Goal: Information Seeking & Learning: Learn about a topic

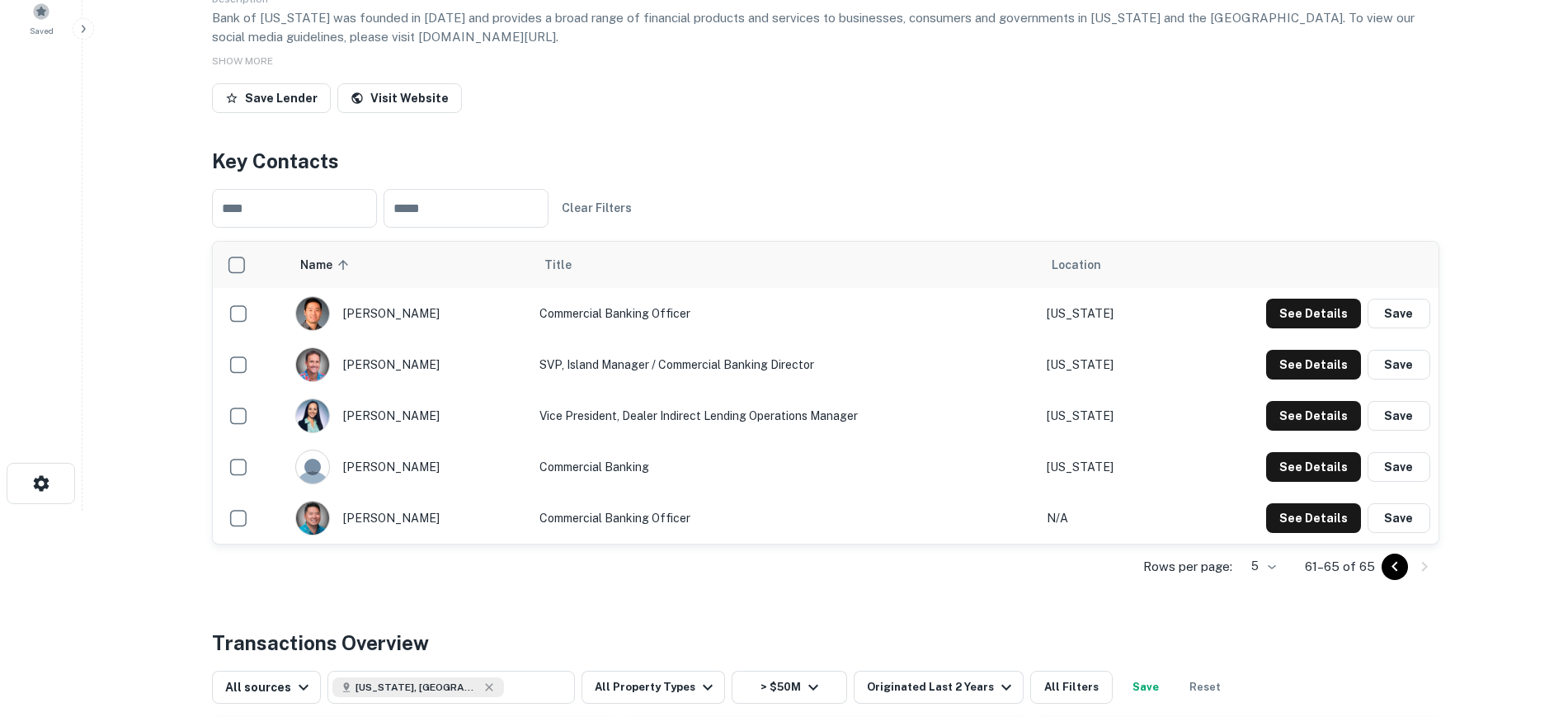
click at [160, 45] on main "Back to search Bank Of [US_STATE] Description Bank of [US_STATE] was founded in…" at bounding box center [825, 151] width 1486 height 717
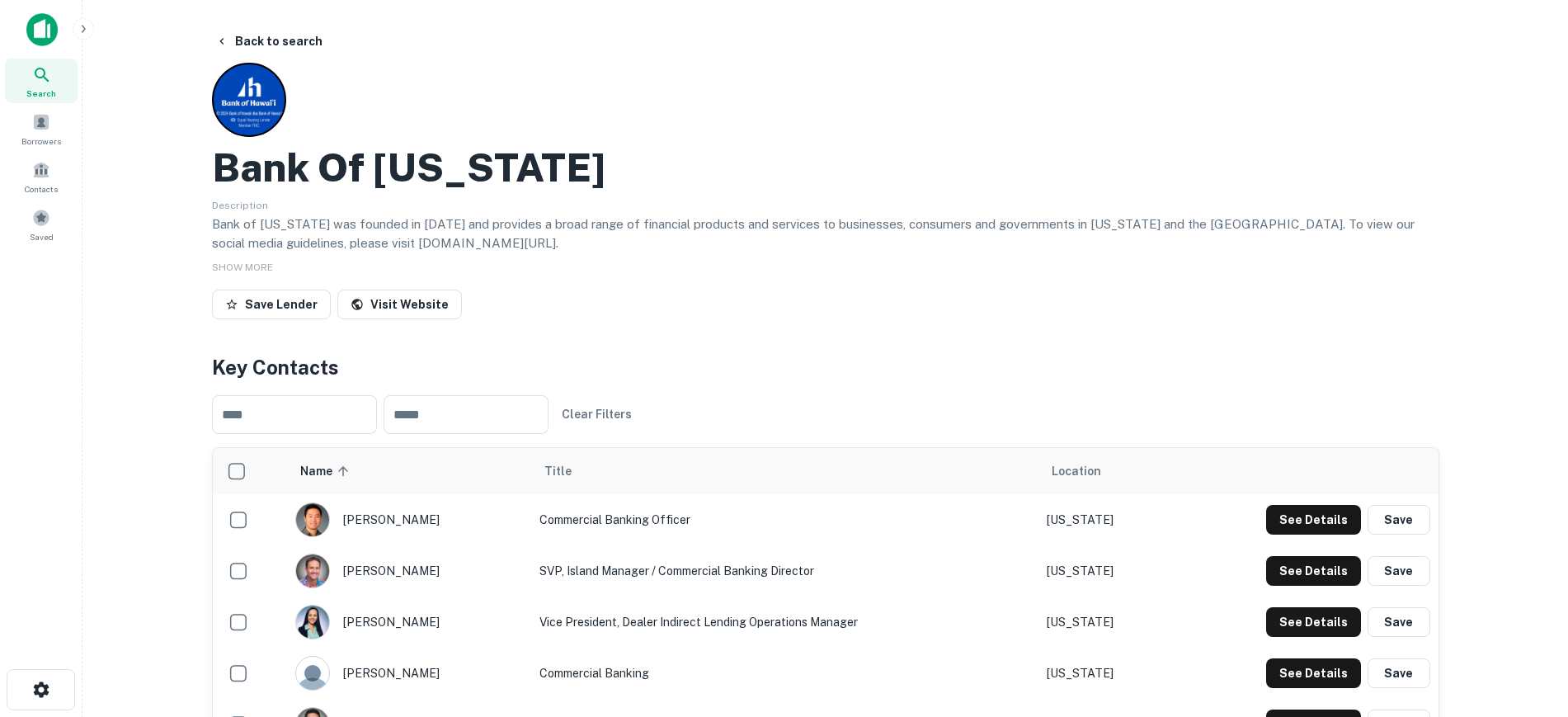
click at [45, 28] on img at bounding box center [42, 29] width 31 height 33
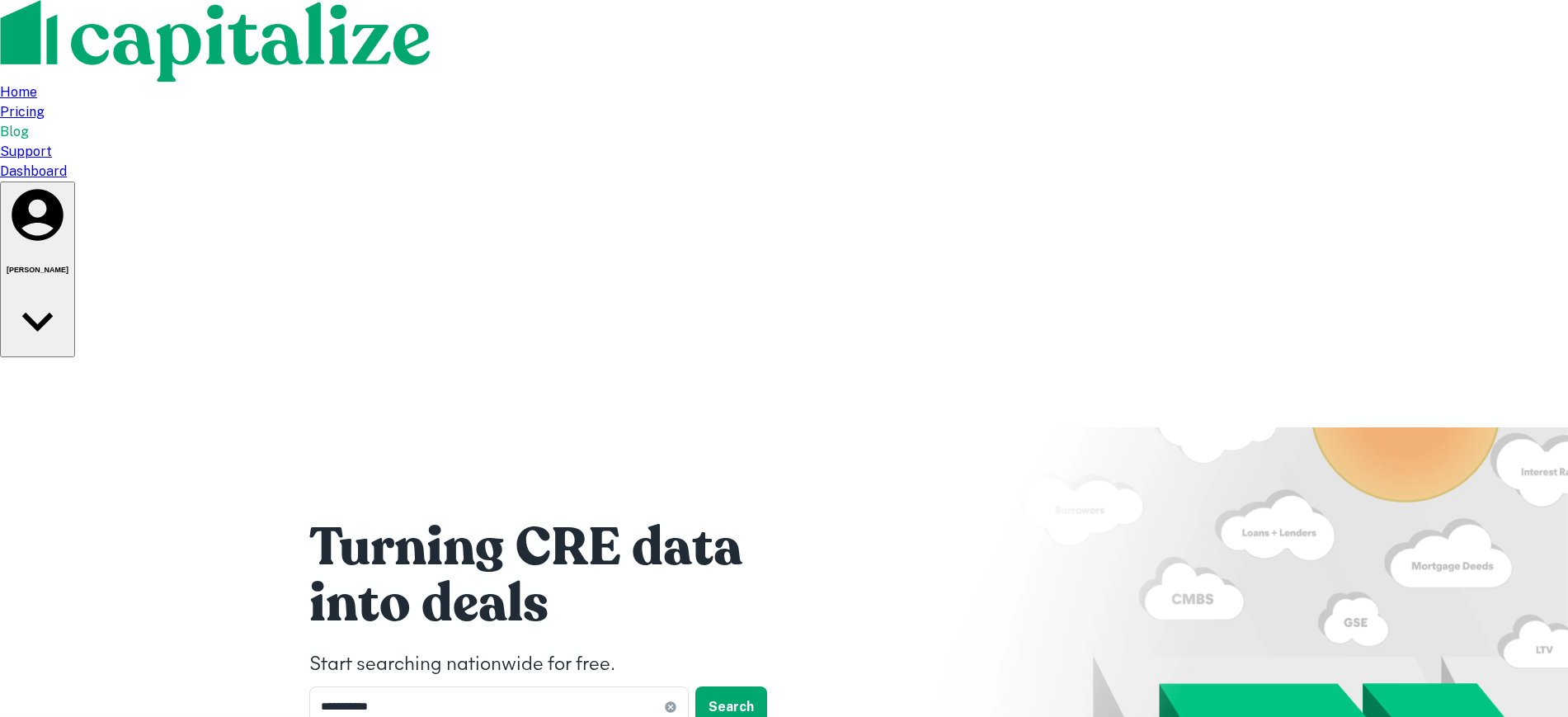
click at [1195, 162] on div "Dashboard" at bounding box center [784, 171] width 1568 height 20
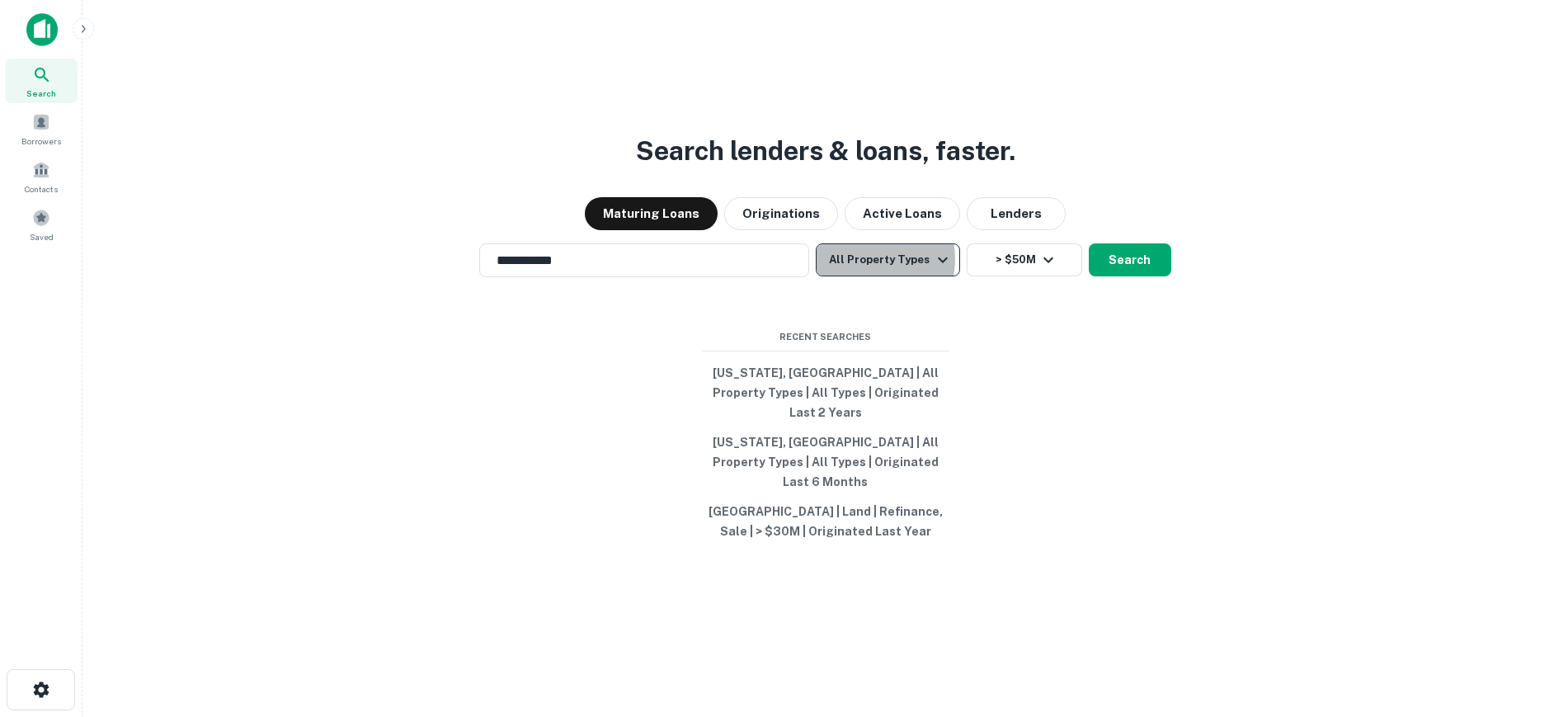
click at [868, 277] on button "All Property Types" at bounding box center [888, 260] width 143 height 33
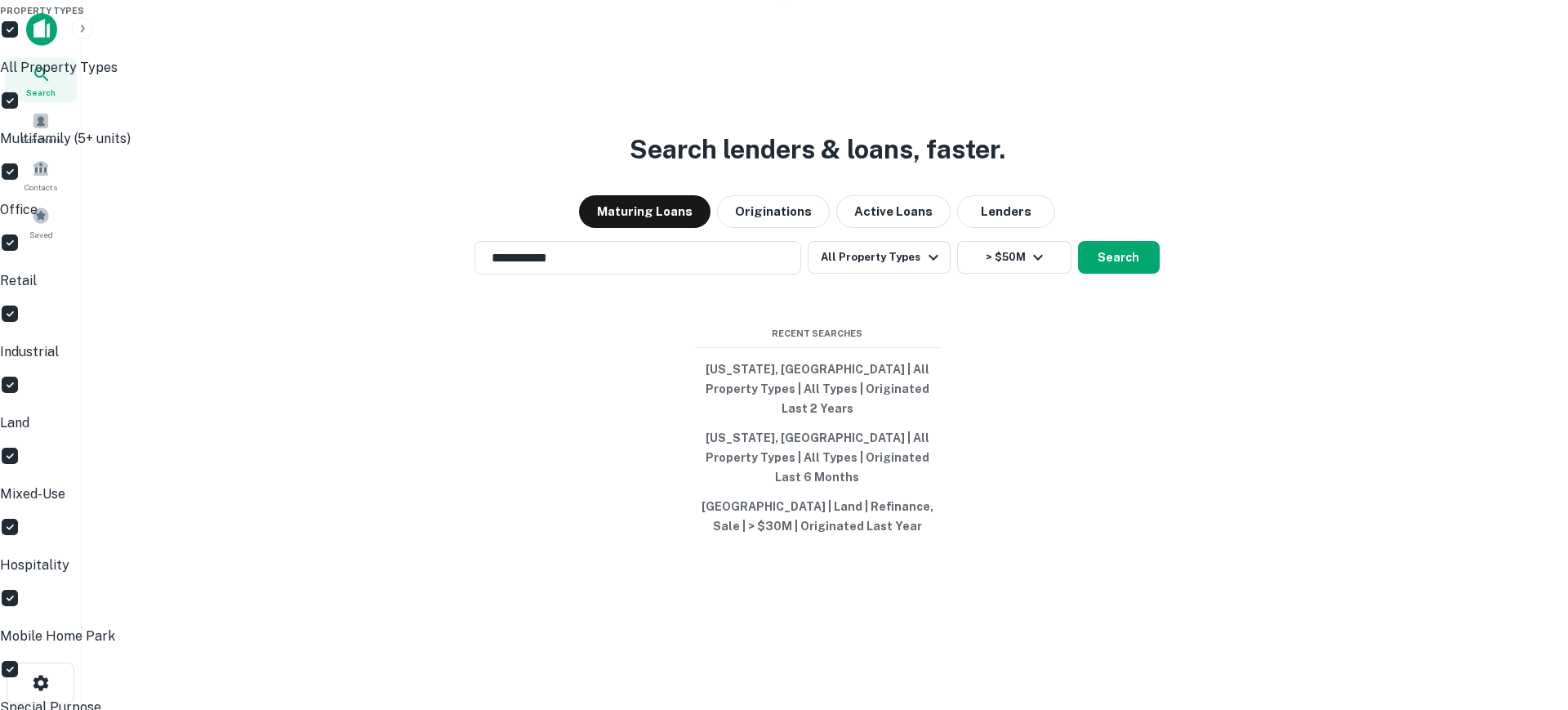
click at [854, 78] on p "All Property Types" at bounding box center [784, 68] width 1568 height 20
click at [854, 149] on p "Multifamily (5+ units)" at bounding box center [784, 139] width 1568 height 20
click at [1026, 348] on div at bounding box center [784, 355] width 1568 height 710
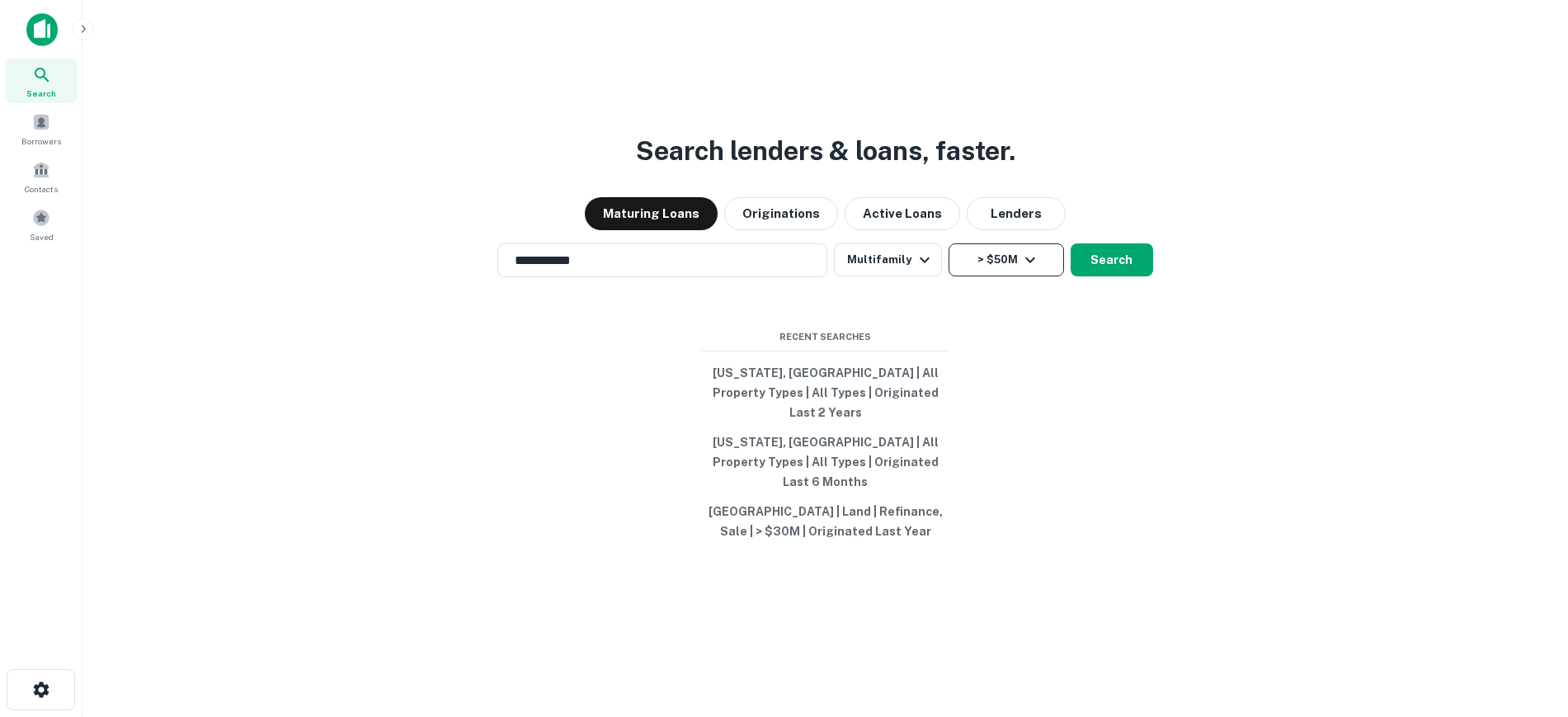
click at [1010, 277] on button "> $50M" at bounding box center [1006, 260] width 116 height 33
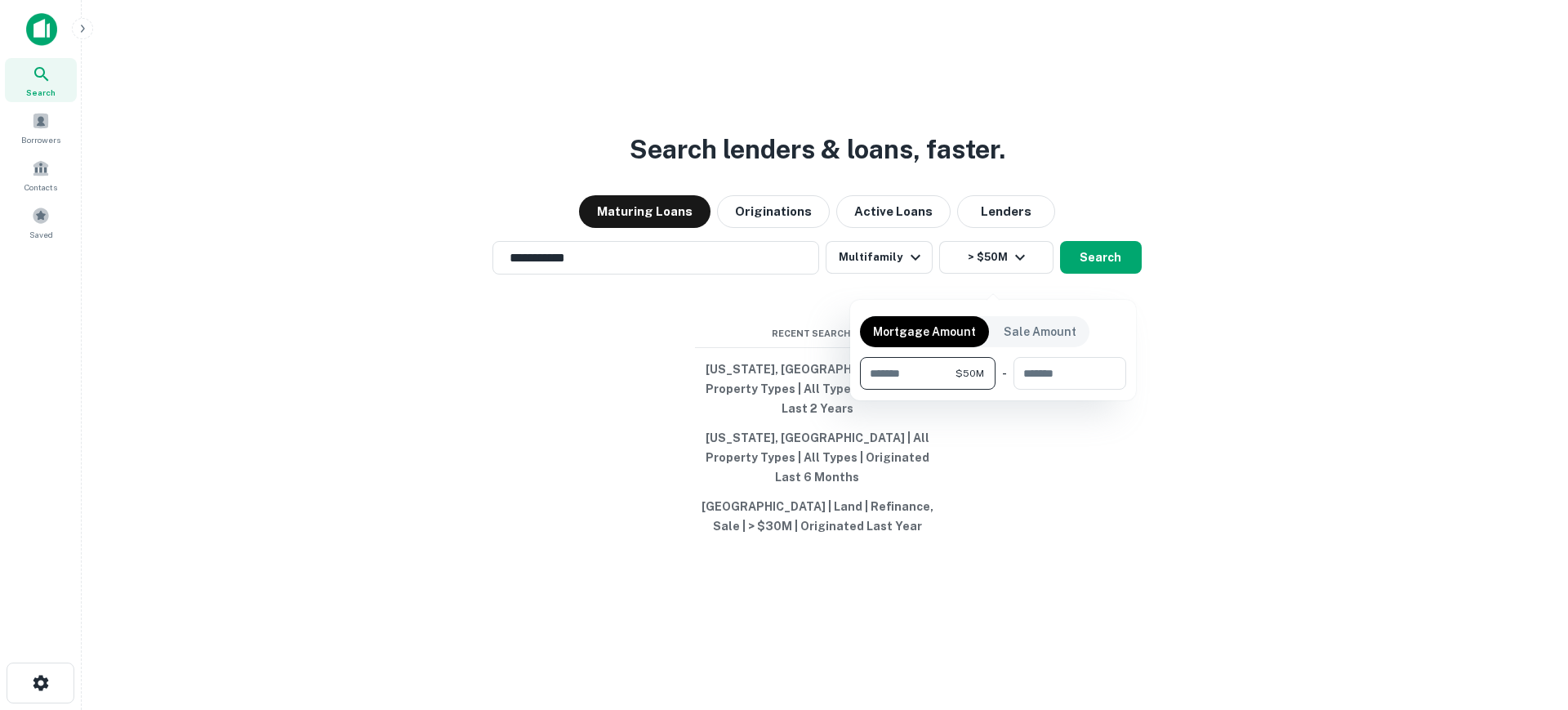
click at [879, 373] on input "********" at bounding box center [908, 373] width 96 height 33
type input "********"
click at [1296, 395] on div at bounding box center [784, 355] width 1568 height 710
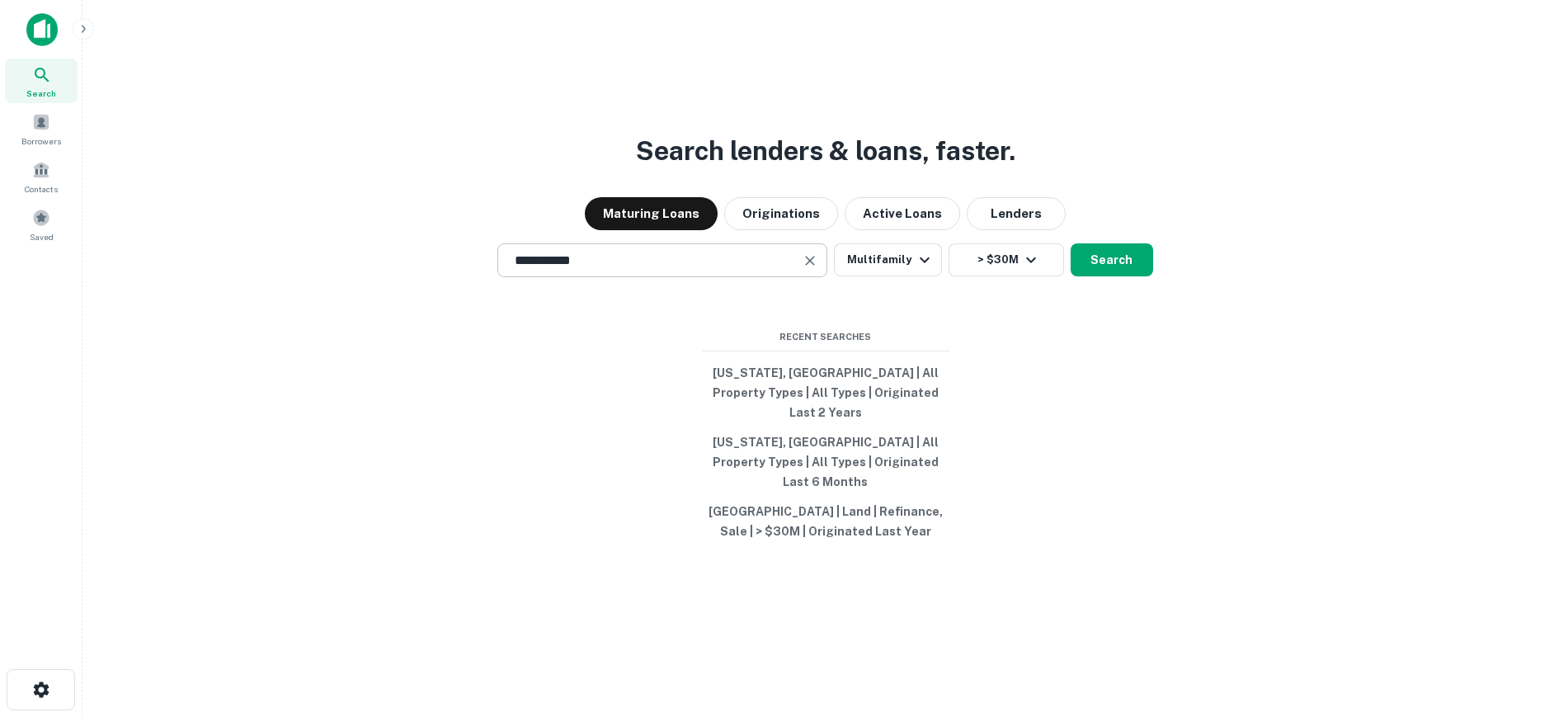
click at [811, 266] on icon "Clear" at bounding box center [810, 260] width 10 height 10
click at [530, 270] on input "text" at bounding box center [517, 262] width 25 height 15
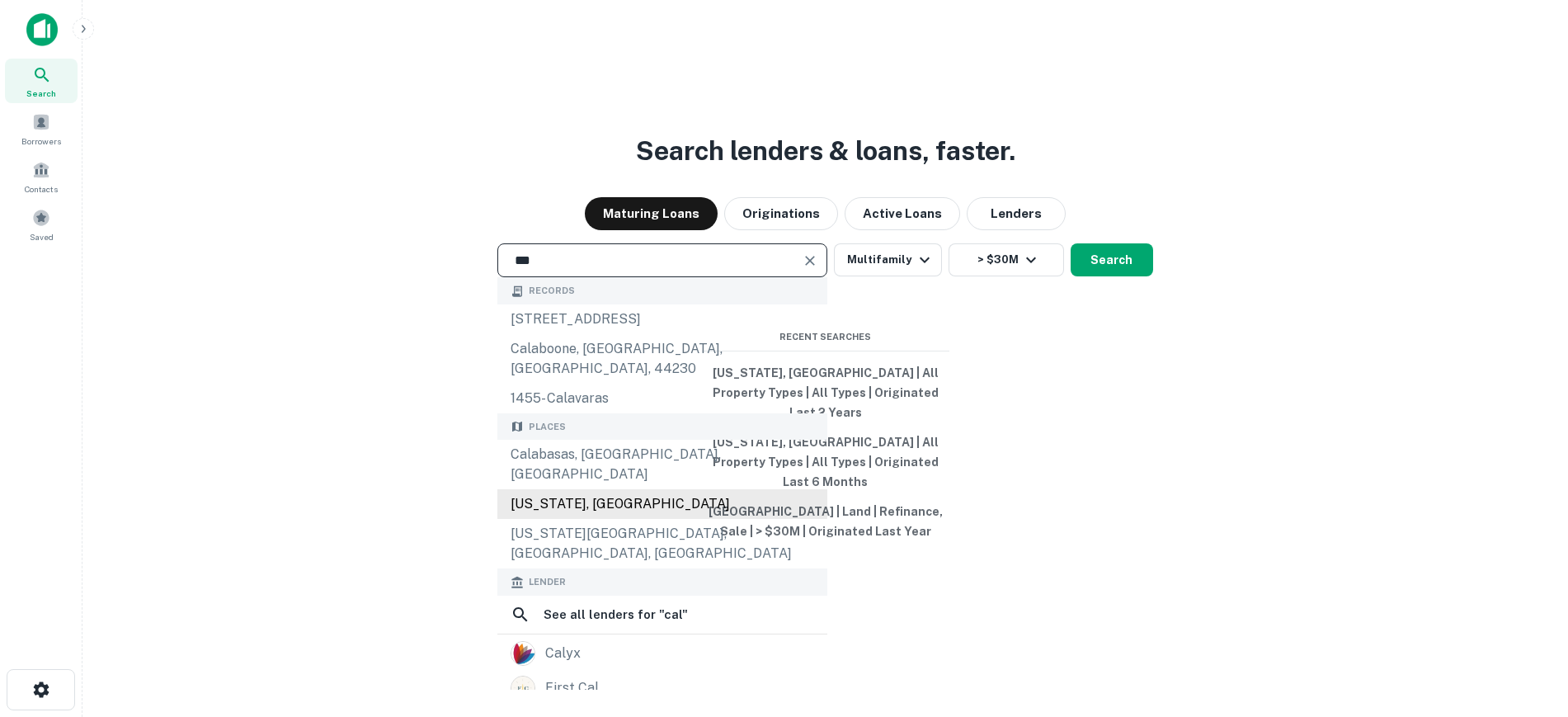
click at [535, 491] on div "[US_STATE], [GEOGRAPHIC_DATA]" at bounding box center [662, 504] width 330 height 29
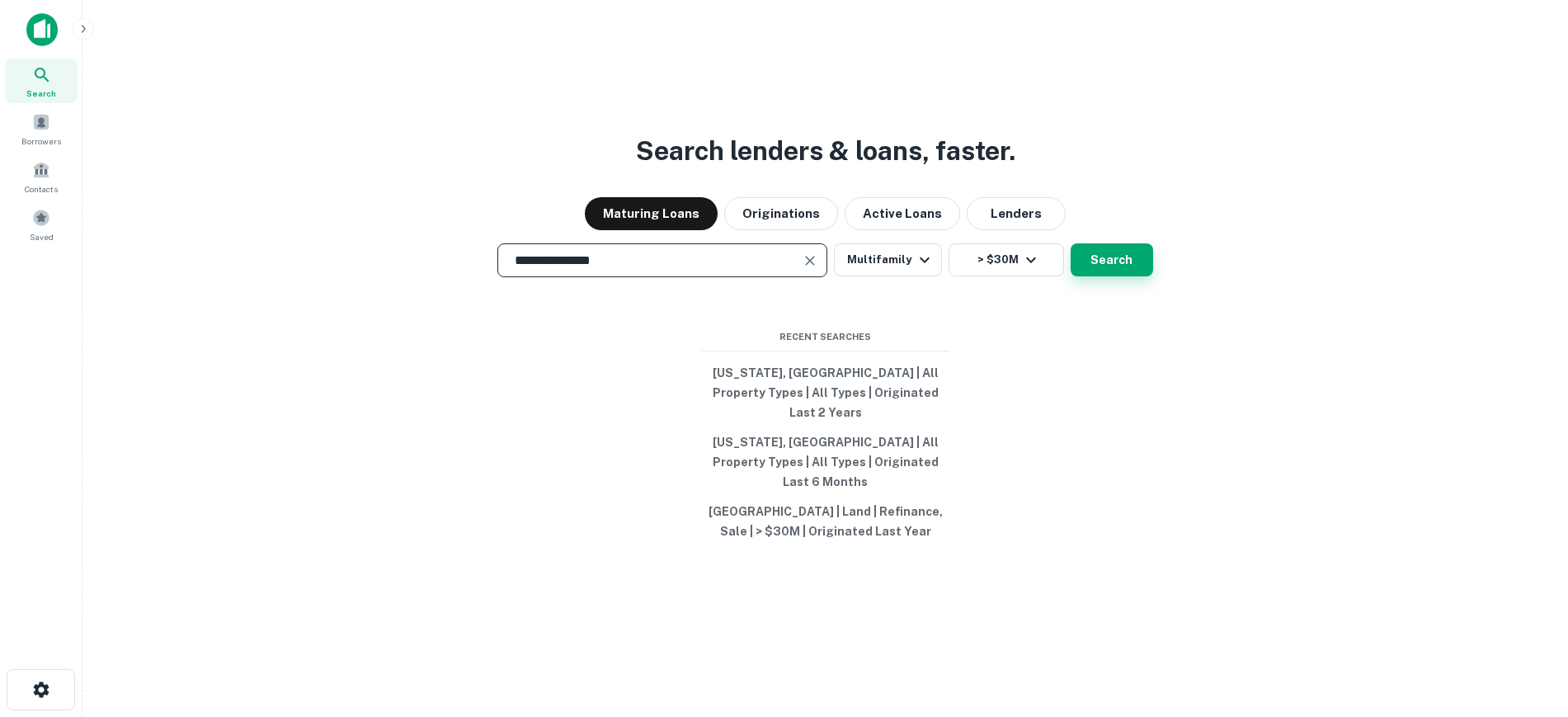
type input "**********"
click at [1078, 277] on button "Search" at bounding box center [1112, 260] width 82 height 33
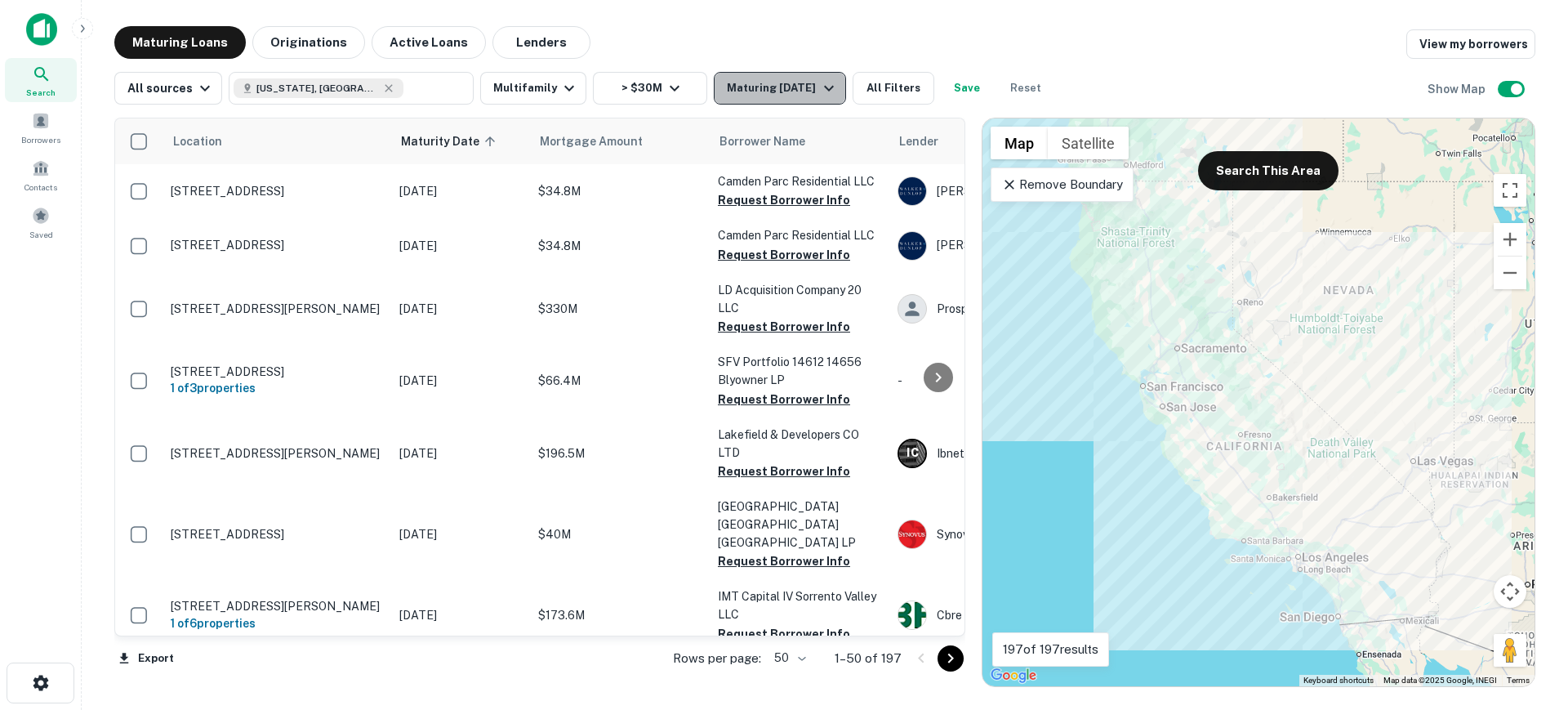
click at [816, 100] on button "Maturing [DATE]" at bounding box center [780, 88] width 132 height 33
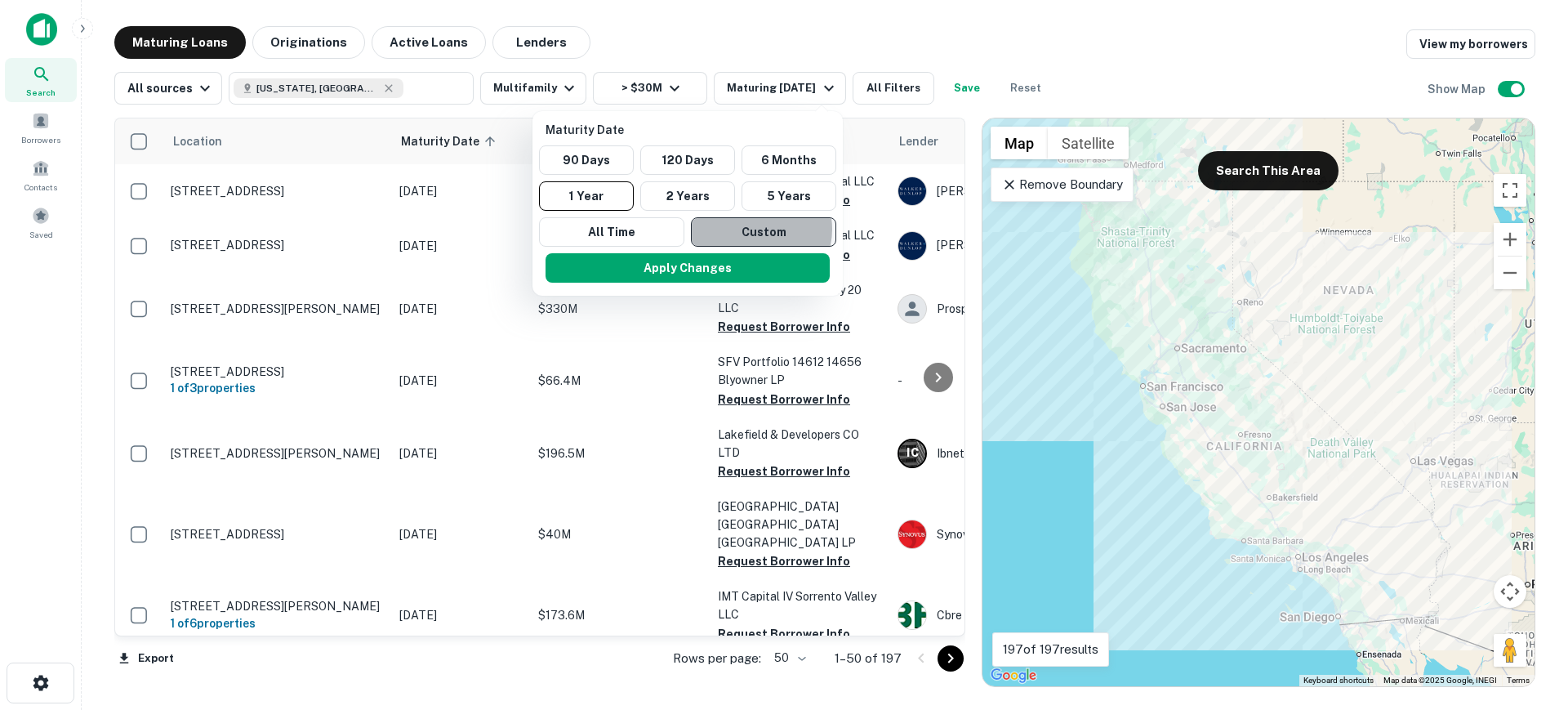
click at [752, 229] on button "Custom" at bounding box center [763, 232] width 146 height 29
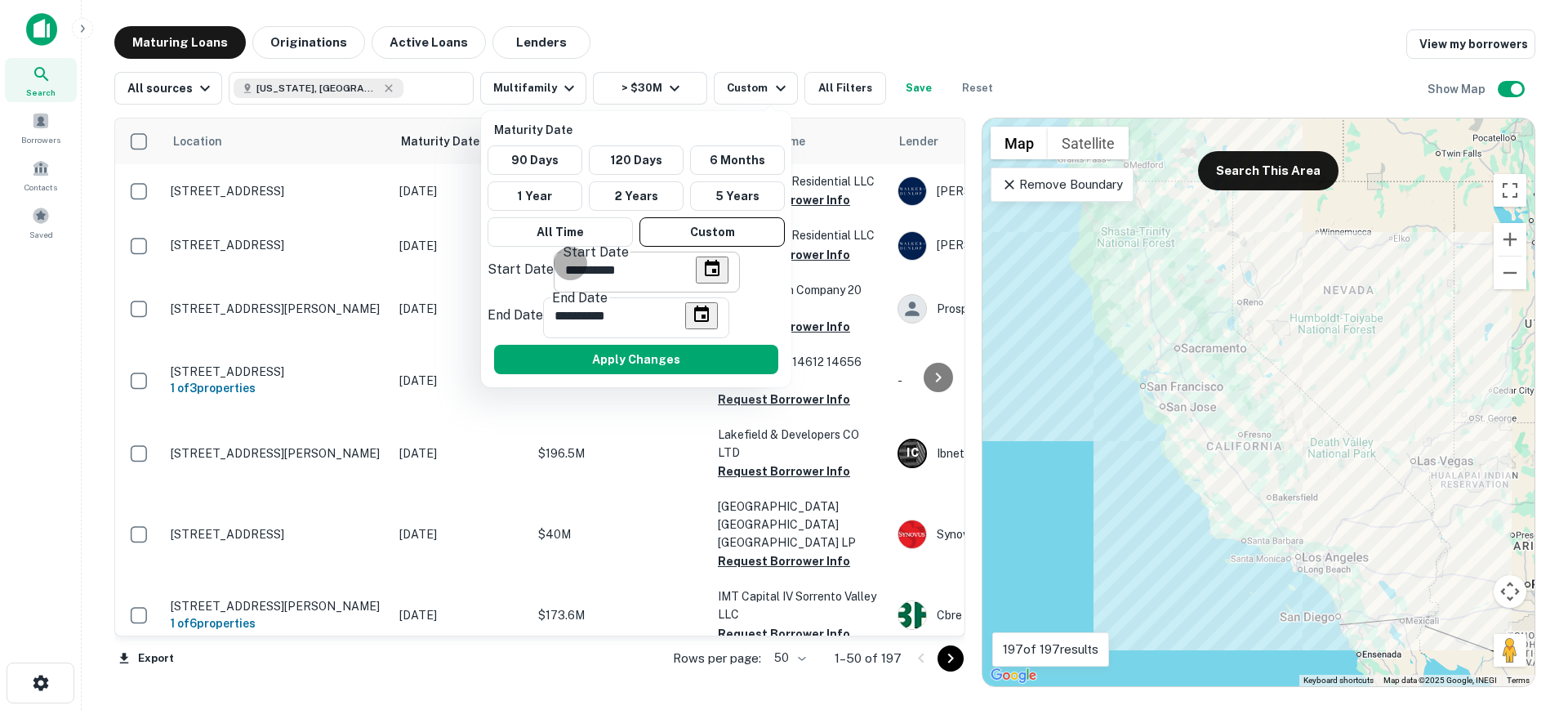
click at [703, 278] on icon "Choose date, selected date is Sep 9, 2025" at bounding box center [712, 269] width 20 height 20
click at [514, 357] on icon "Next month" at bounding box center [514, 357] width 0 height 0
click at [513, 396] on button "1" at bounding box center [503, 392] width 19 height 17
type input "**********"
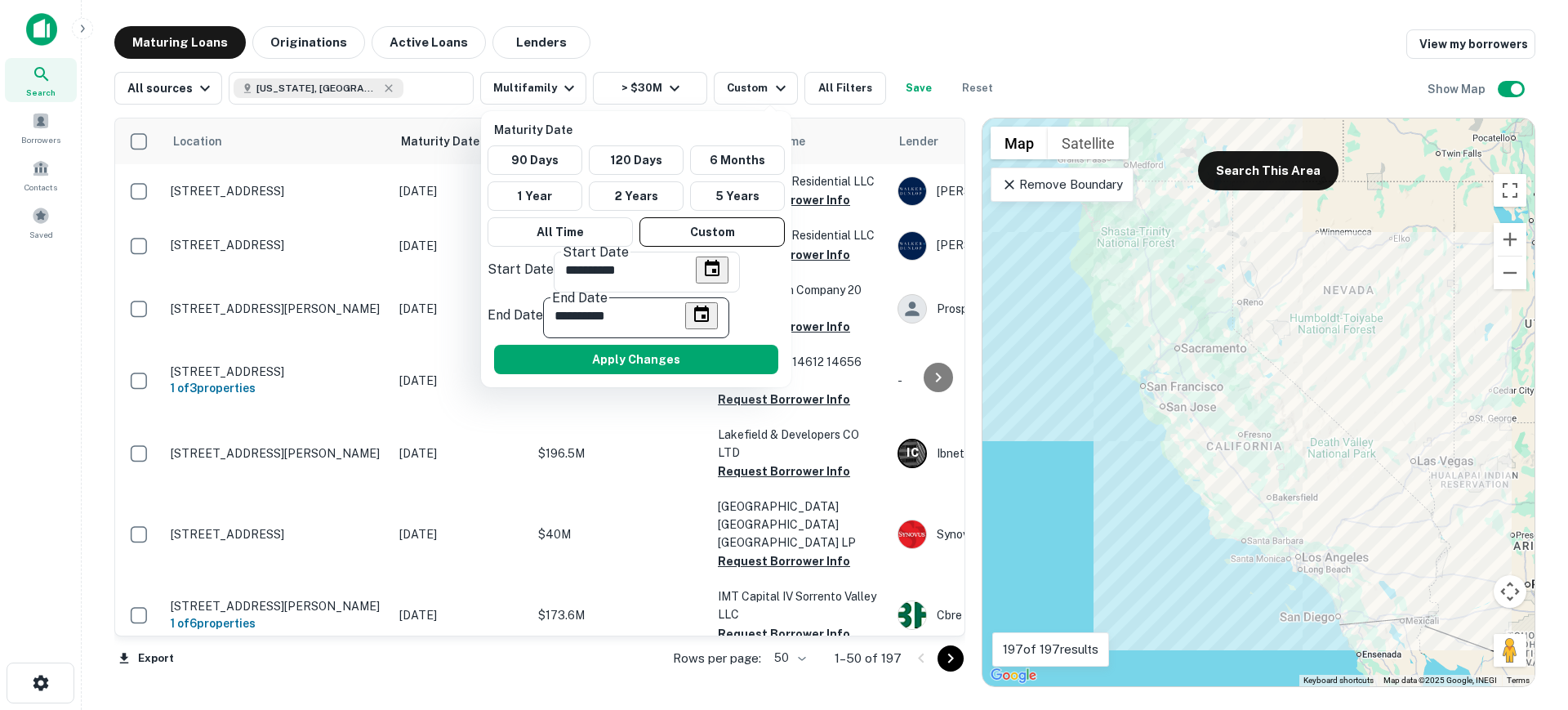
click at [686, 293] on input "**********" at bounding box center [615, 315] width 142 height 45
click at [666, 293] on input "**********" at bounding box center [615, 315] width 142 height 45
type input "**********"
click at [680, 345] on button "Apply Changes" at bounding box center [636, 360] width 284 height 29
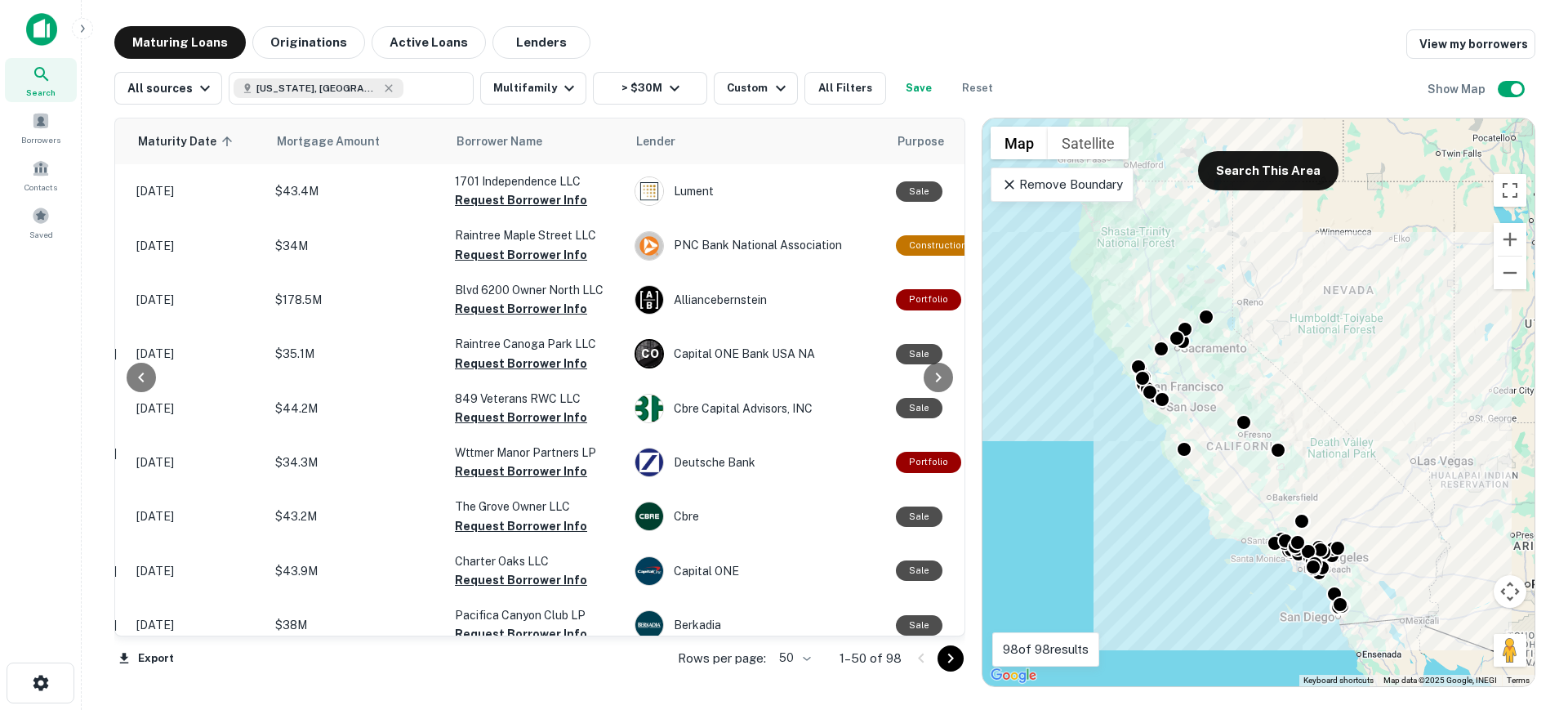
scroll to position [0, 278]
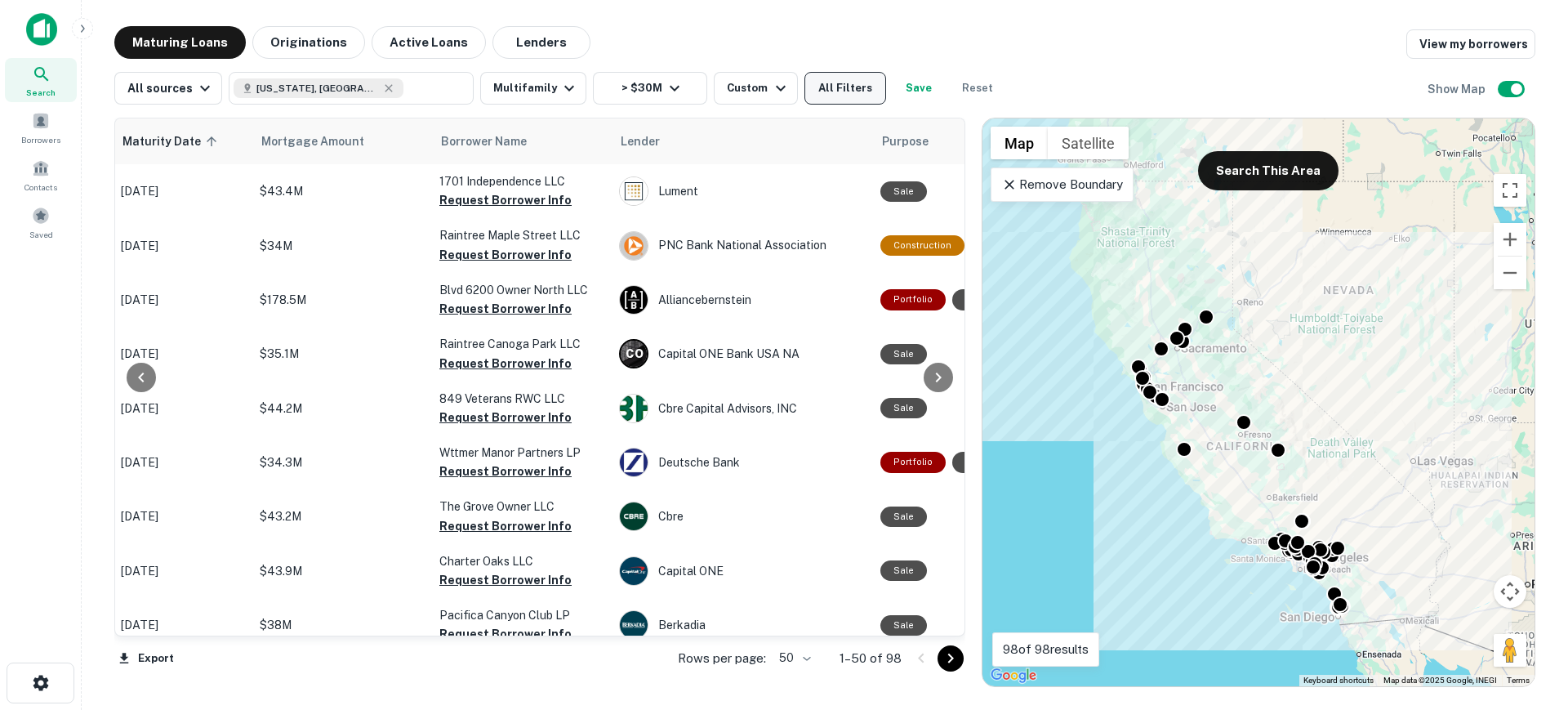
click at [833, 76] on button "All Filters" at bounding box center [845, 88] width 81 height 33
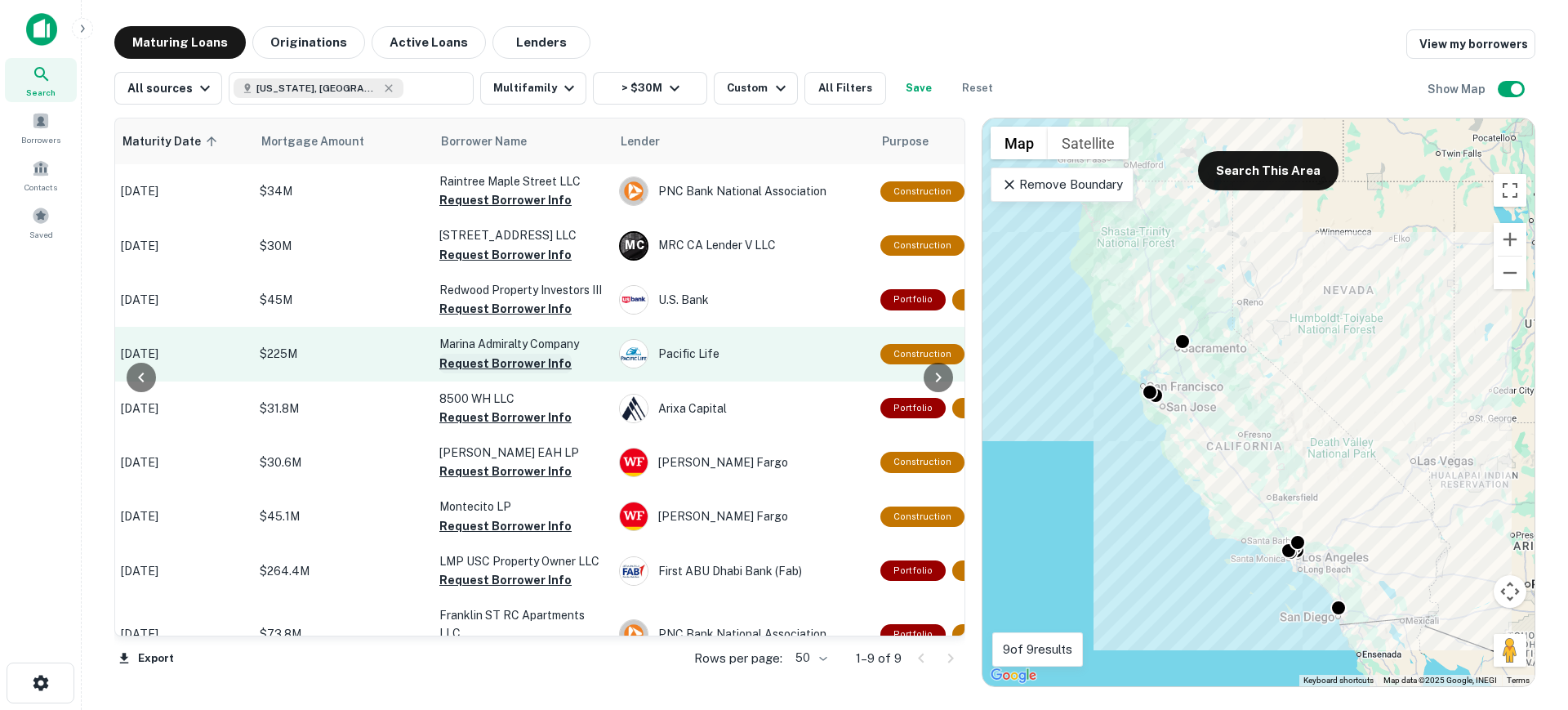
click at [490, 368] on button "Request Borrower Info" at bounding box center [505, 363] width 133 height 20
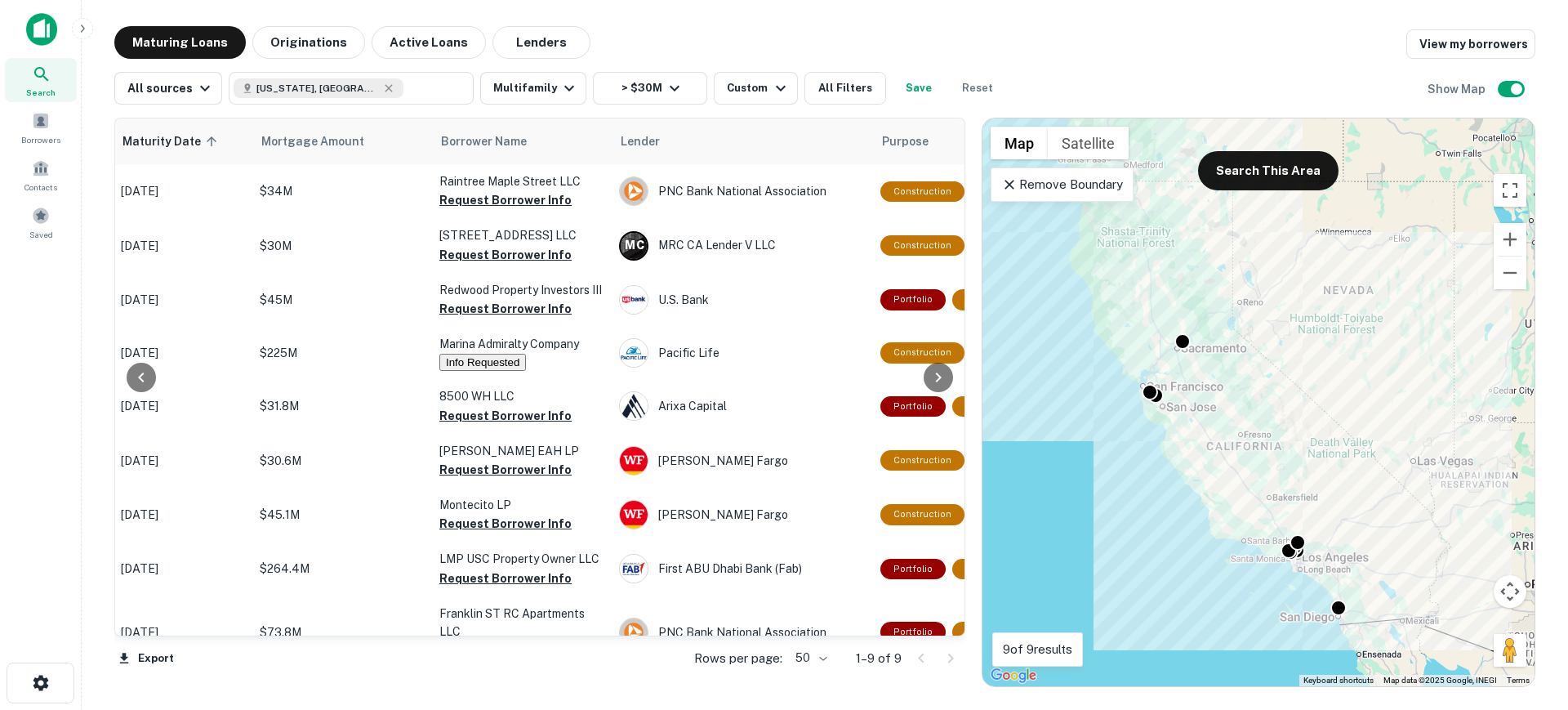
click at [923, 582] on div at bounding box center [938, 377] width 33 height 517
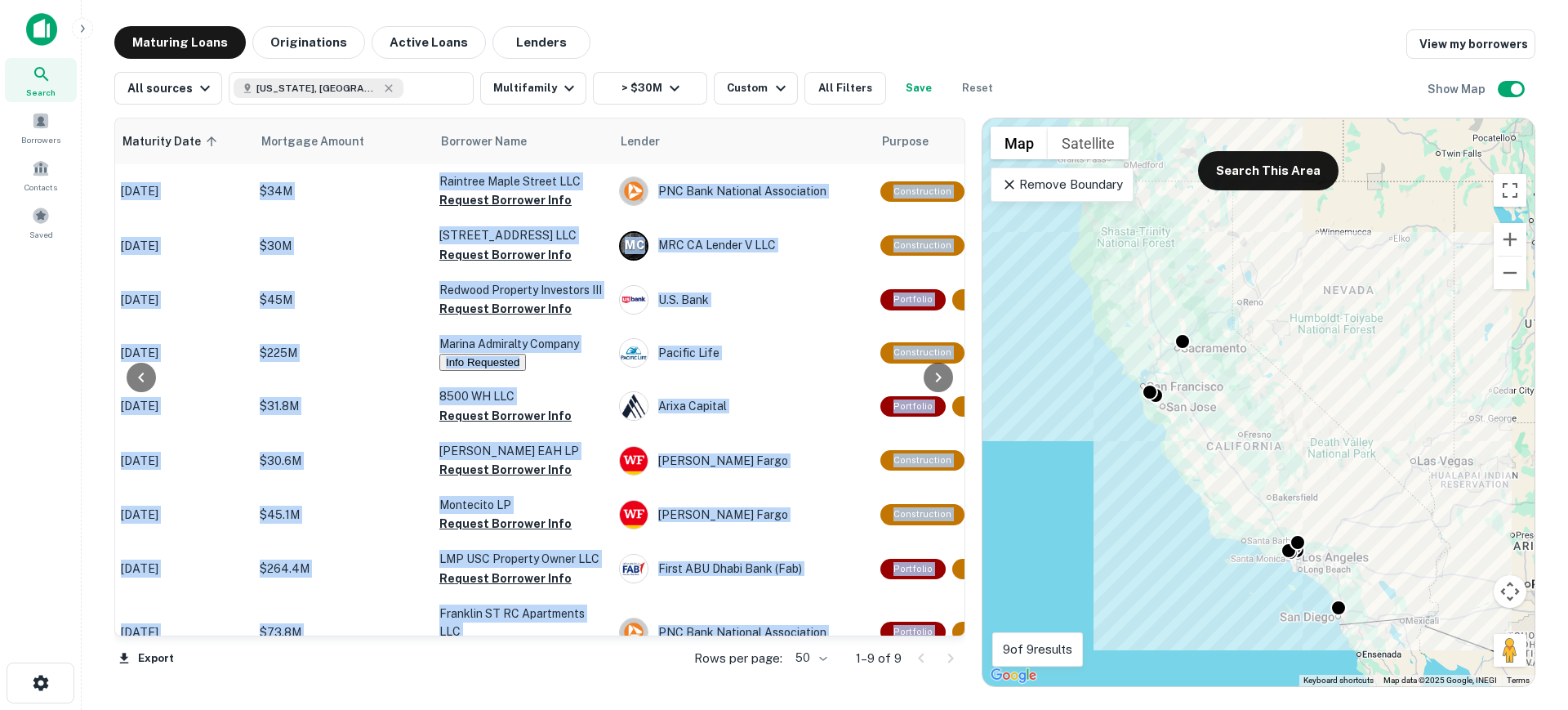
click at [923, 582] on div at bounding box center [938, 377] width 33 height 517
click at [952, 612] on div at bounding box center [938, 377] width 33 height 517
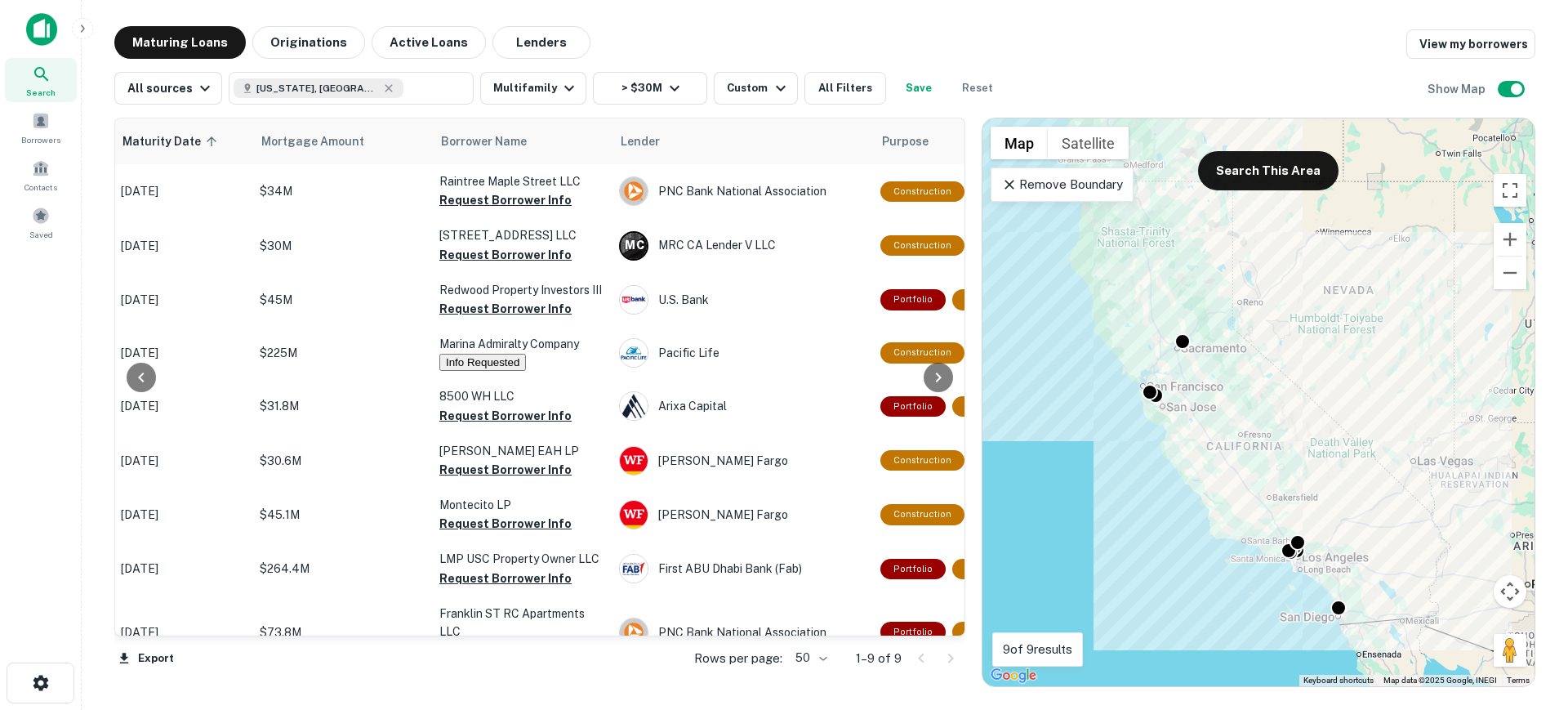
click at [952, 612] on div at bounding box center [938, 377] width 33 height 517
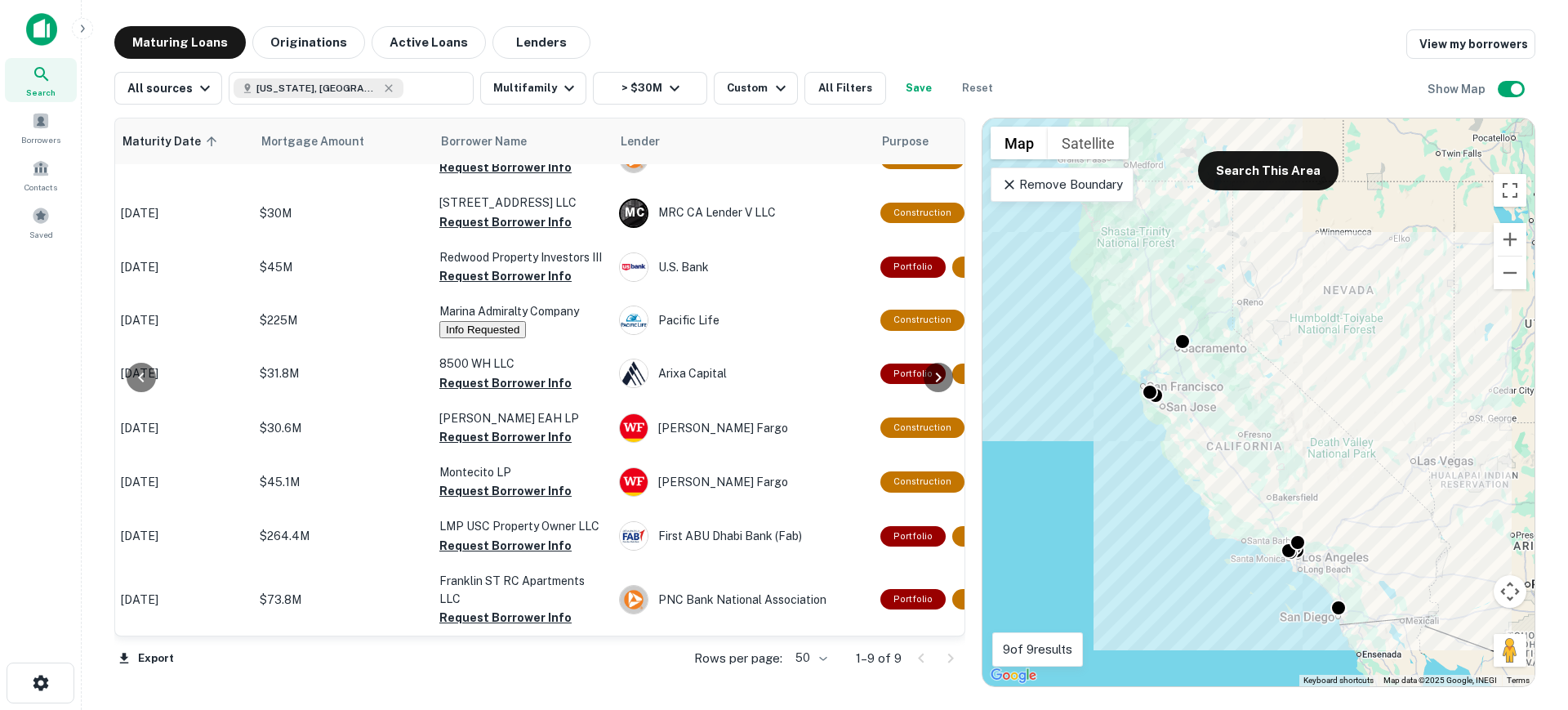
scroll to position [60, 278]
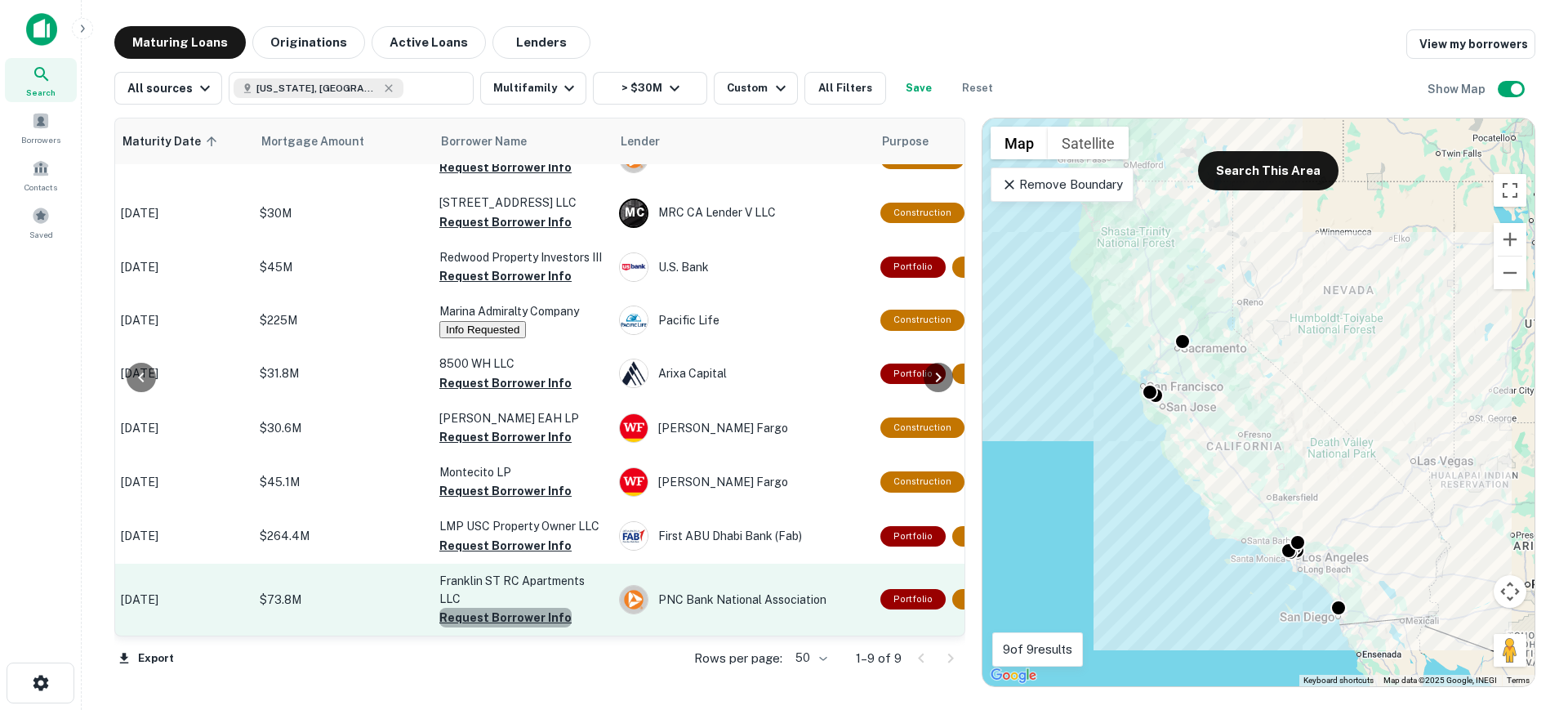
click at [539, 608] on button "Request Borrower Info" at bounding box center [505, 618] width 133 height 20
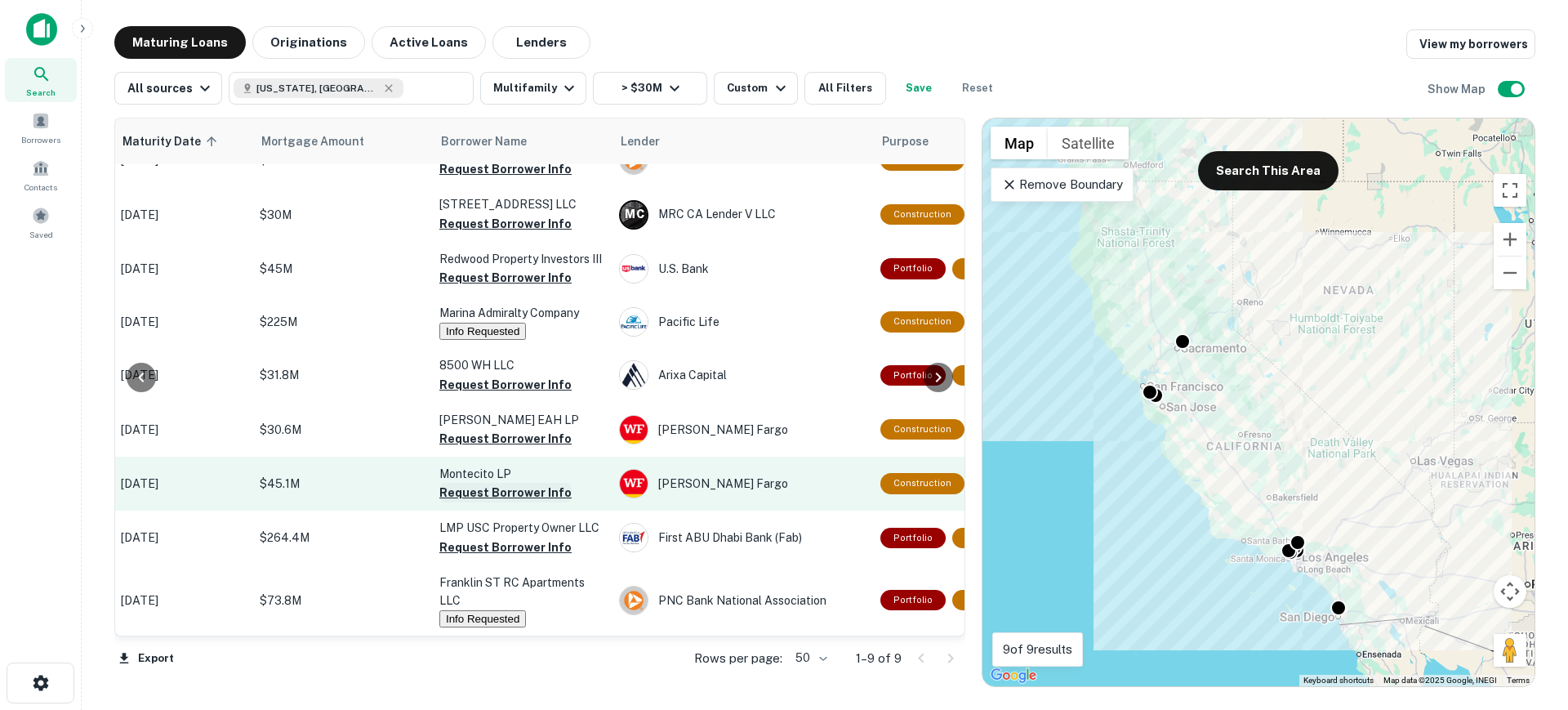
click at [478, 483] on button "Request Borrower Info" at bounding box center [505, 492] width 133 height 20
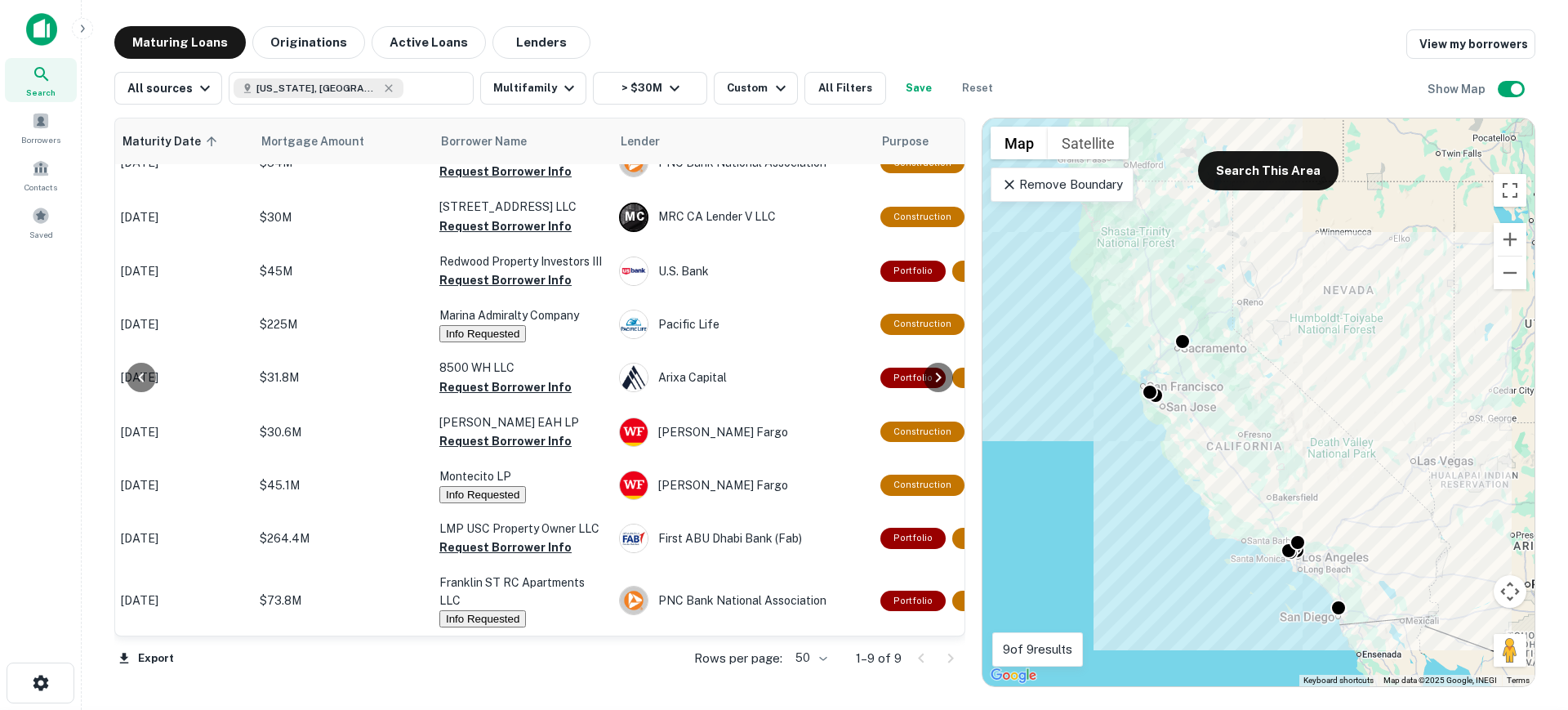
click at [1013, 189] on icon at bounding box center [1009, 184] width 16 height 16
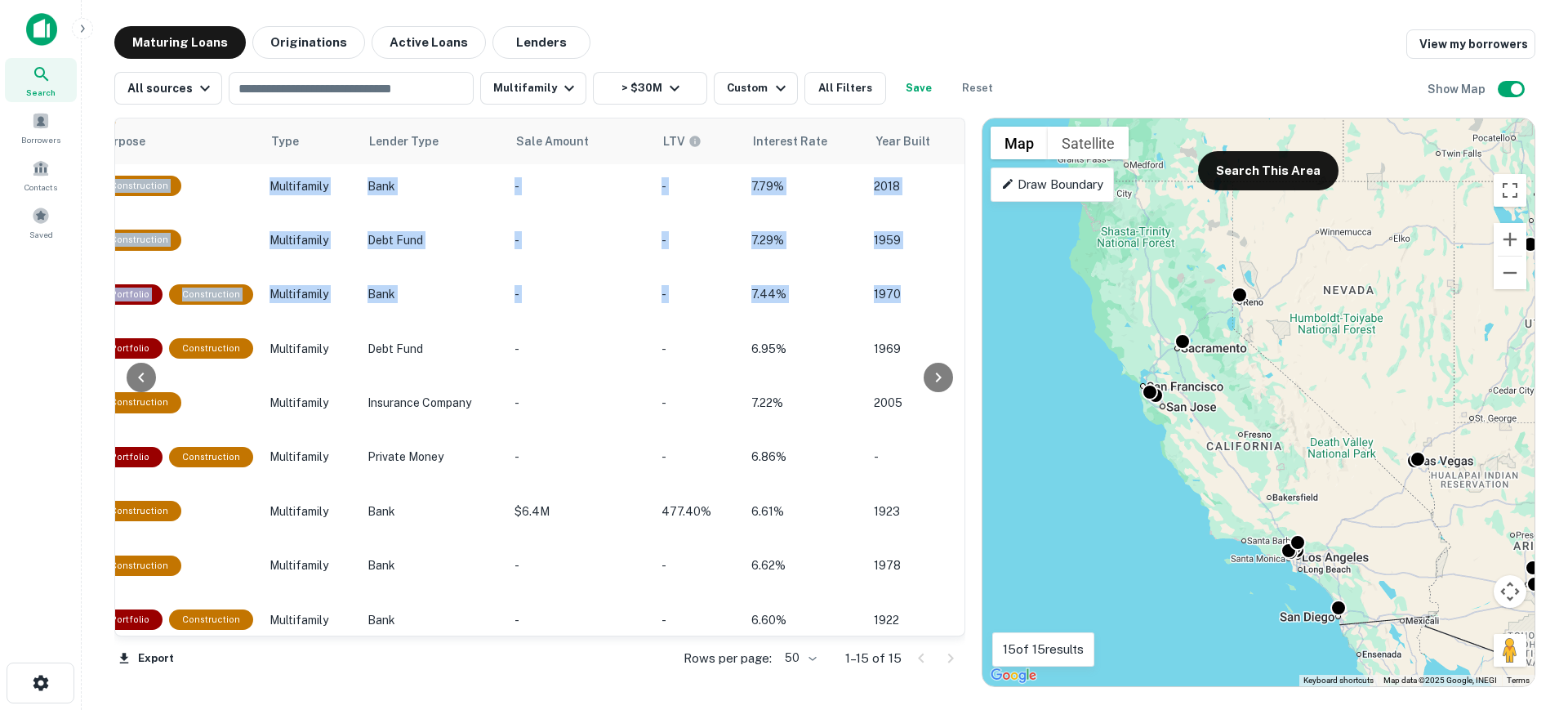
click at [956, 277] on div "Location Maturity Date sorted ascending Mortgage Amount Borrower Name Lender Pu…" at bounding box center [540, 377] width 851 height 519
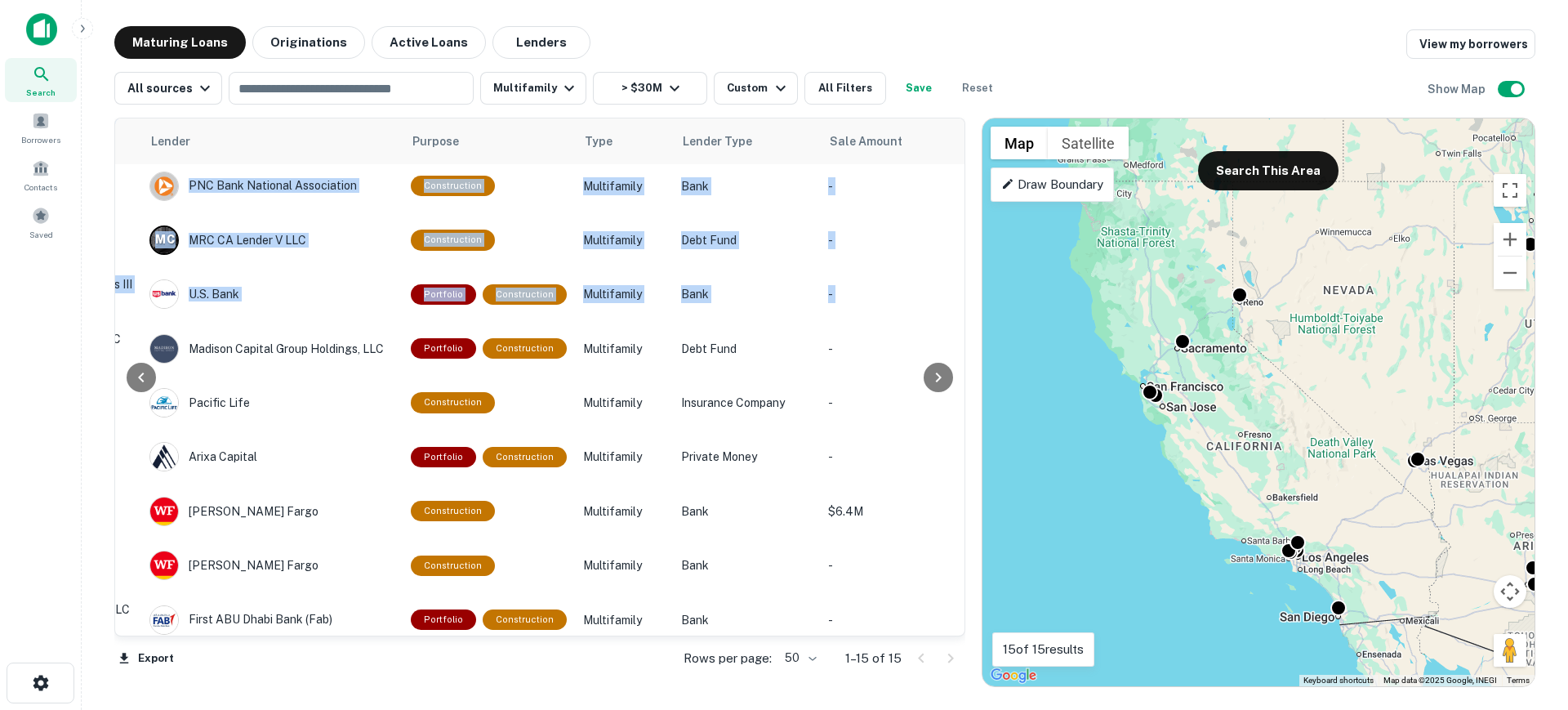
scroll to position [60, 456]
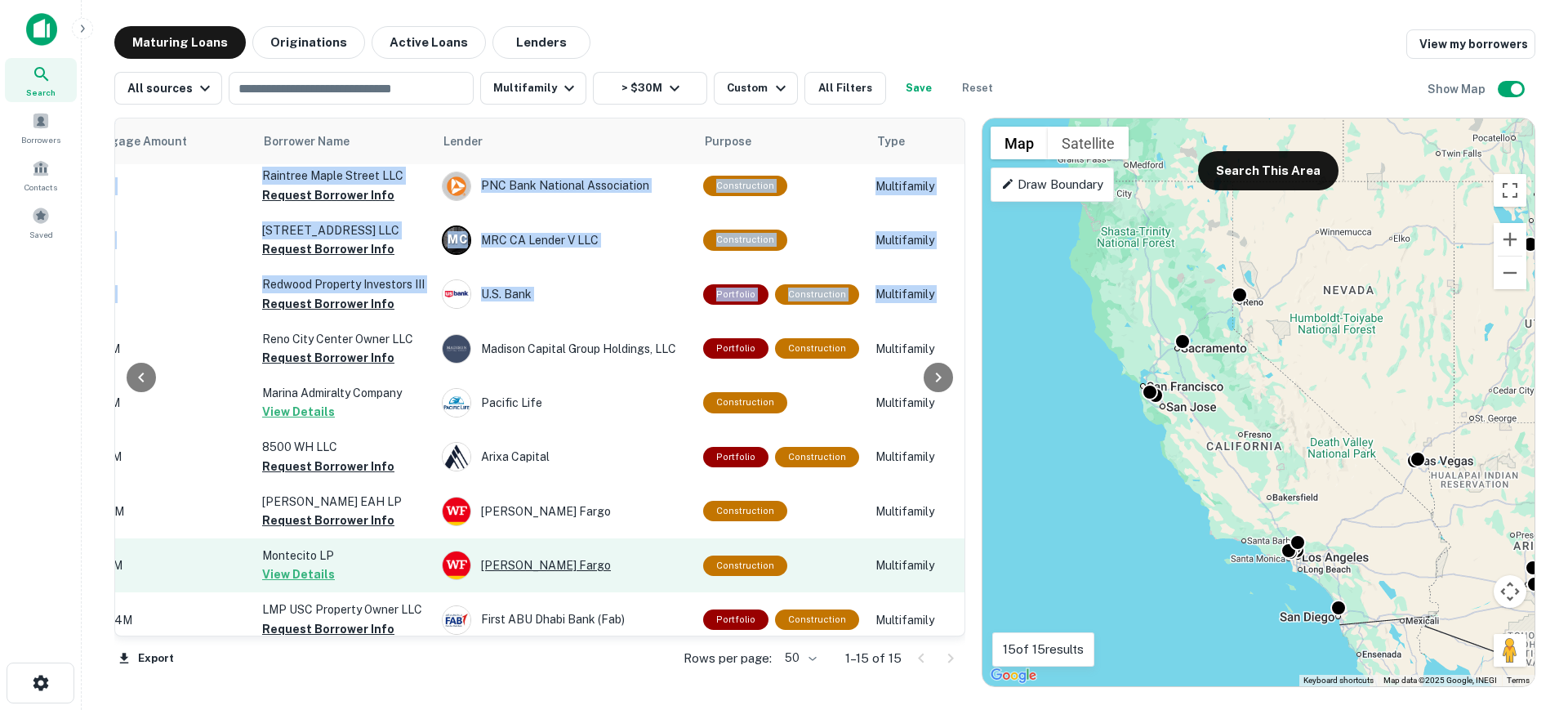
click at [538, 581] on div "[PERSON_NAME] Fargo" at bounding box center [564, 565] width 245 height 29
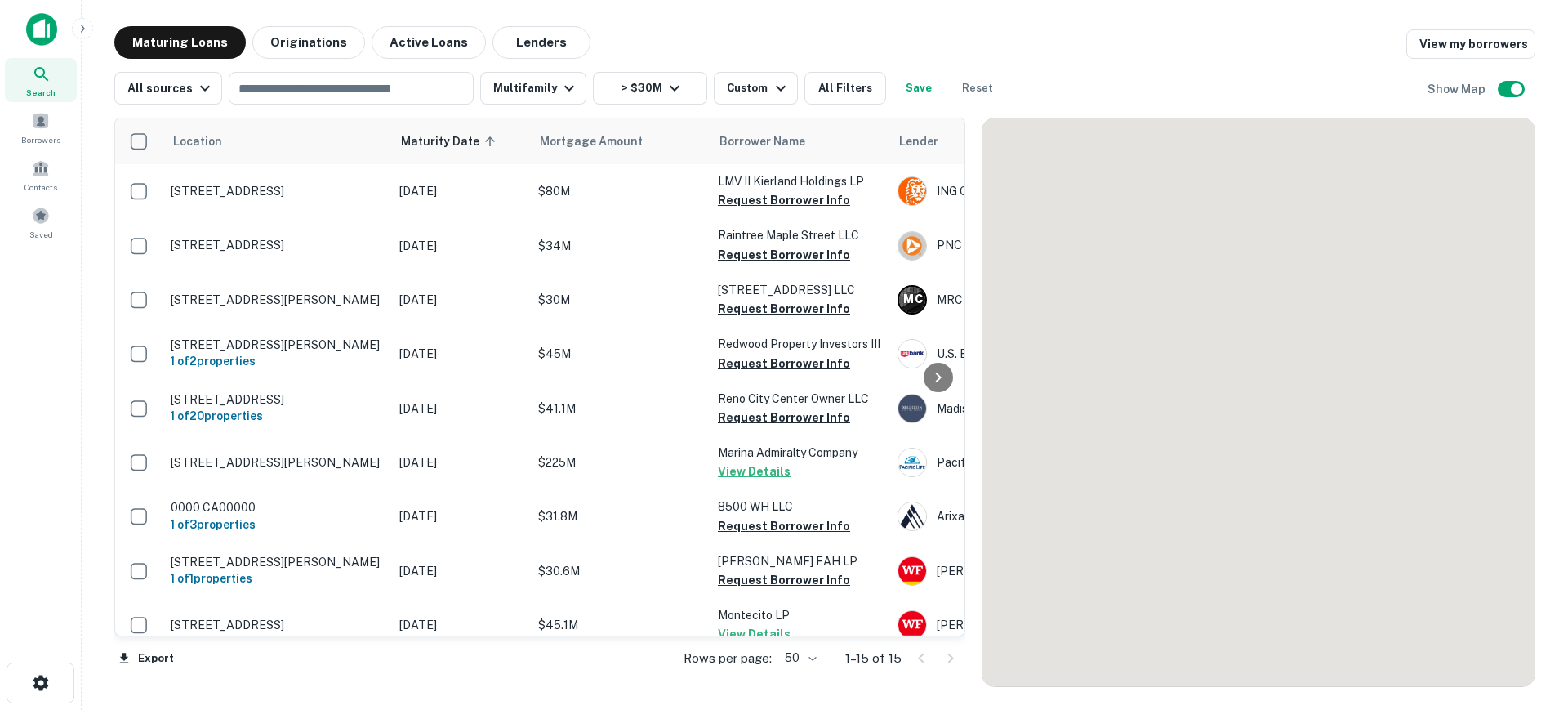
scroll to position [60, 0]
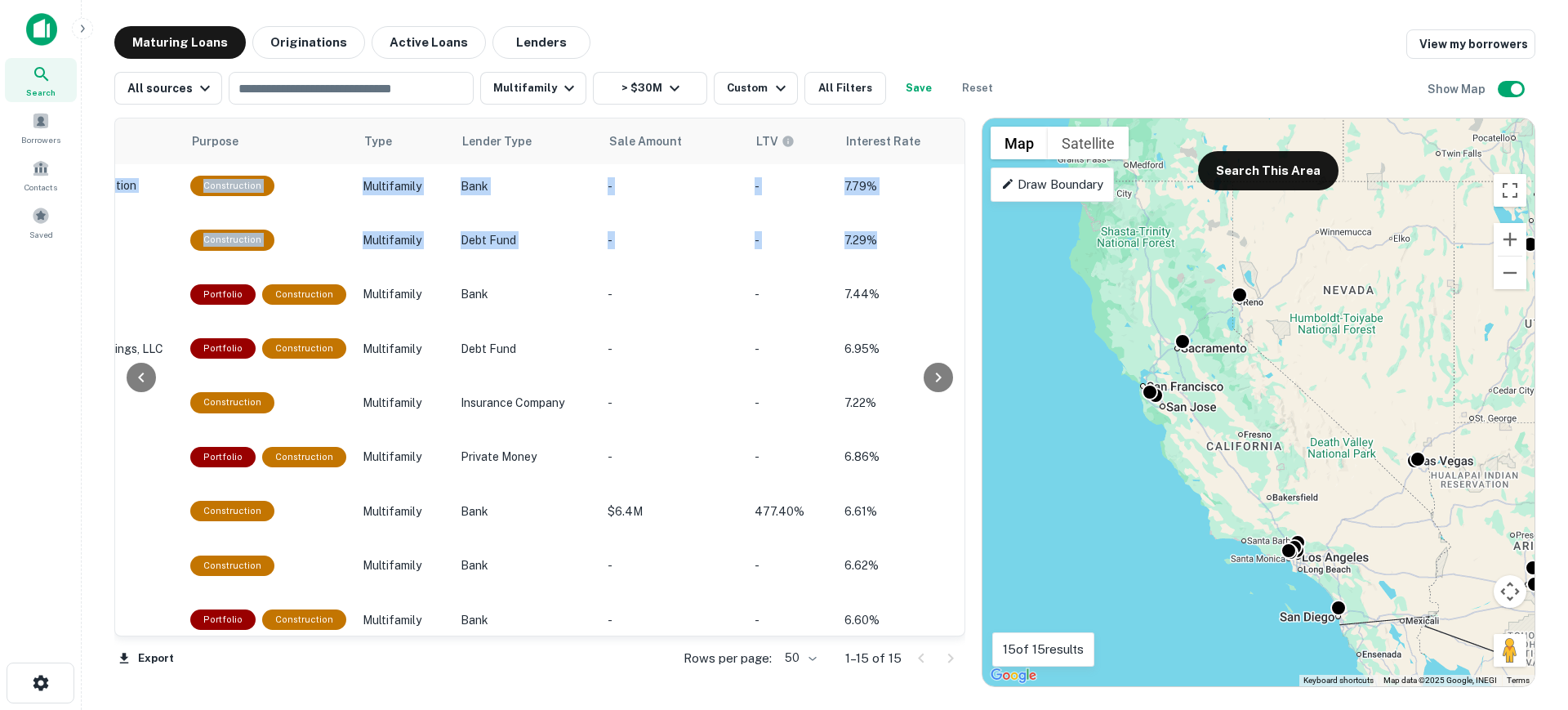
drag, startPoint x: 955, startPoint y: 319, endPoint x: 959, endPoint y: 256, distance: 63.1
click at [959, 256] on div "Location Maturity Date sorted ascending Mortgage Amount Borrower Name Lender Pu…" at bounding box center [540, 377] width 851 height 519
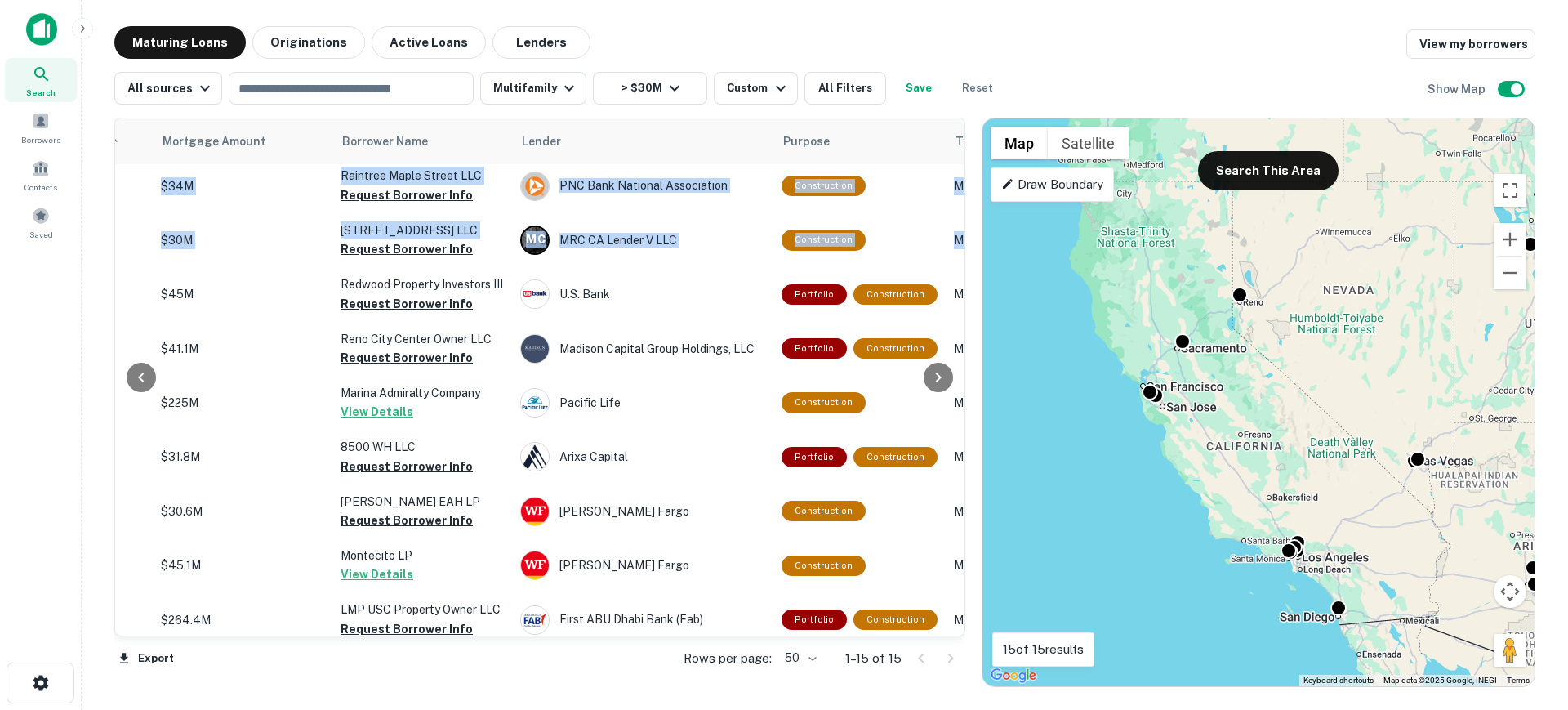
scroll to position [60, 357]
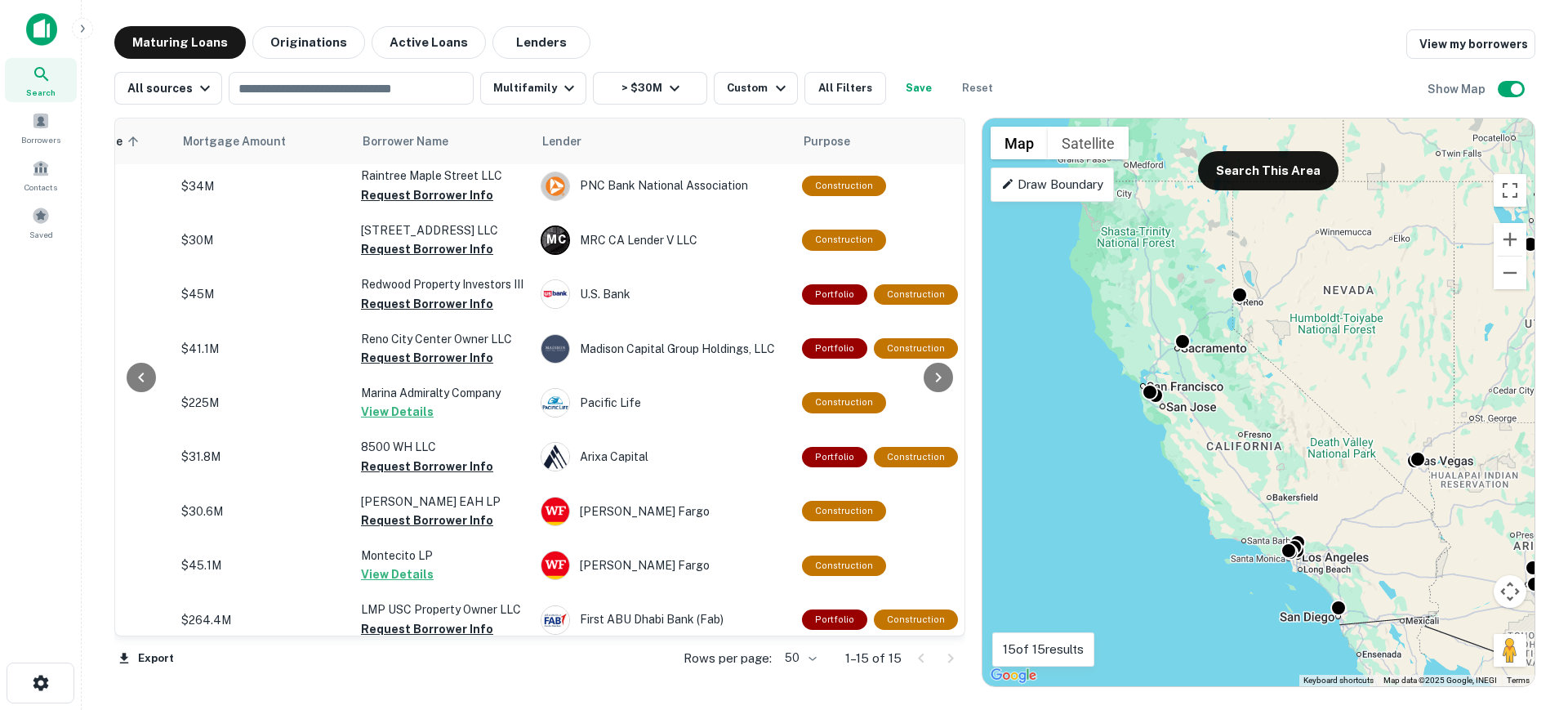
click at [690, 15] on main "Maturing Loans Originations Active Loans Lenders View my borrowers All sources …" at bounding box center [824, 355] width 1487 height 710
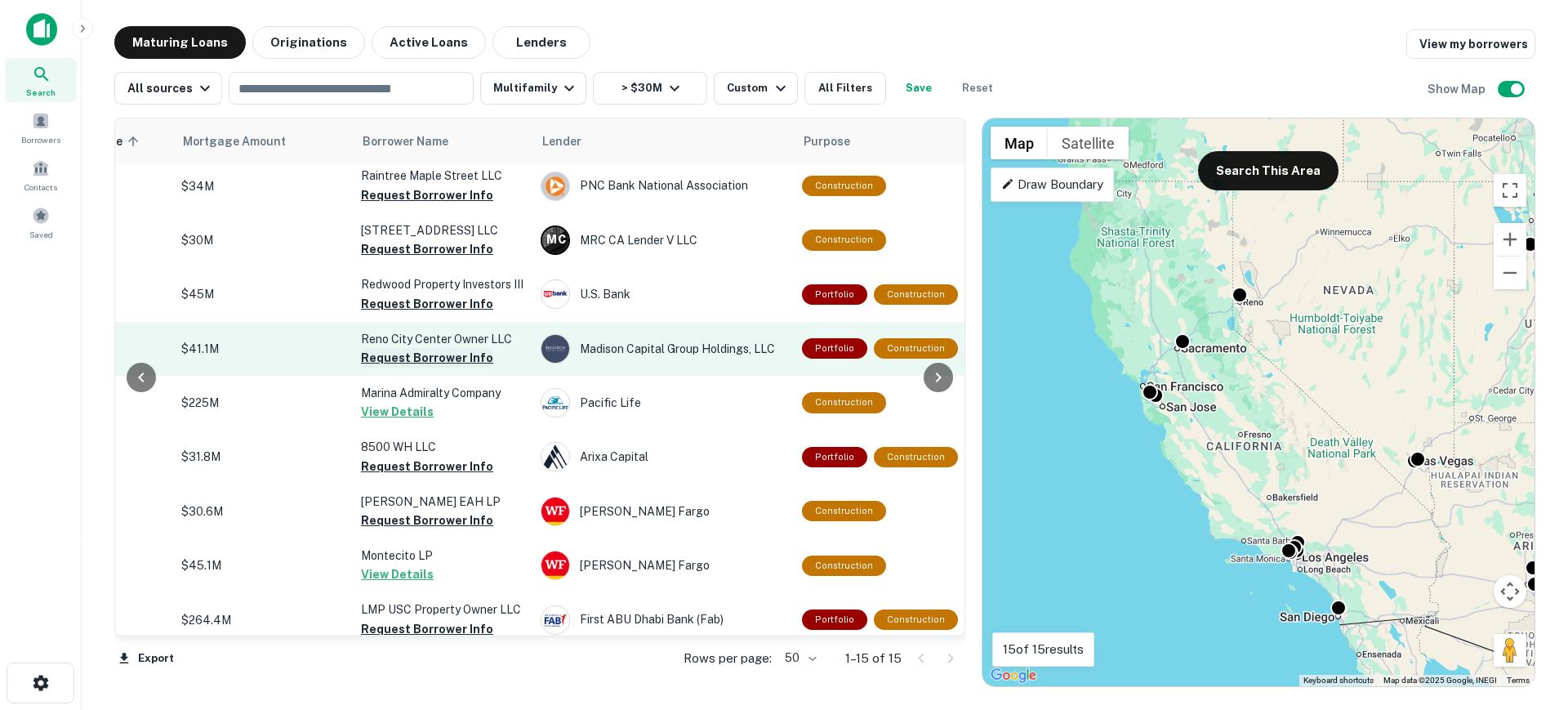
click at [442, 355] on button "Request Borrower Info" at bounding box center [427, 358] width 133 height 20
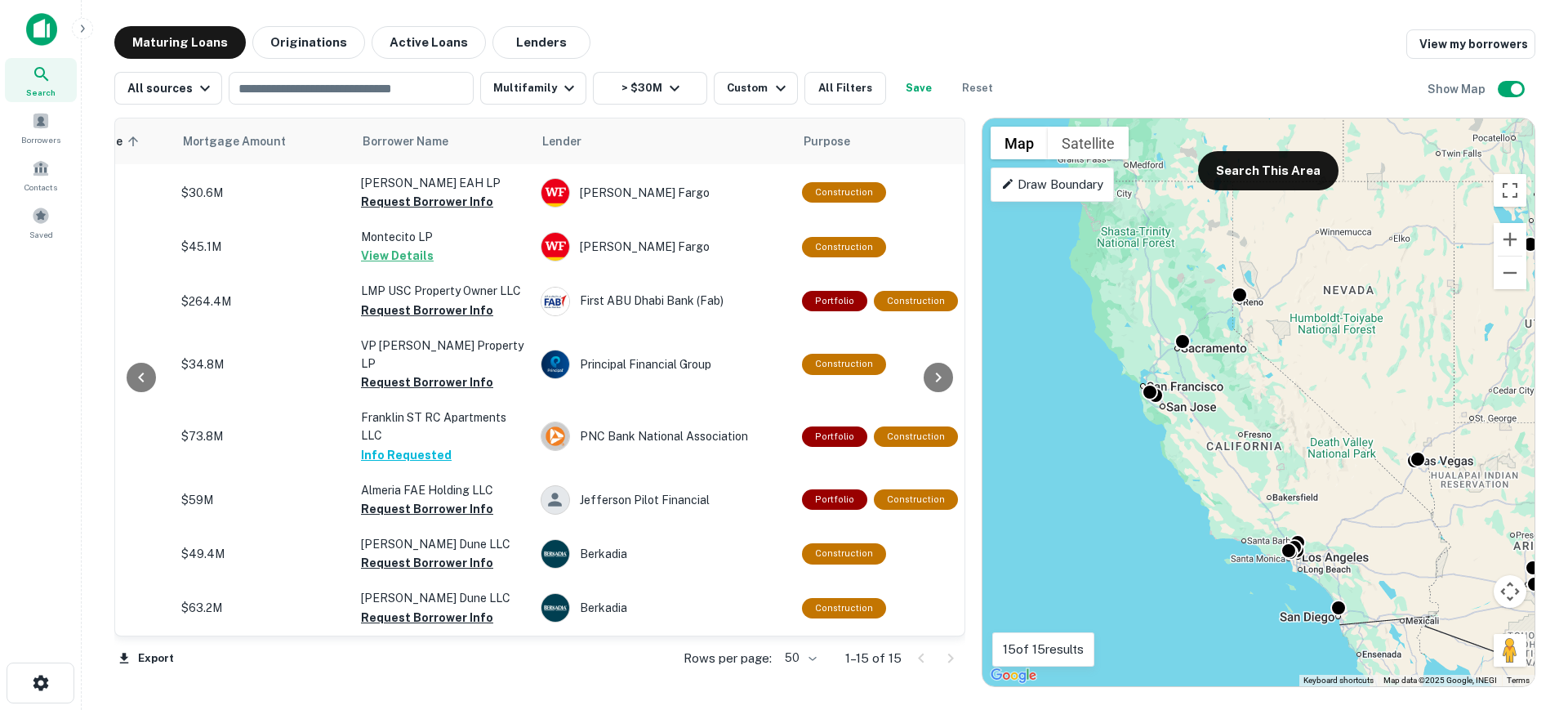
scroll to position [396, 357]
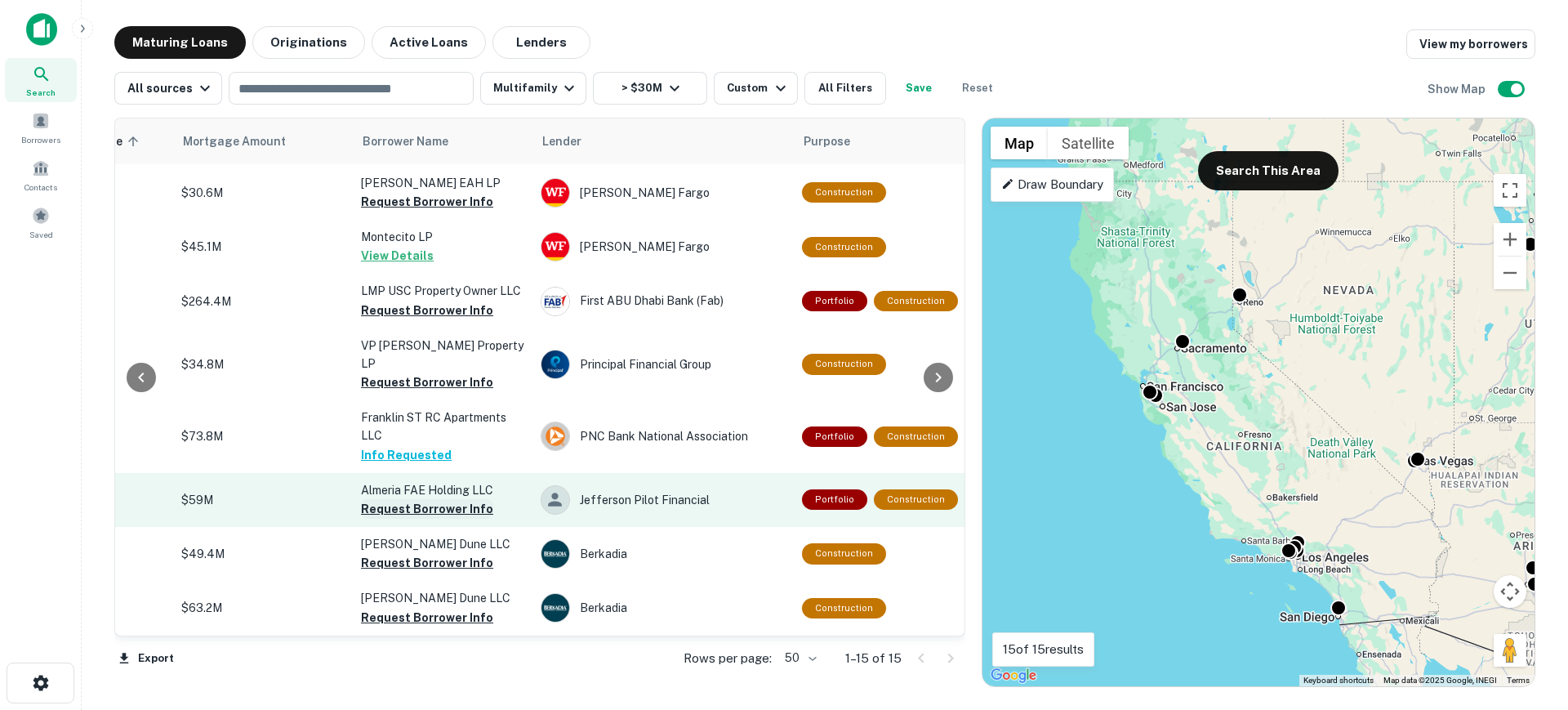
click at [433, 499] on button "Request Borrower Info" at bounding box center [427, 509] width 133 height 20
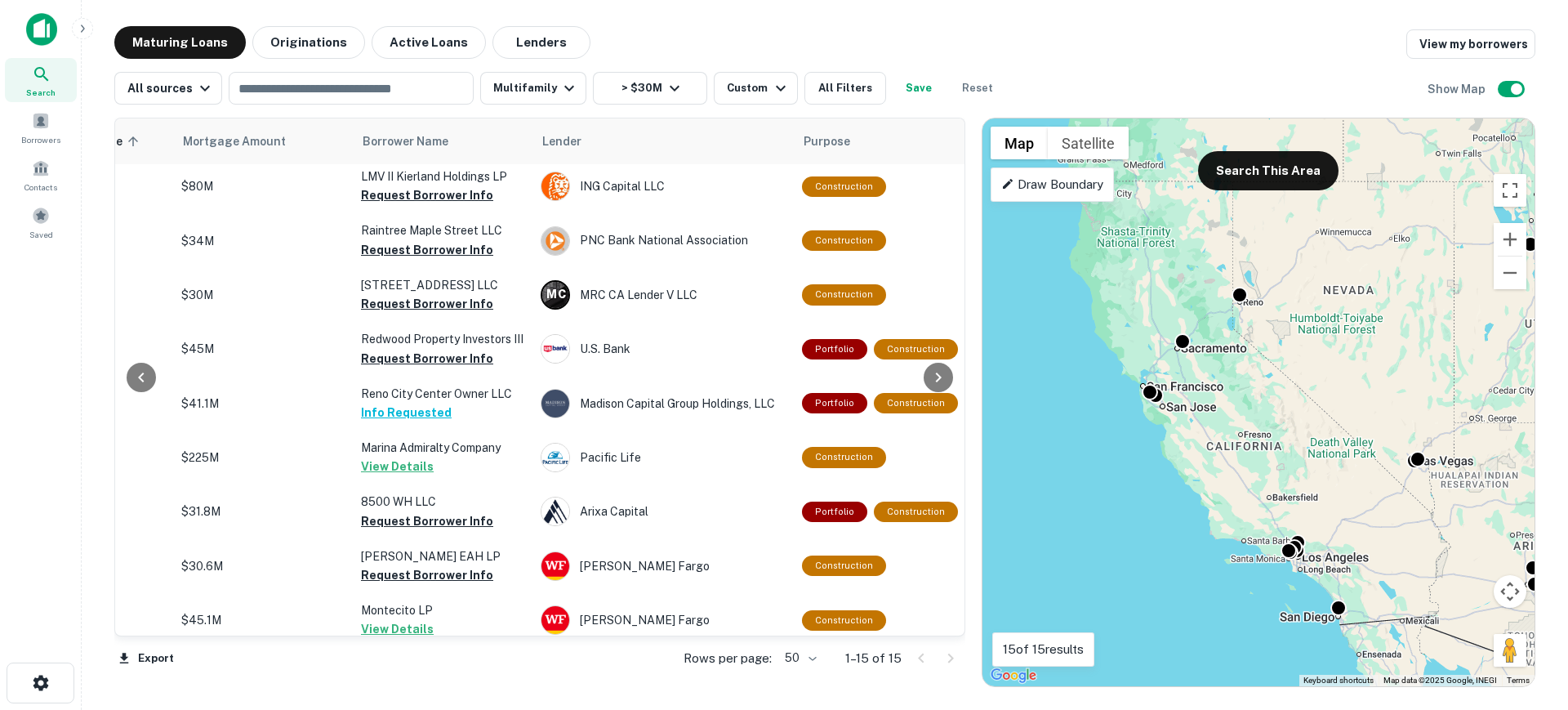
scroll to position [0, 357]
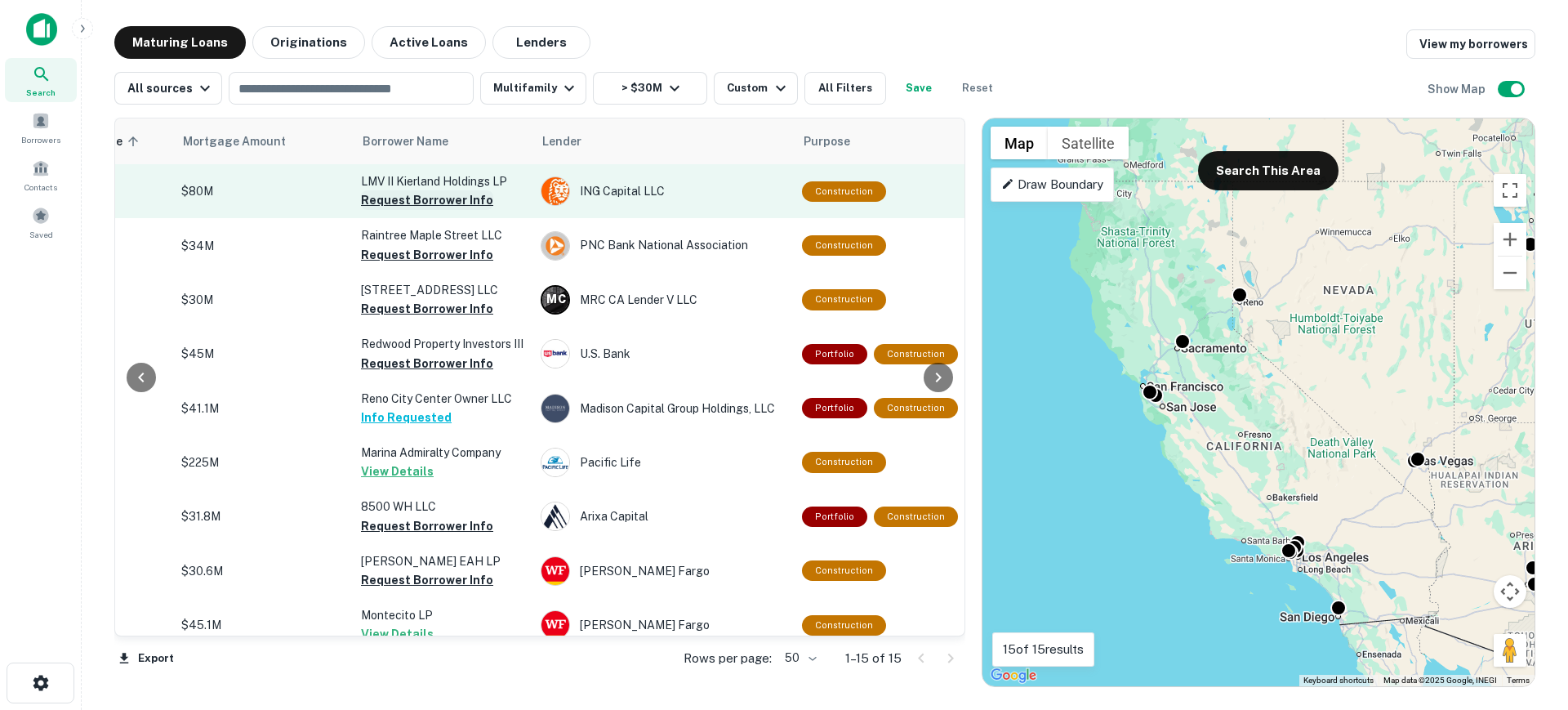
click at [431, 204] on button "Request Borrower Info" at bounding box center [427, 200] width 133 height 20
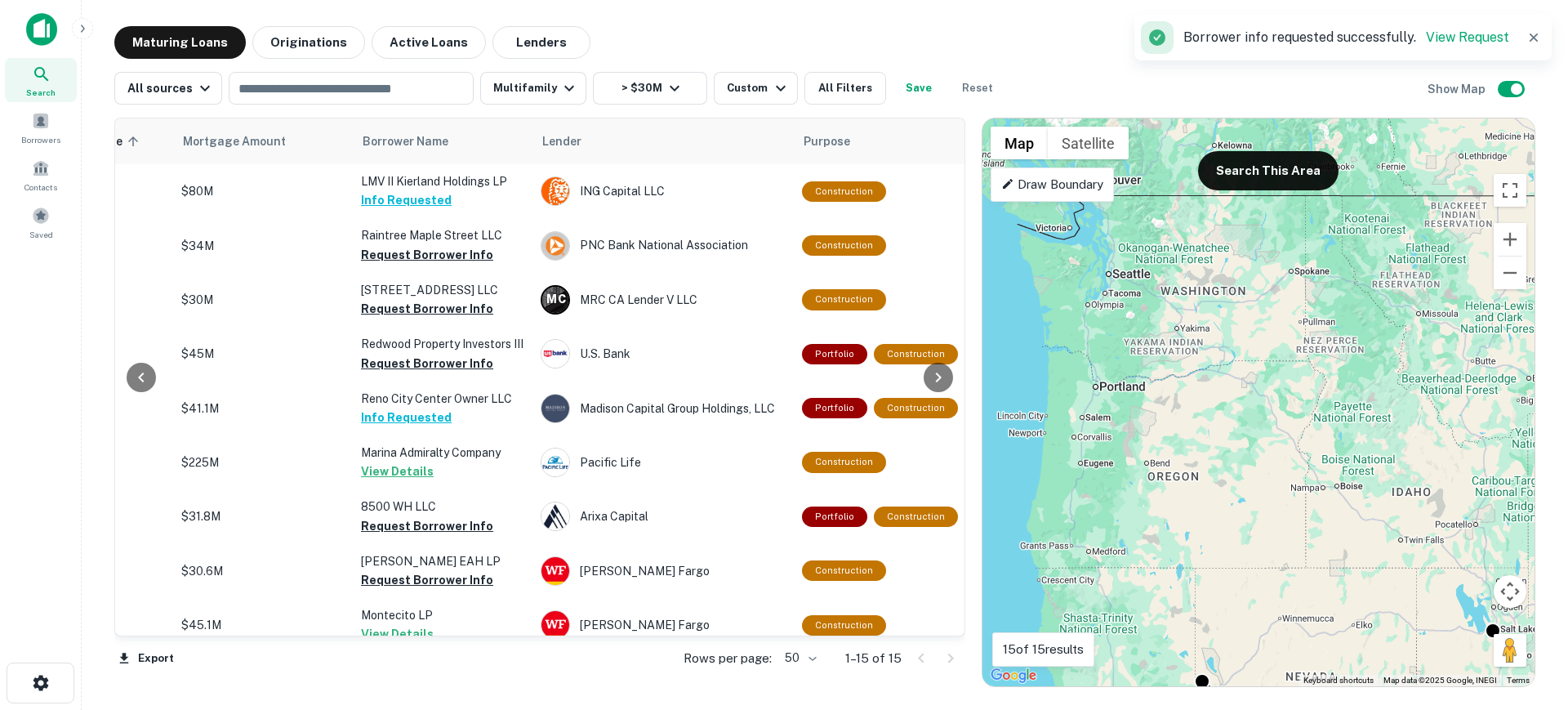
drag, startPoint x: 1335, startPoint y: 301, endPoint x: 1298, endPoint y: 692, distance: 392.7
click at [1298, 692] on main "Maturing Loans Originations Active Loans Lenders View my borrowers All sources …" at bounding box center [824, 355] width 1487 height 710
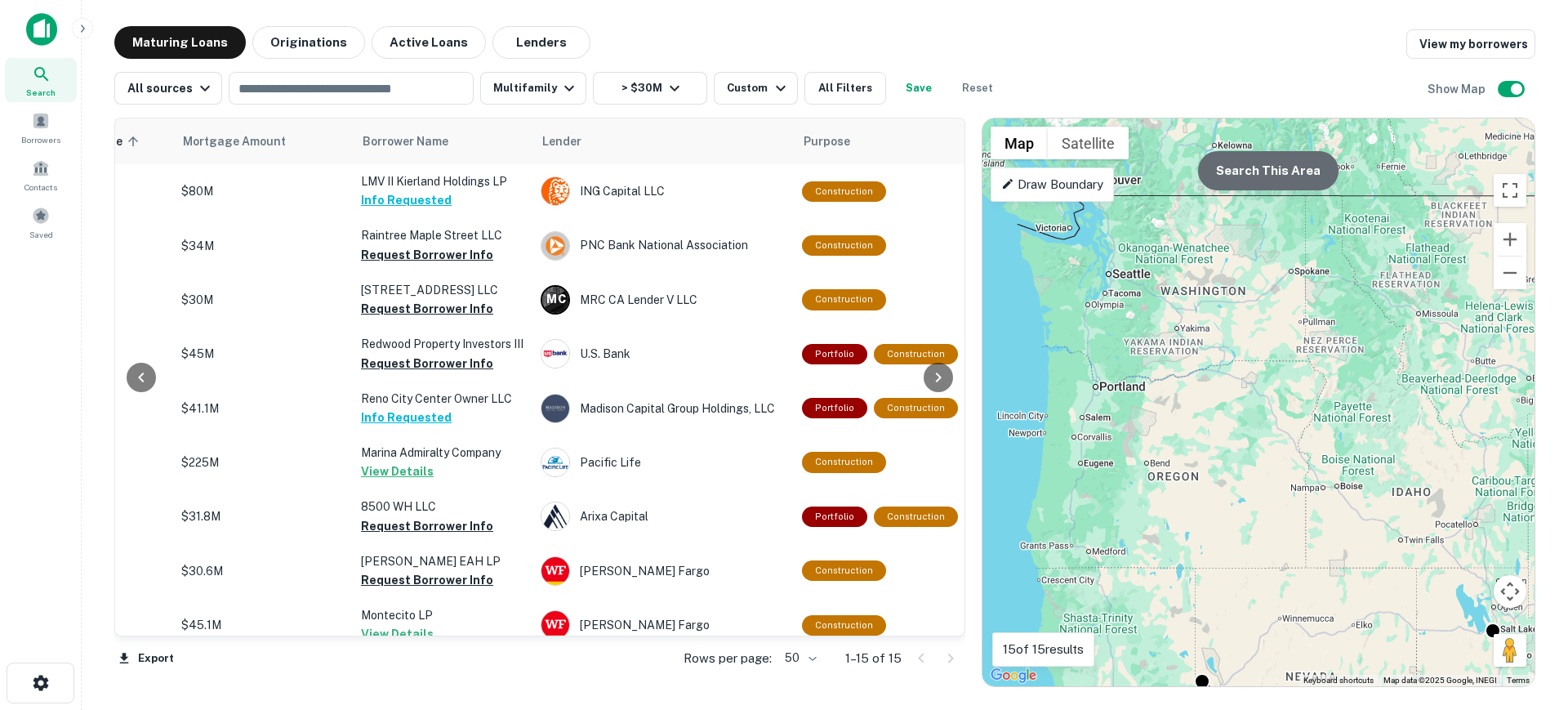
click at [1304, 182] on button "Search This Area" at bounding box center [1268, 171] width 140 height 39
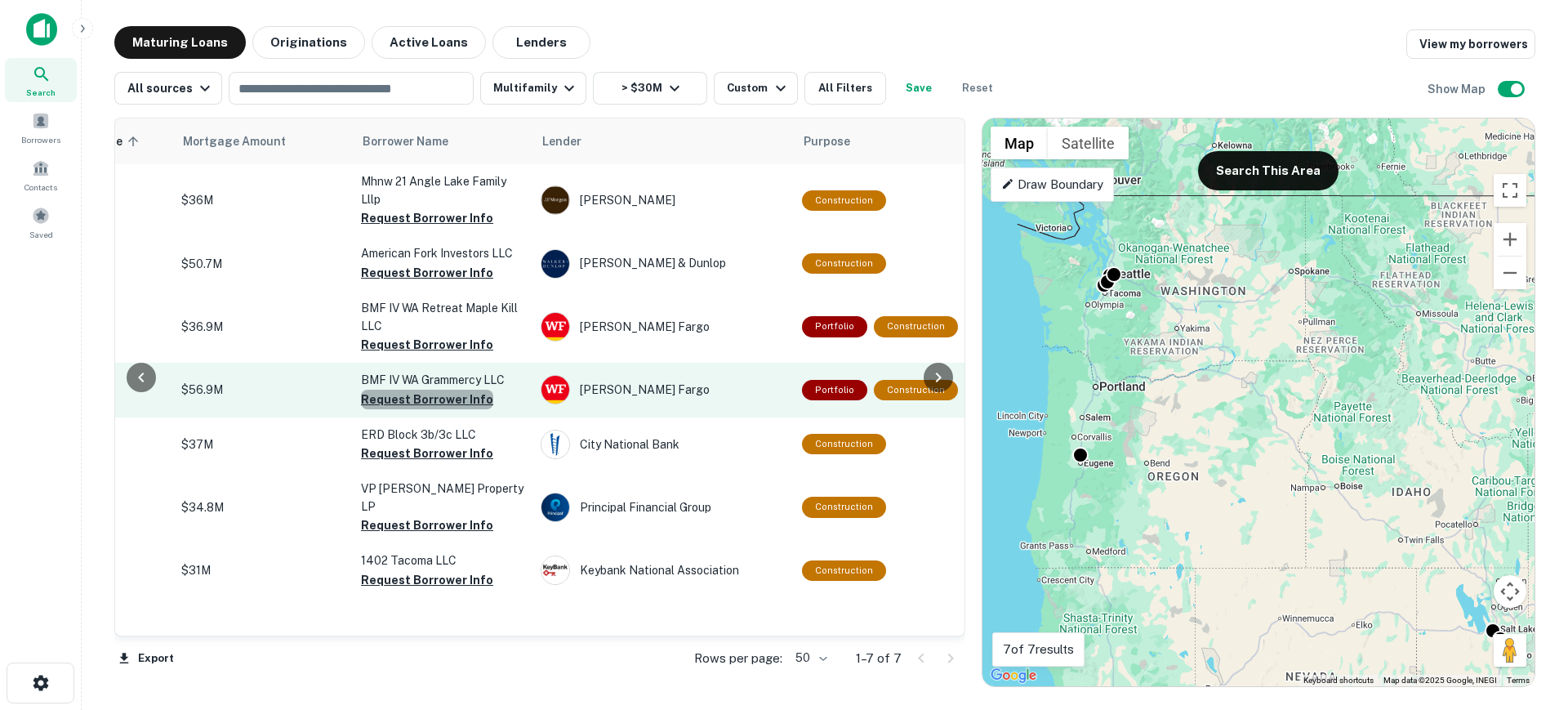
click at [458, 397] on button "Request Borrower Info" at bounding box center [427, 399] width 133 height 20
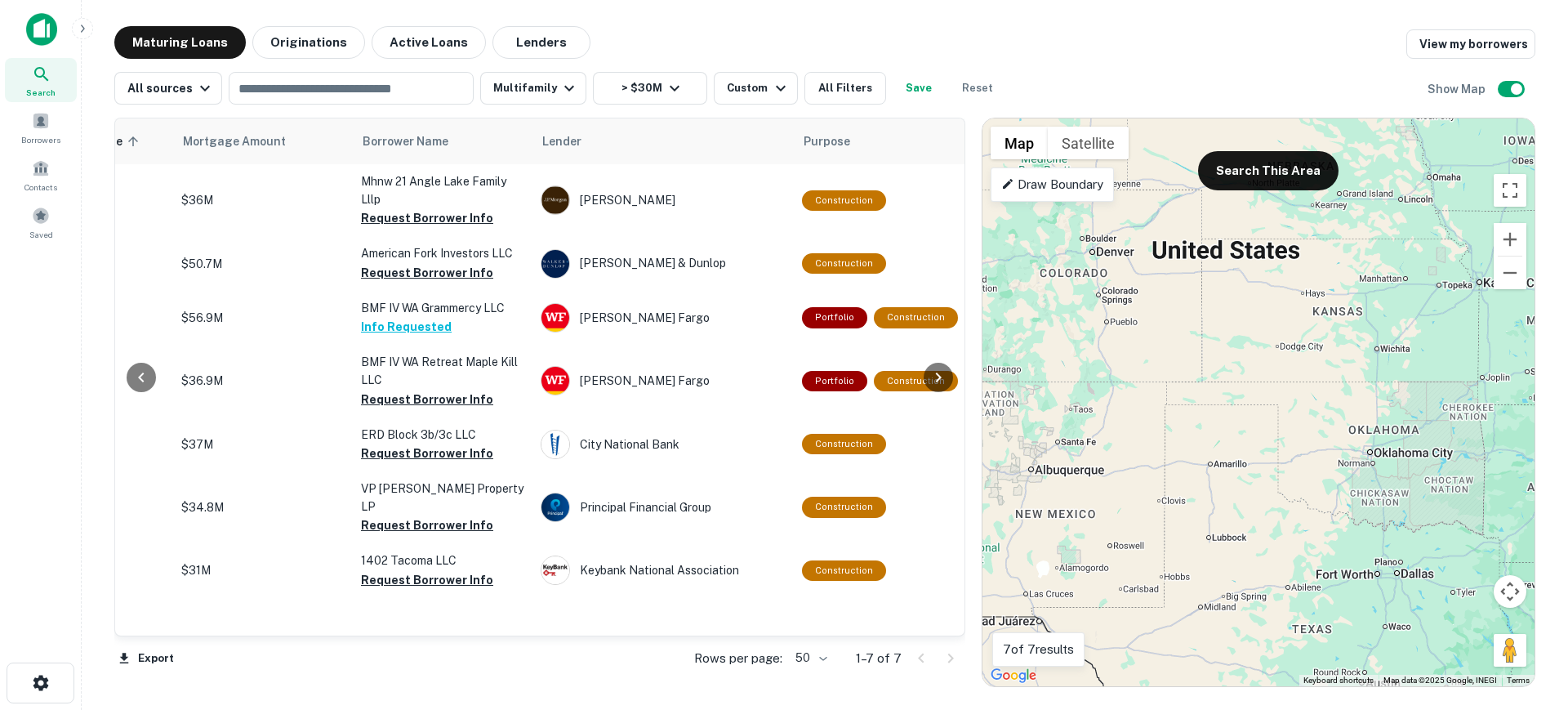
drag, startPoint x: 1351, startPoint y: 349, endPoint x: 687, endPoint y: -79, distance: 790.0
click at [687, 0] on html "Search Borrowers Contacts Saved Maturing Loans Originations Active Loans Lender…" at bounding box center [784, 355] width 1568 height 710
click at [1283, 157] on button "Search This Area" at bounding box center [1268, 171] width 140 height 39
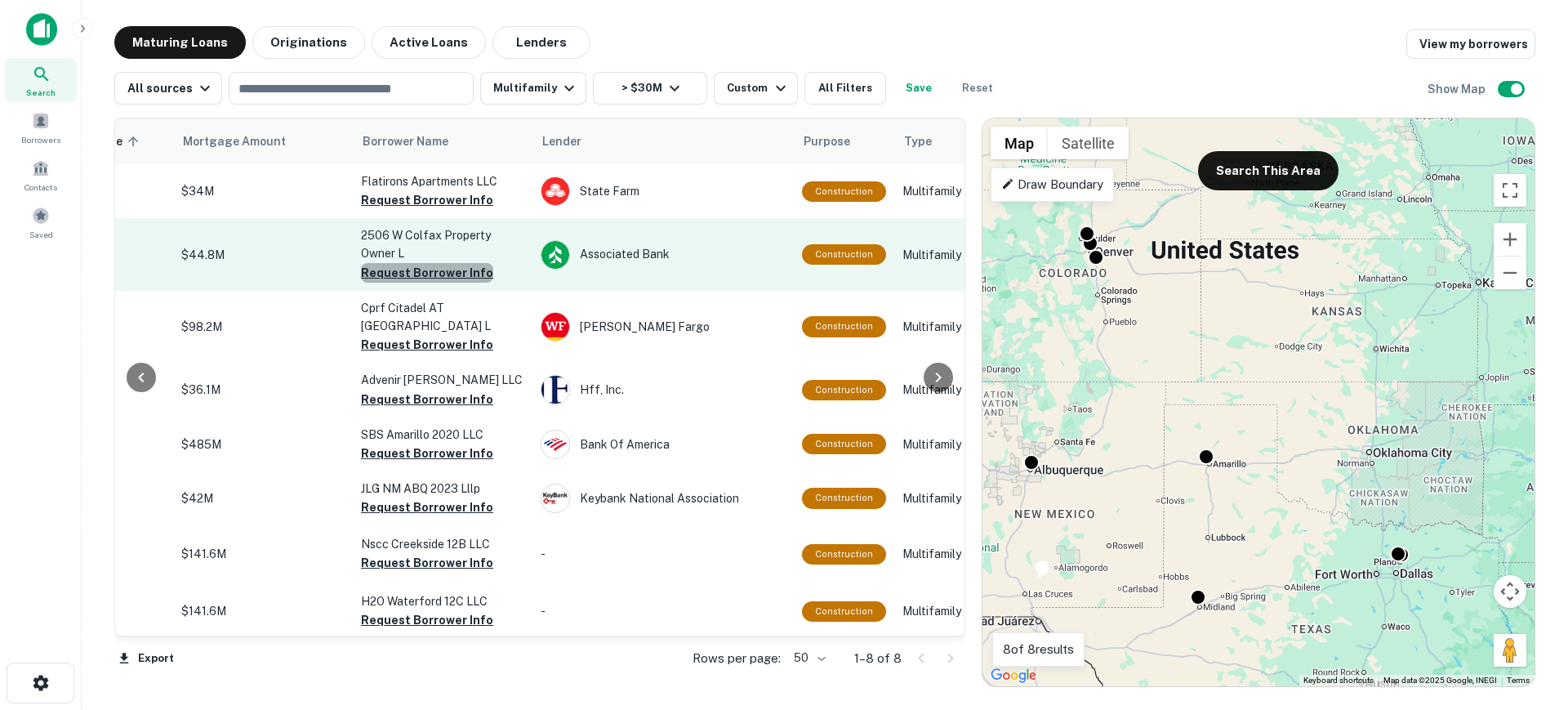
click at [438, 271] on button "Request Borrower Info" at bounding box center [427, 272] width 133 height 20
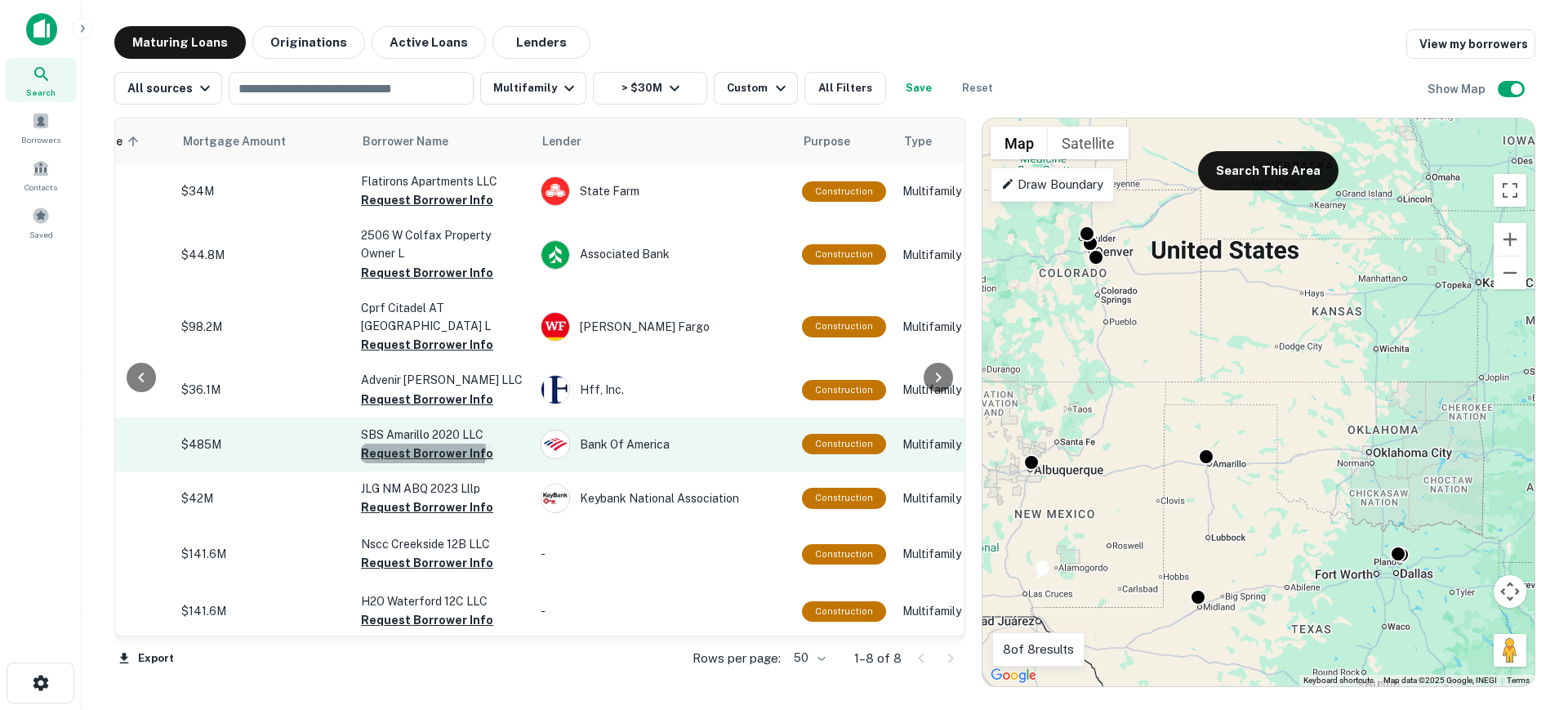
click at [421, 444] on button "Request Borrower Info" at bounding box center [427, 453] width 133 height 20
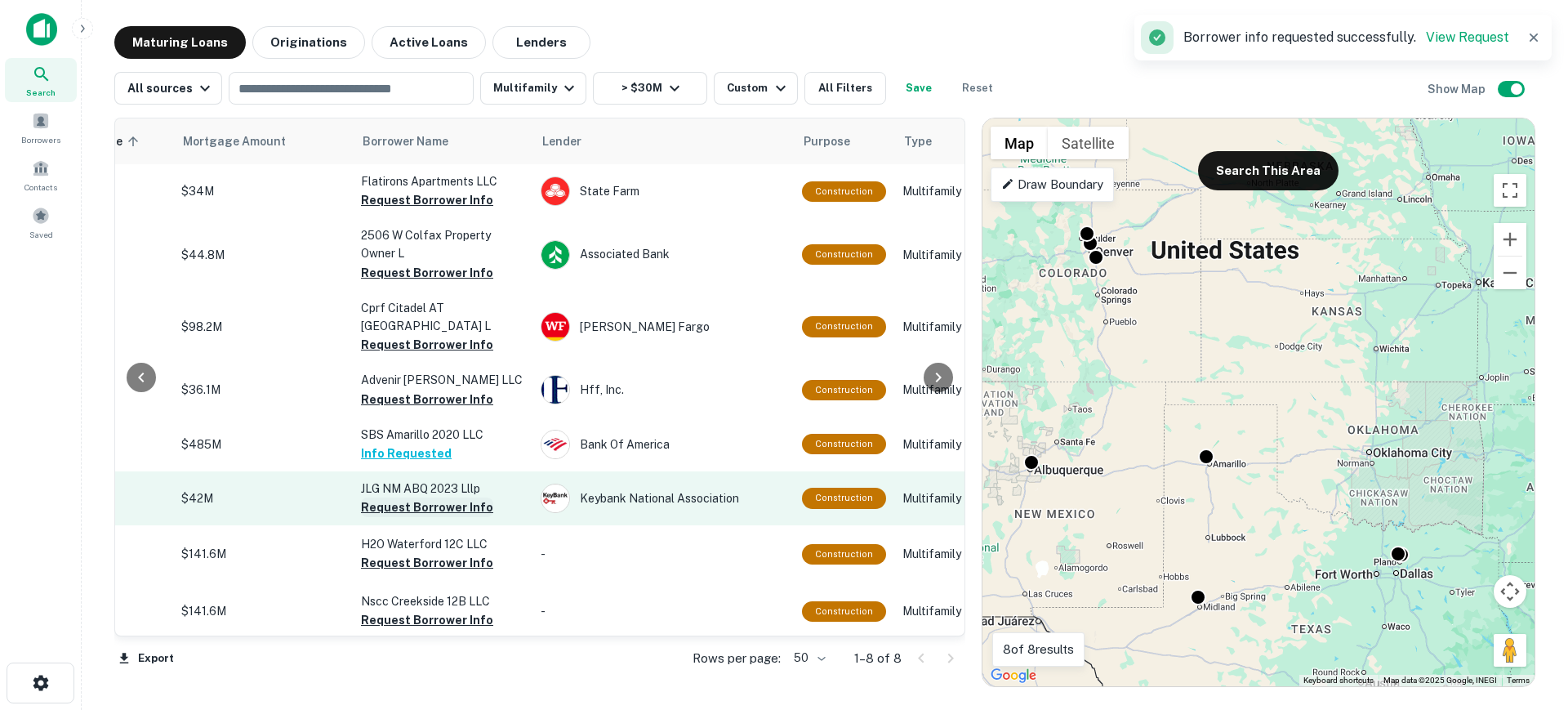
click at [410, 498] on button "Request Borrower Info" at bounding box center [427, 507] width 133 height 20
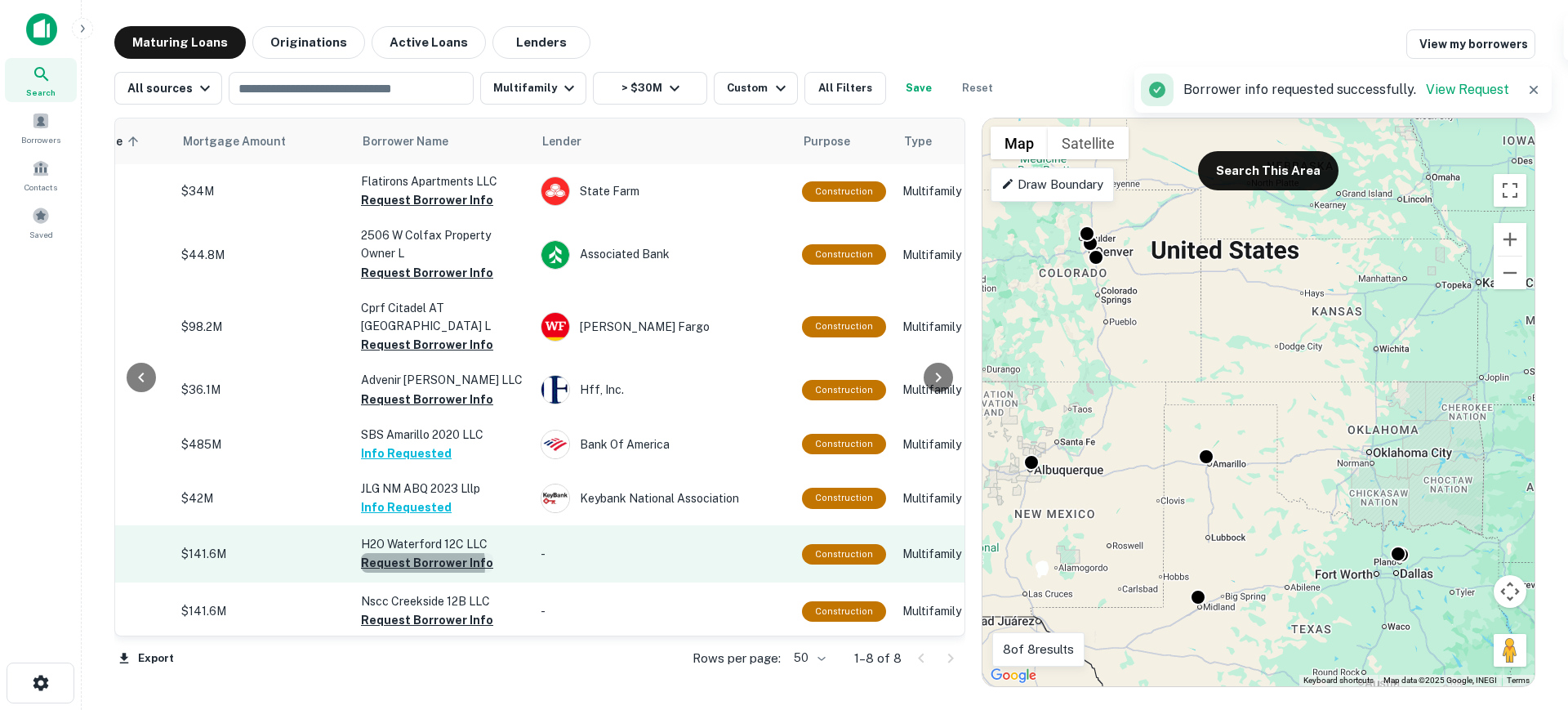
click at [407, 557] on button "Request Borrower Info" at bounding box center [427, 563] width 133 height 20
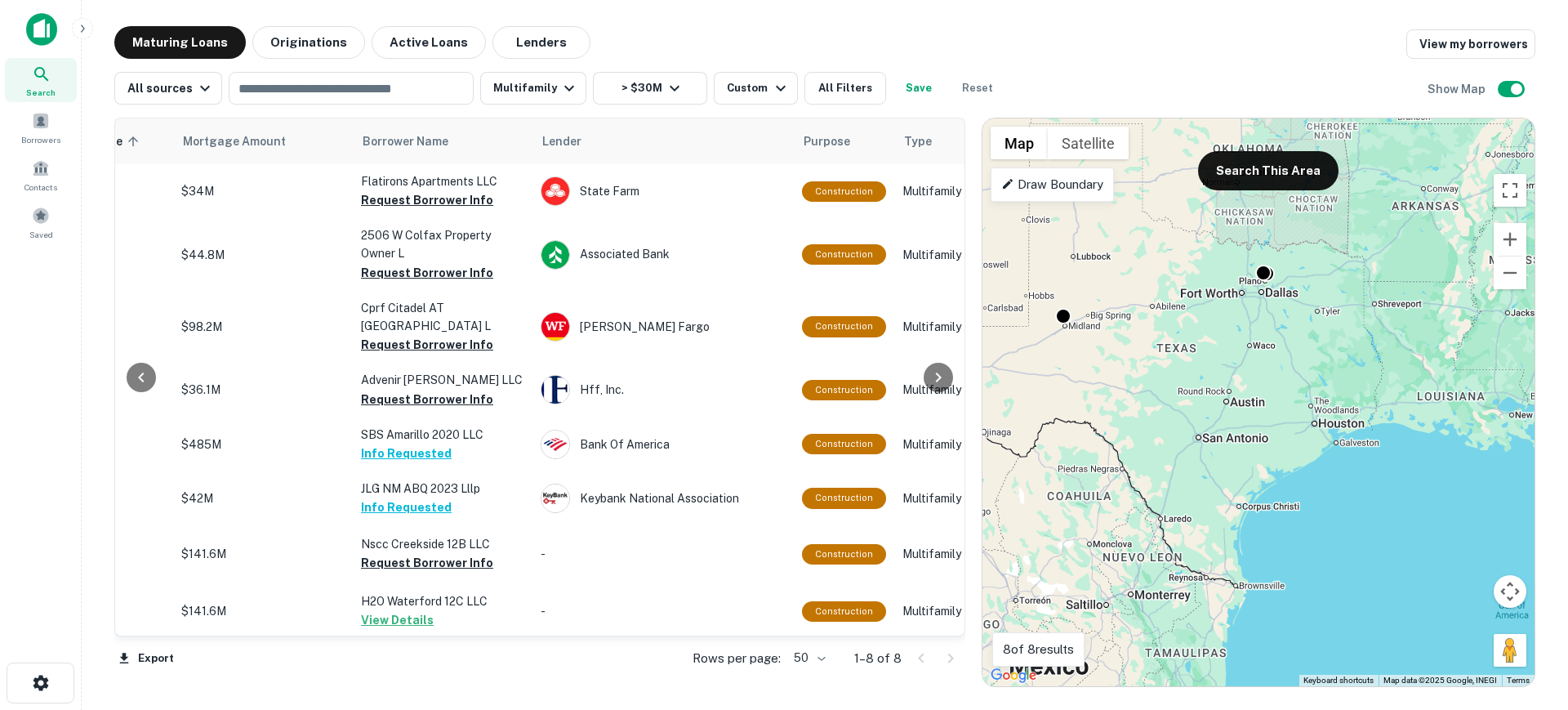
drag, startPoint x: 1278, startPoint y: 510, endPoint x: 1139, endPoint y: 222, distance: 319.8
click at [1139, 222] on div "To activate drag with keyboard, press Alt + Enter. Once in keyboard drag state,…" at bounding box center [1258, 402] width 552 height 568
click at [1270, 153] on button "Search This Area" at bounding box center [1268, 171] width 140 height 39
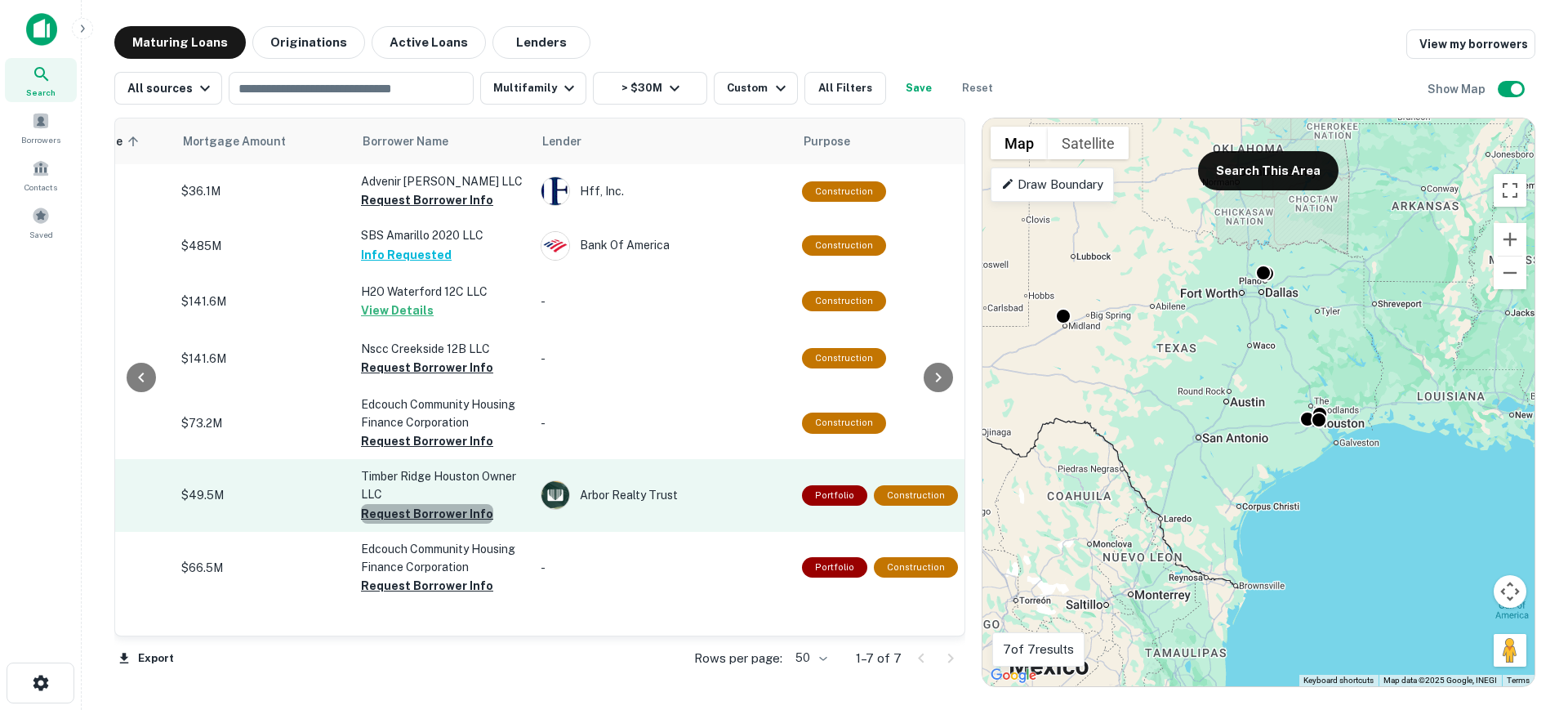
click at [440, 514] on button "Request Borrower Info" at bounding box center [427, 514] width 133 height 20
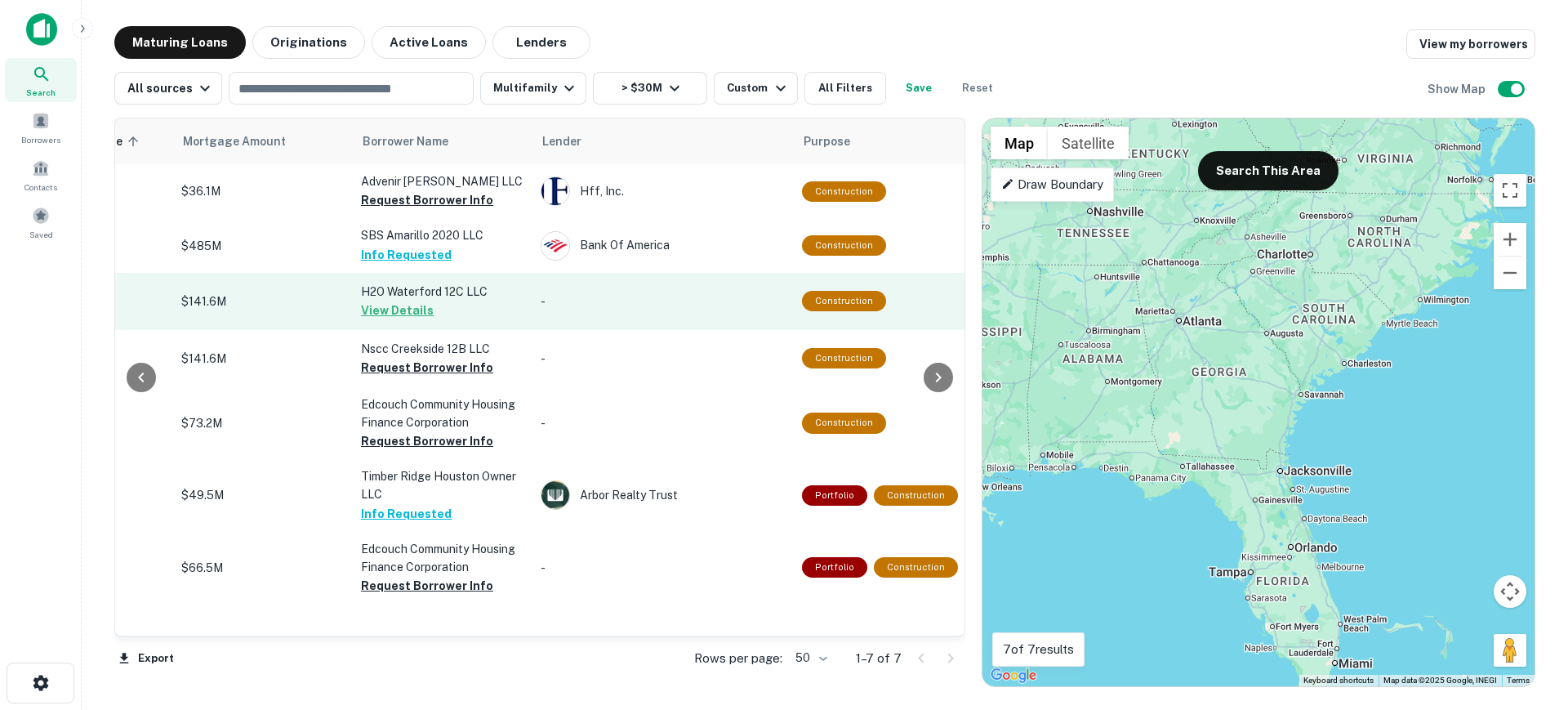
drag, startPoint x: 1437, startPoint y: 230, endPoint x: 888, endPoint y: 301, distance: 553.6
click at [888, 301] on div "Location Maturity Date sorted ascending Mortgage Amount Borrower Name Lender Pu…" at bounding box center [825, 396] width 1422 height 582
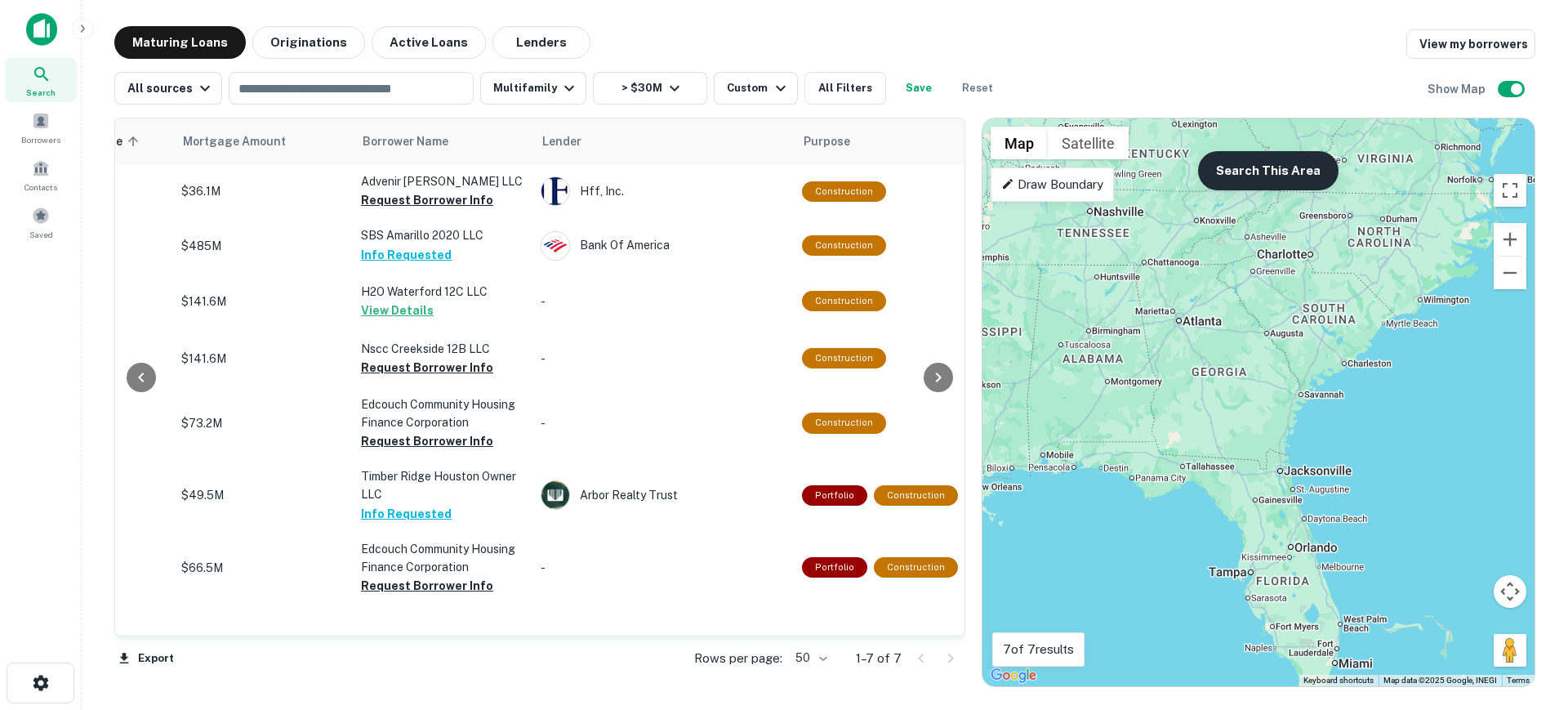
click at [1264, 174] on button "Search This Area" at bounding box center [1268, 171] width 140 height 39
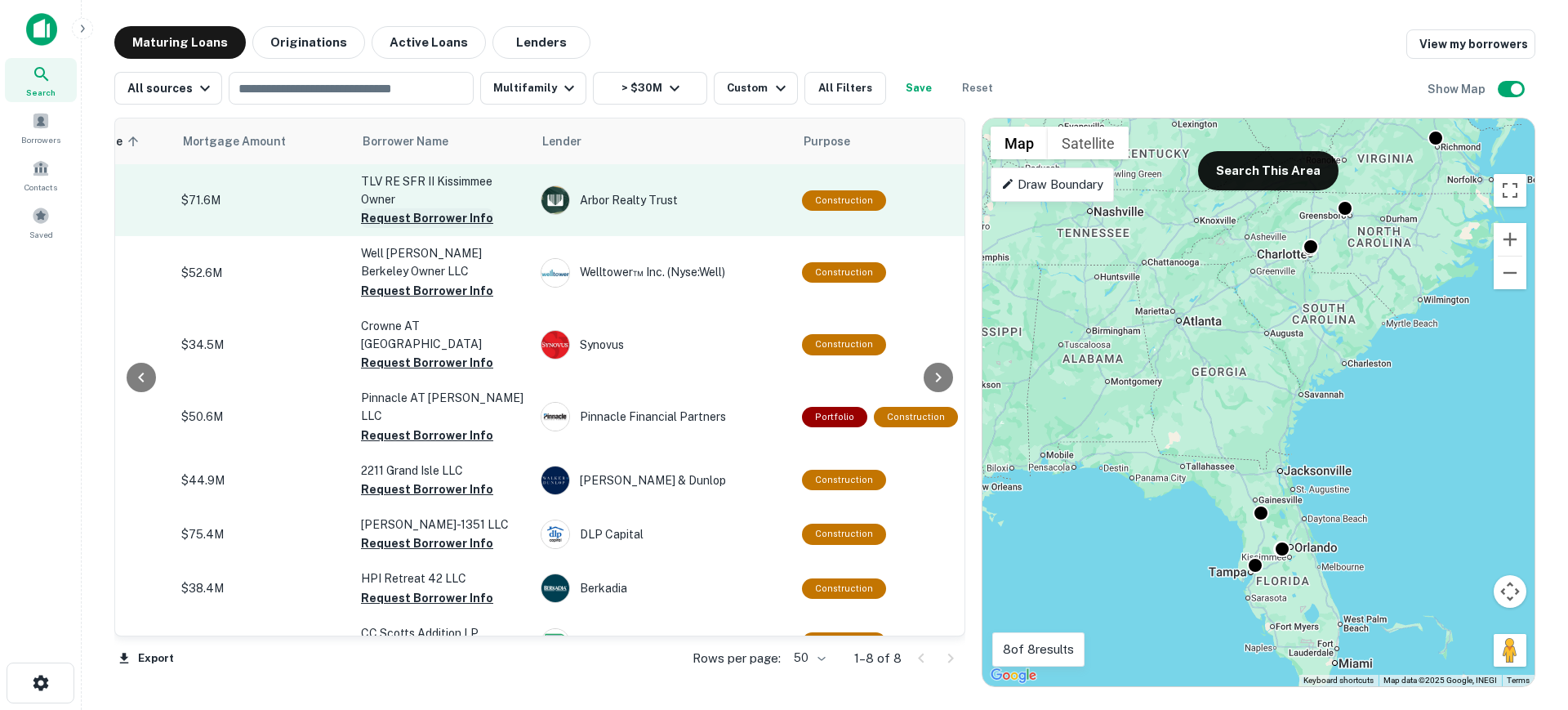
click at [442, 219] on button "Request Borrower Info" at bounding box center [427, 218] width 133 height 20
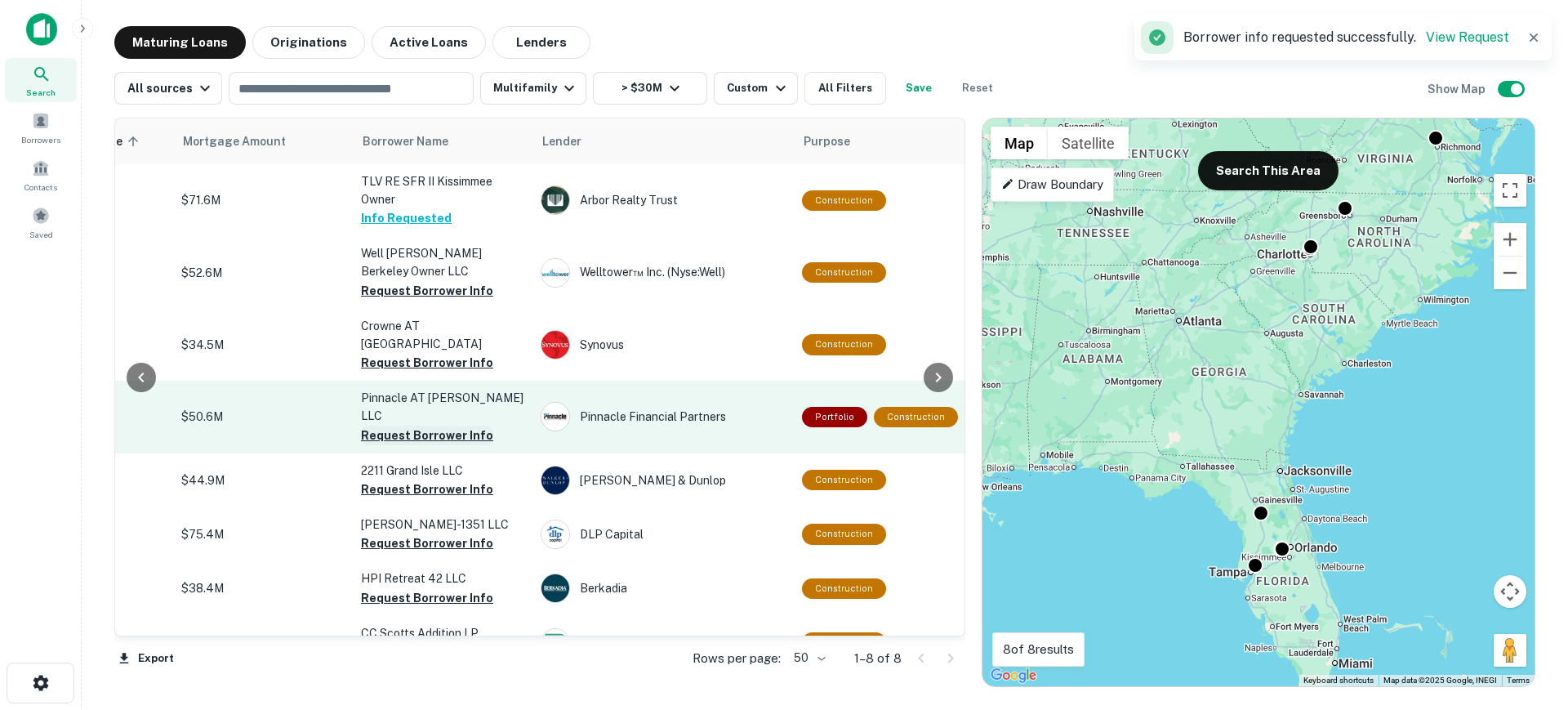
click at [377, 426] on button "Request Borrower Info" at bounding box center [427, 435] width 133 height 20
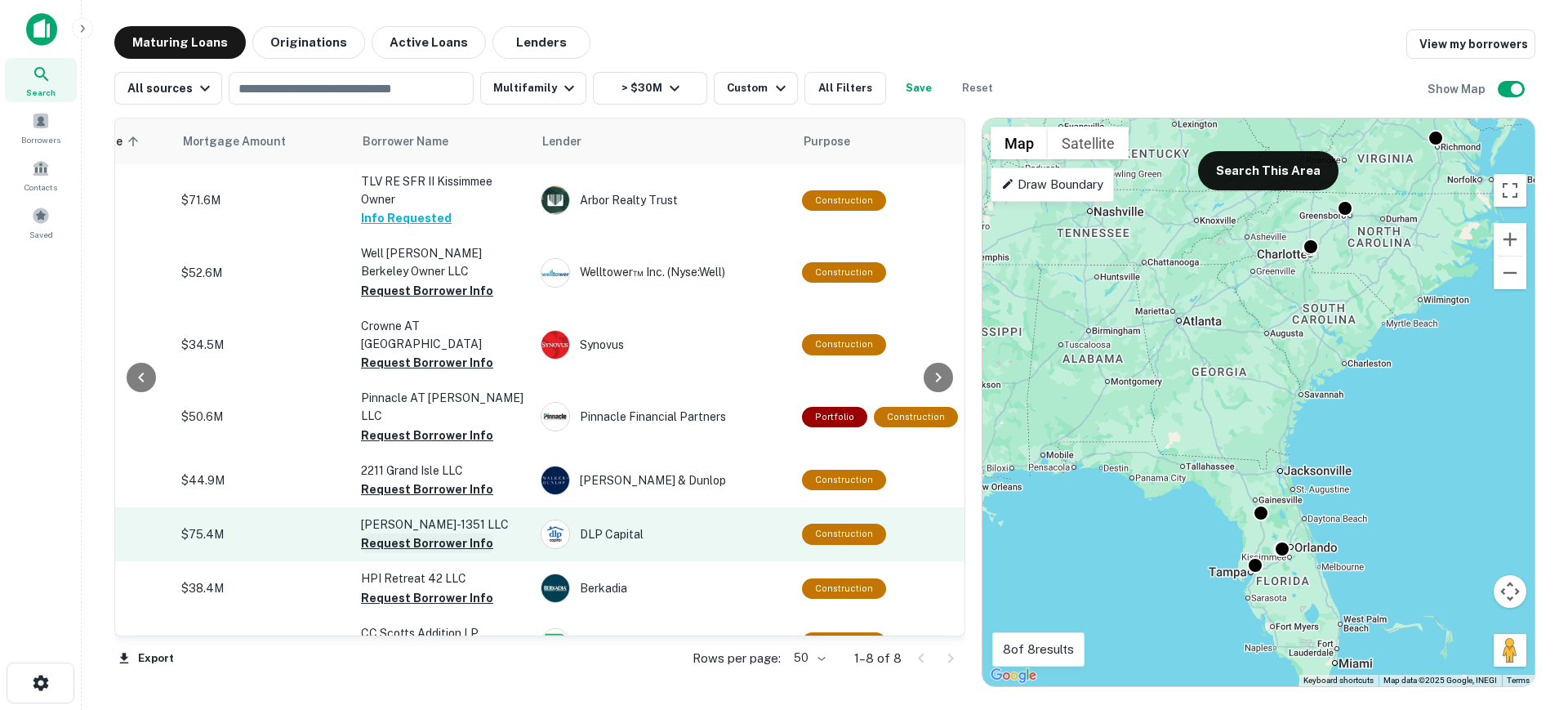
click at [395, 534] on button "Request Borrower Info" at bounding box center [427, 543] width 133 height 20
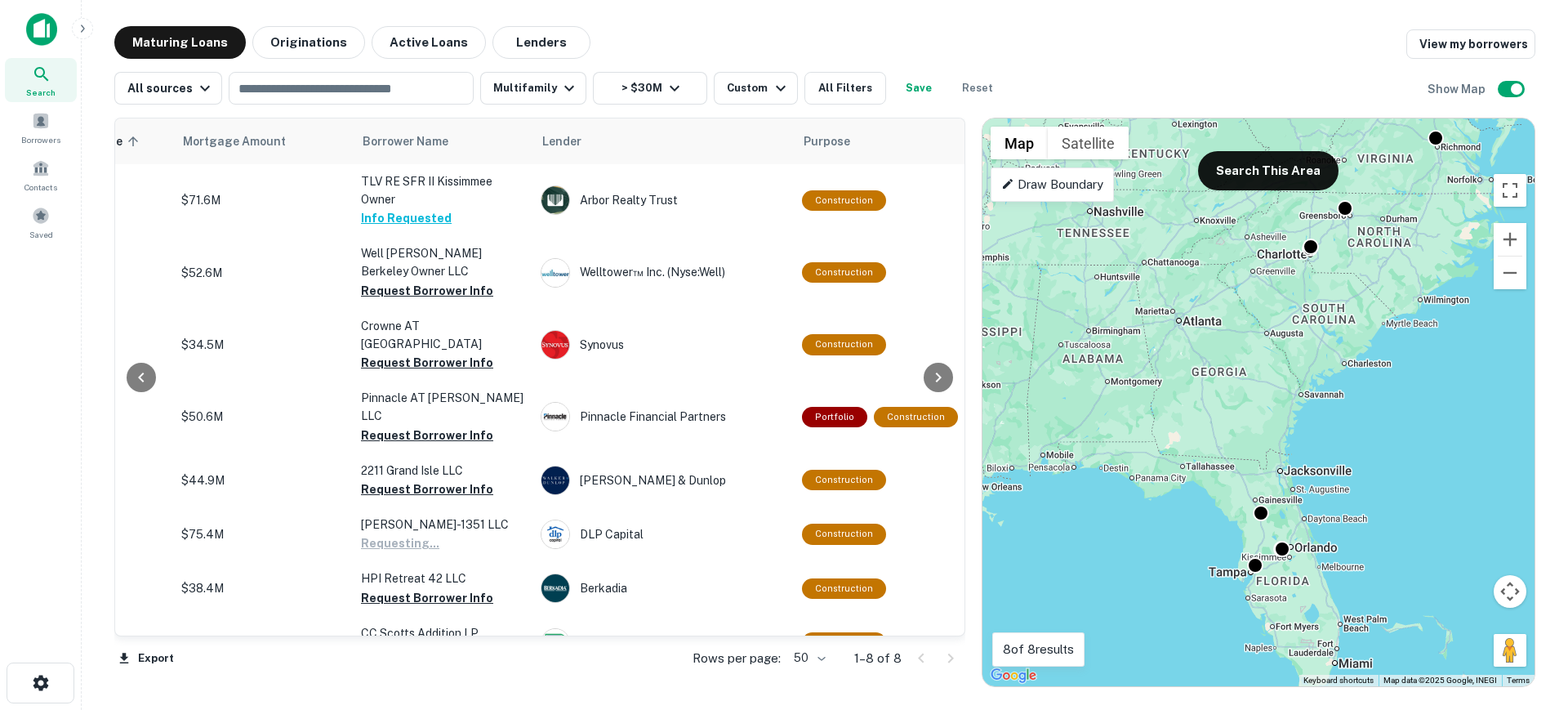
scroll to position [32, 357]
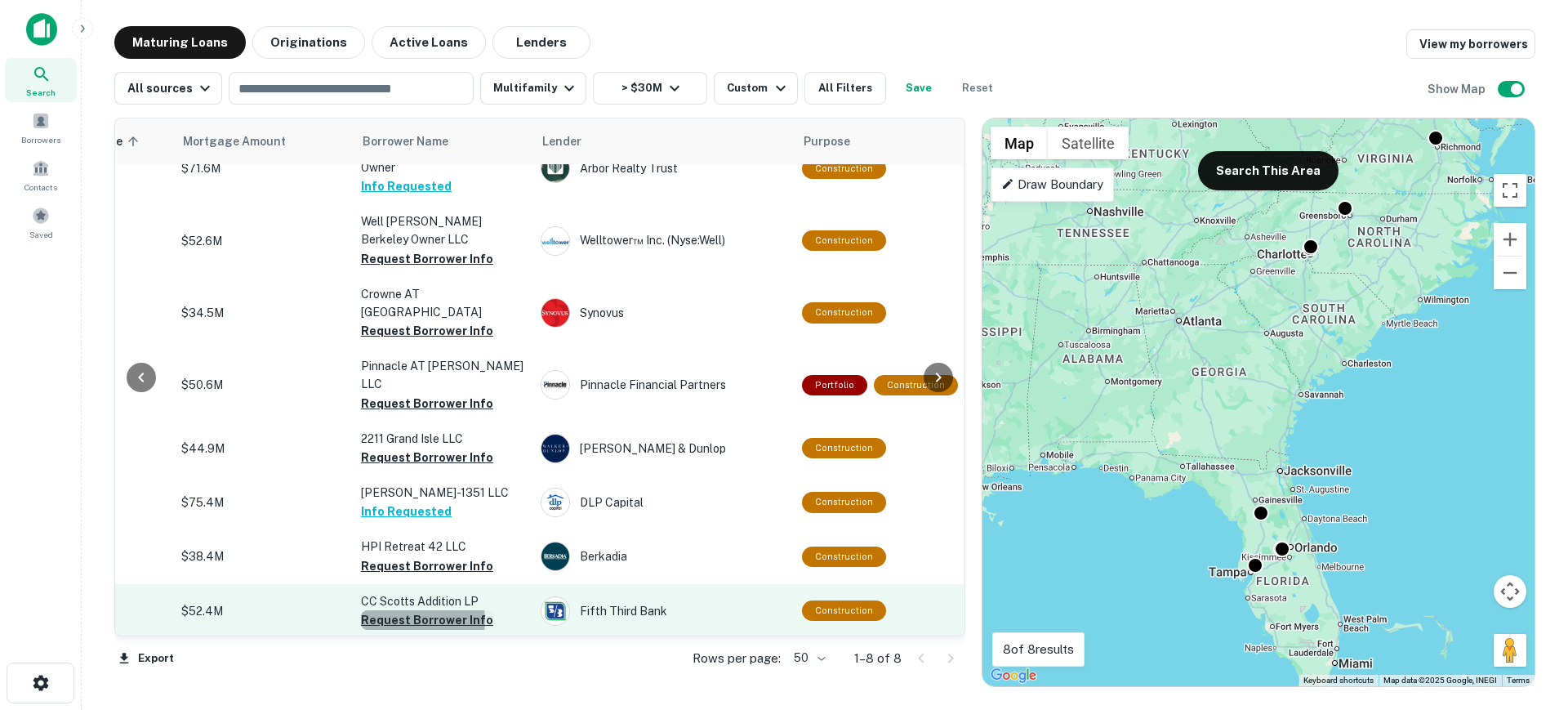
click at [413, 611] on button "Request Borrower Info" at bounding box center [427, 620] width 133 height 20
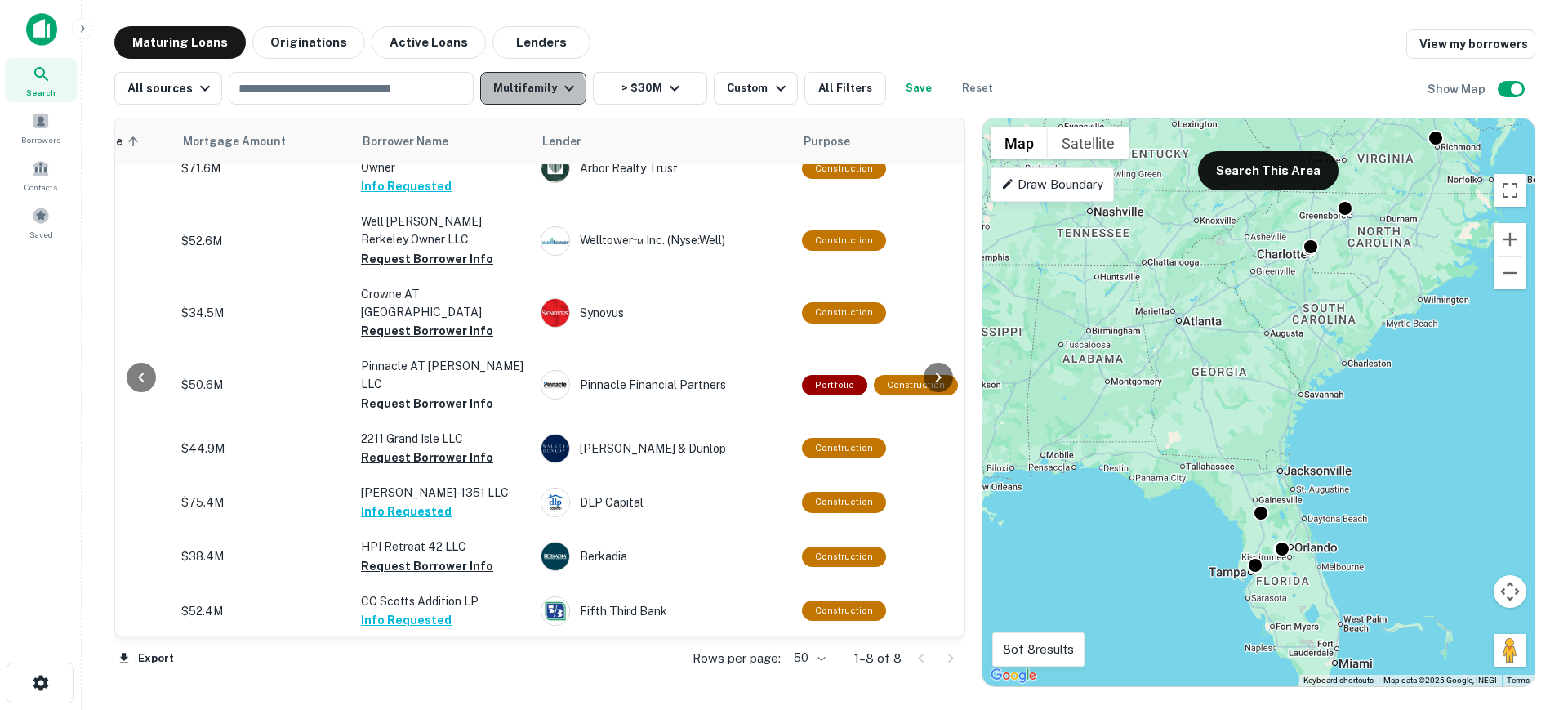
click at [521, 104] on button "Multifamily" at bounding box center [533, 88] width 106 height 33
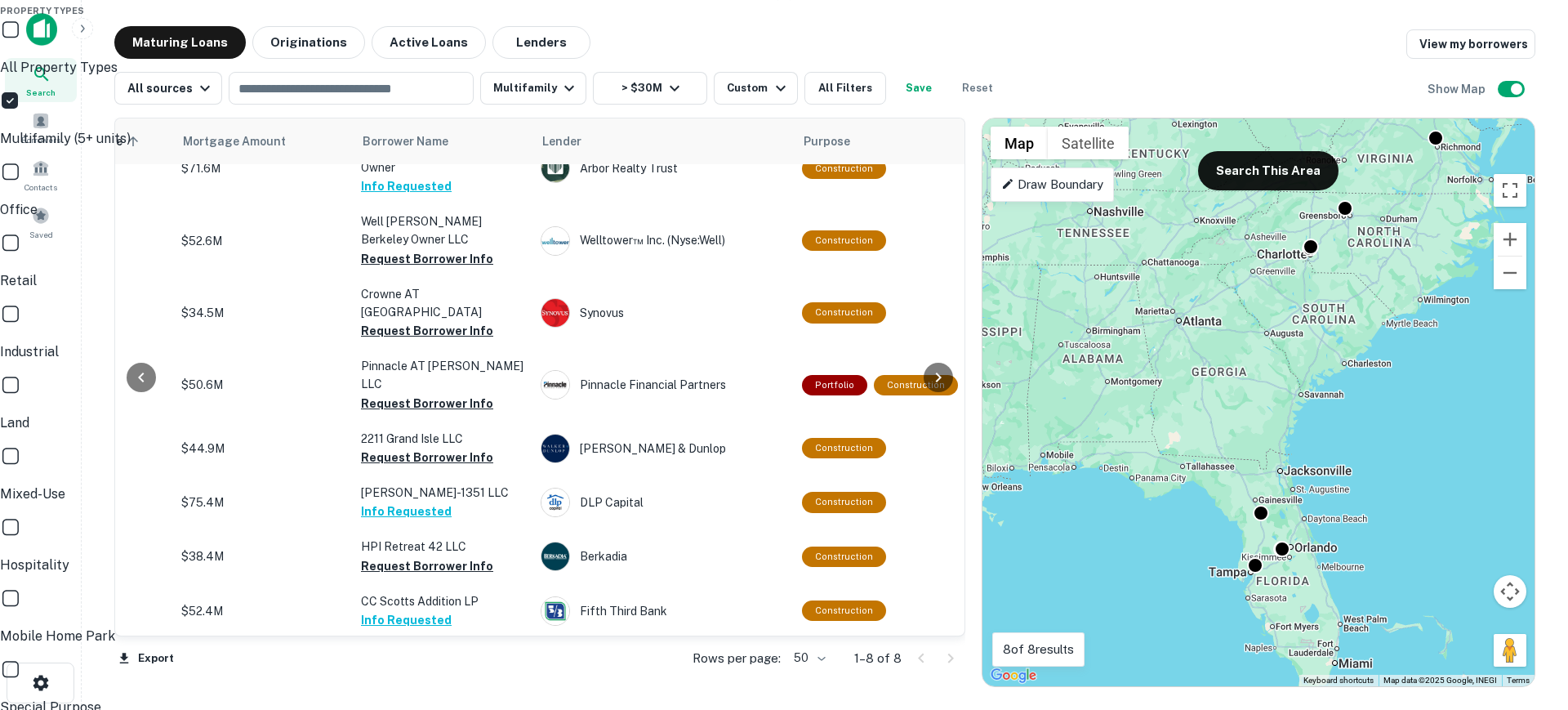
click at [547, 92] on div at bounding box center [784, 355] width 1568 height 710
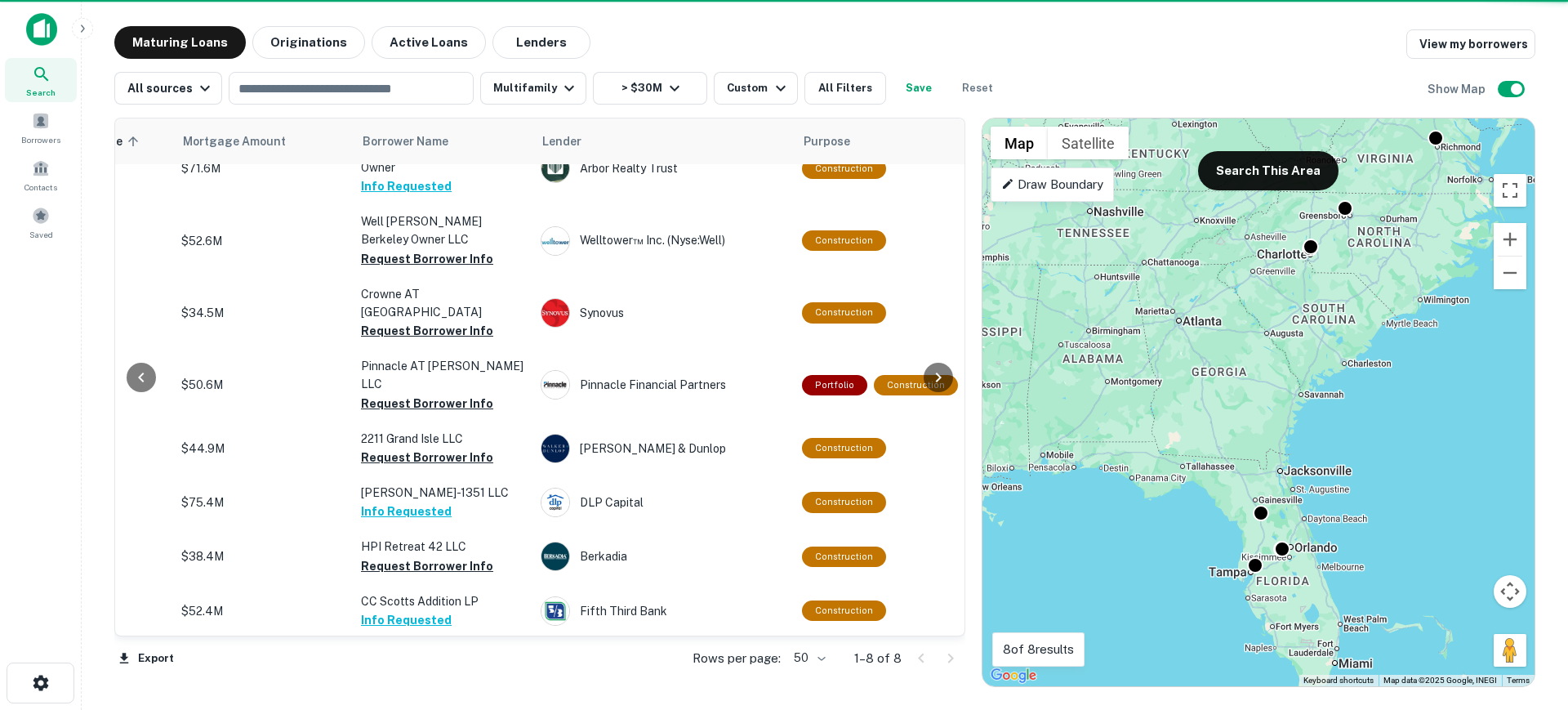
click at [547, 92] on button "Multifamily" at bounding box center [533, 88] width 106 height 33
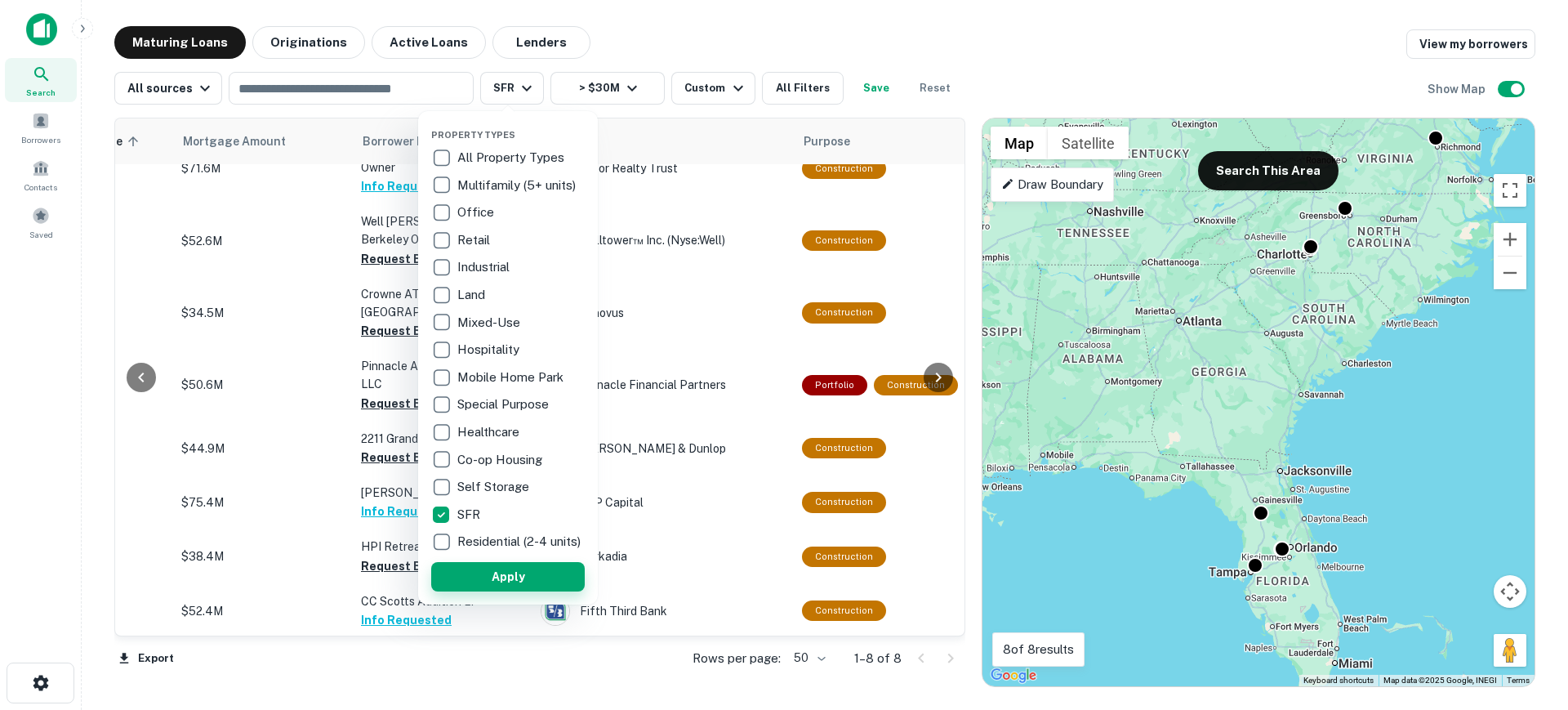
click at [514, 582] on button "Apply" at bounding box center [508, 577] width 153 height 29
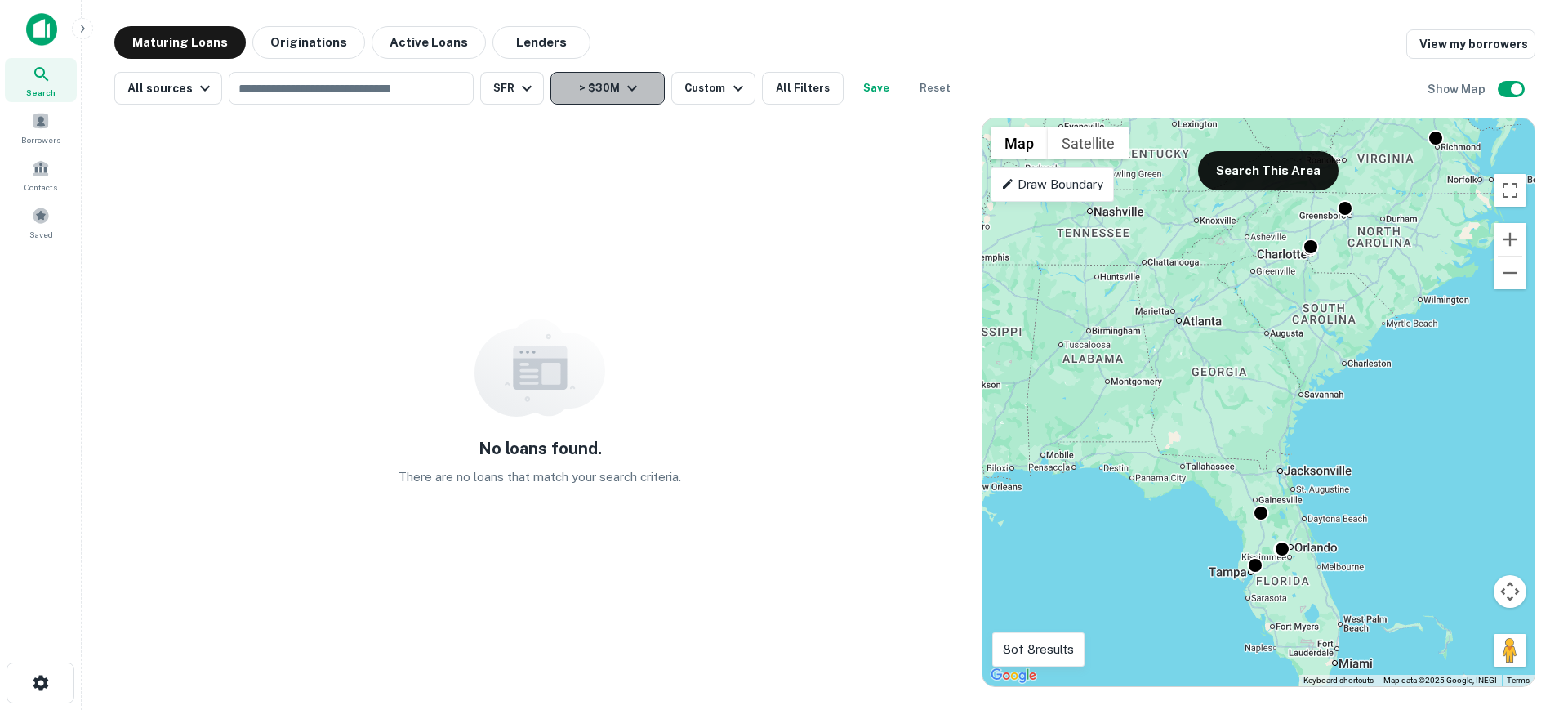
click at [627, 92] on icon "button" at bounding box center [632, 88] width 20 height 20
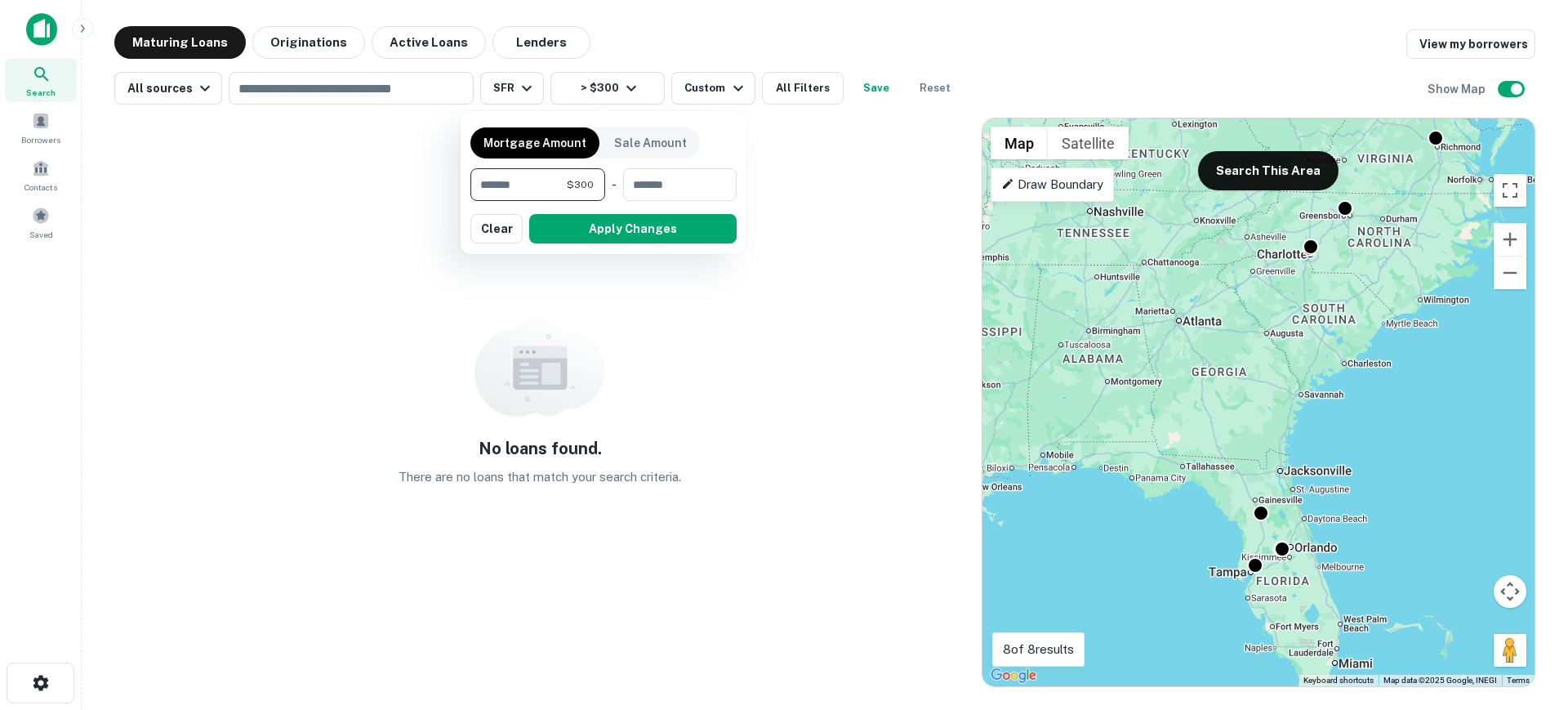
type input "*"
type input "********"
click at [577, 227] on button "Apply Changes" at bounding box center [633, 229] width 207 height 29
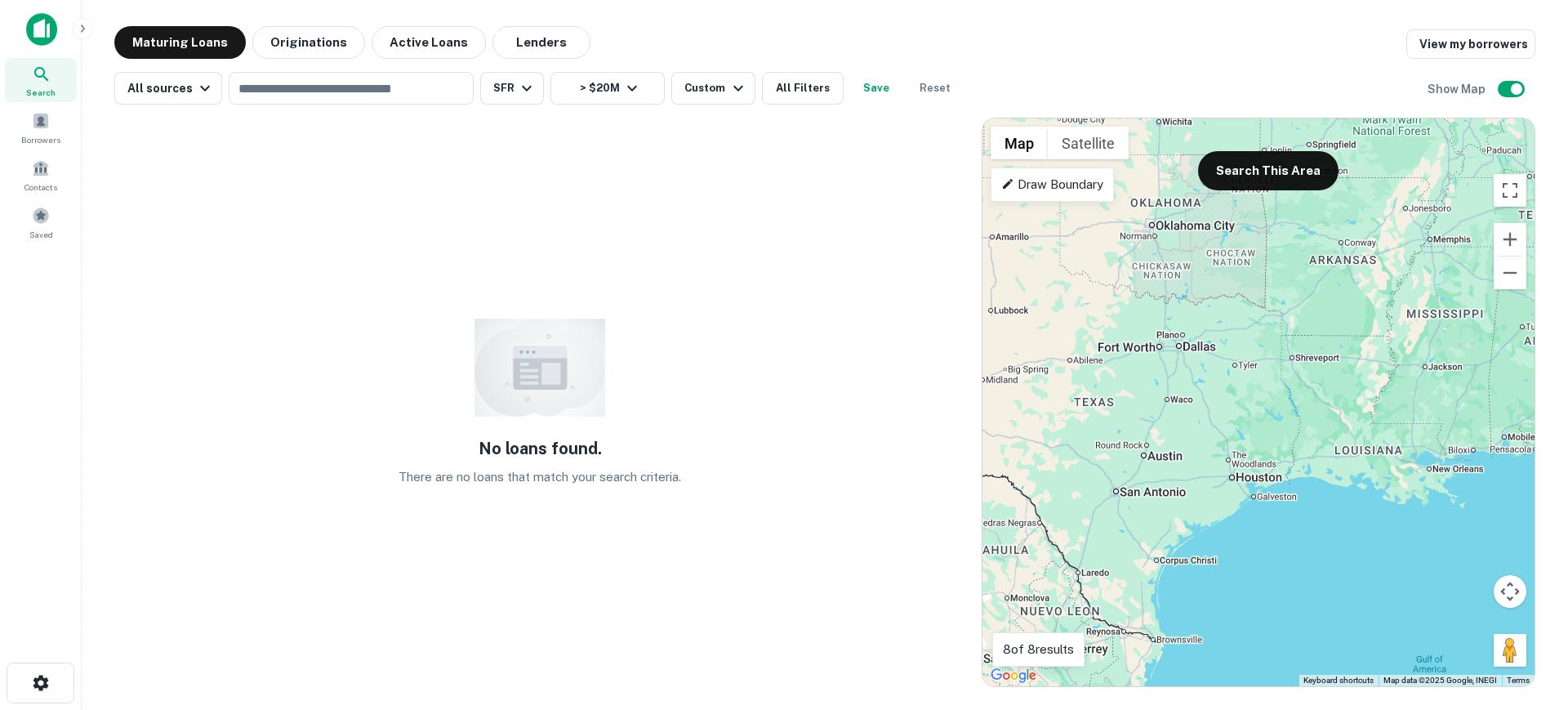
drag, startPoint x: 1030, startPoint y: 421, endPoint x: 1495, endPoint y: 403, distance: 465.3
click at [1495, 403] on div "To activate drag with keyboard, press Alt + Enter. Once in keyboard drag state,…" at bounding box center [1258, 402] width 552 height 568
click at [1225, 419] on div "To activate drag with keyboard, press Alt + Enter. Once in keyboard drag state,…" at bounding box center [1258, 402] width 552 height 568
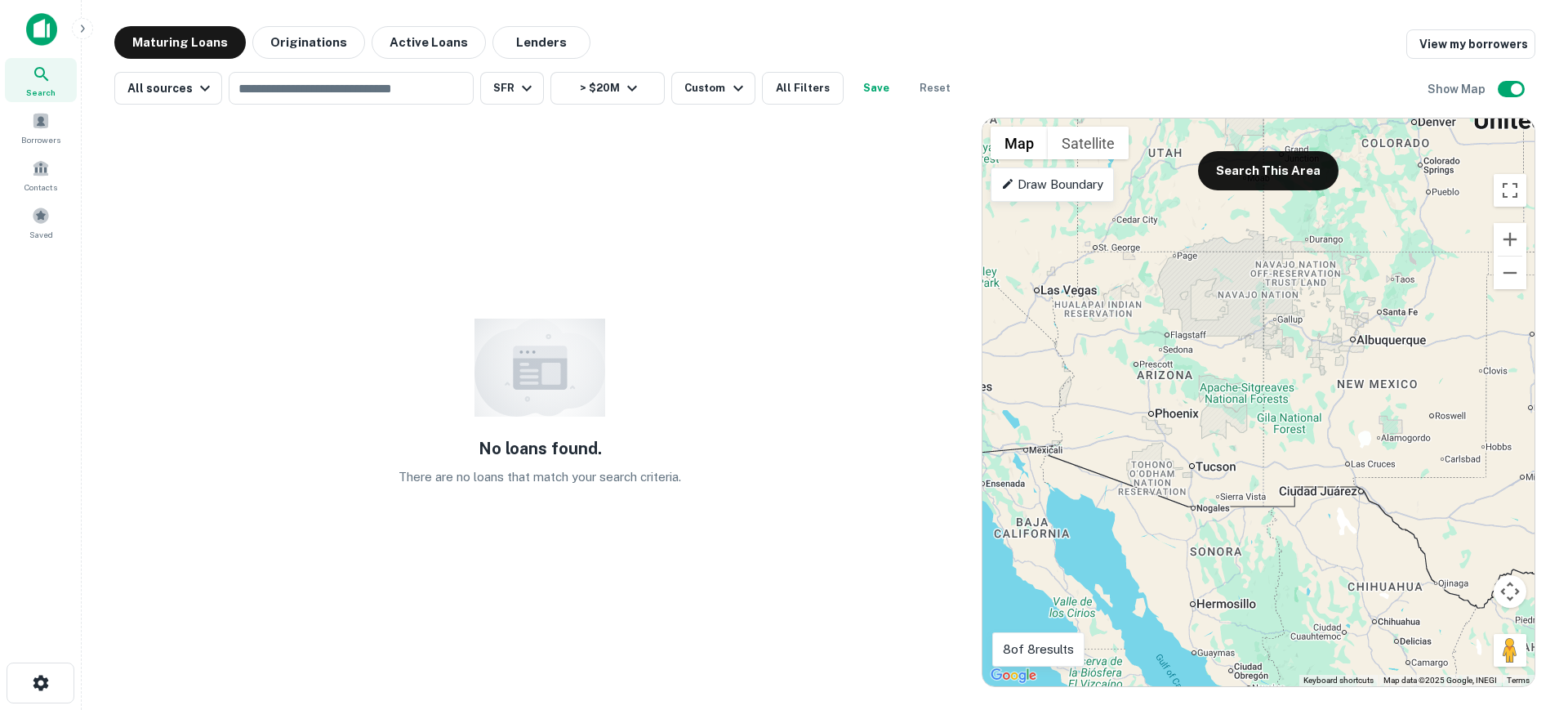
drag, startPoint x: 1024, startPoint y: 387, endPoint x: 1567, endPoint y: 485, distance: 551.8
click at [1552, 485] on main "Maturing Loans Originations Active Loans Lenders View my borrowers All sources …" at bounding box center [824, 355] width 1487 height 710
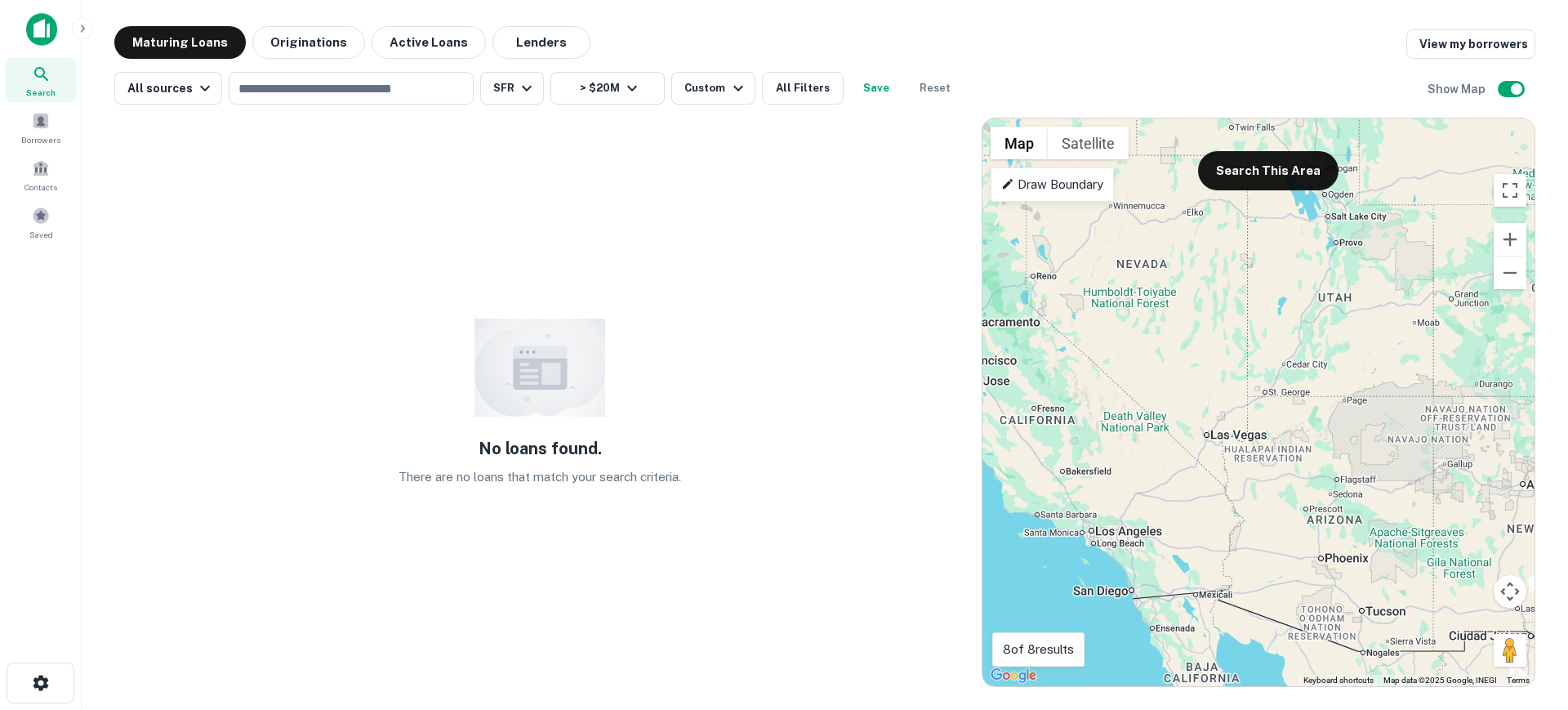
drag, startPoint x: 1065, startPoint y: 366, endPoint x: 1238, endPoint y: 511, distance: 225.7
click at [1238, 511] on div "To activate drag with keyboard, press Alt + Enter. Once in keyboard drag state,…" at bounding box center [1258, 402] width 552 height 568
click at [787, 87] on button "All Filters" at bounding box center [802, 88] width 81 height 33
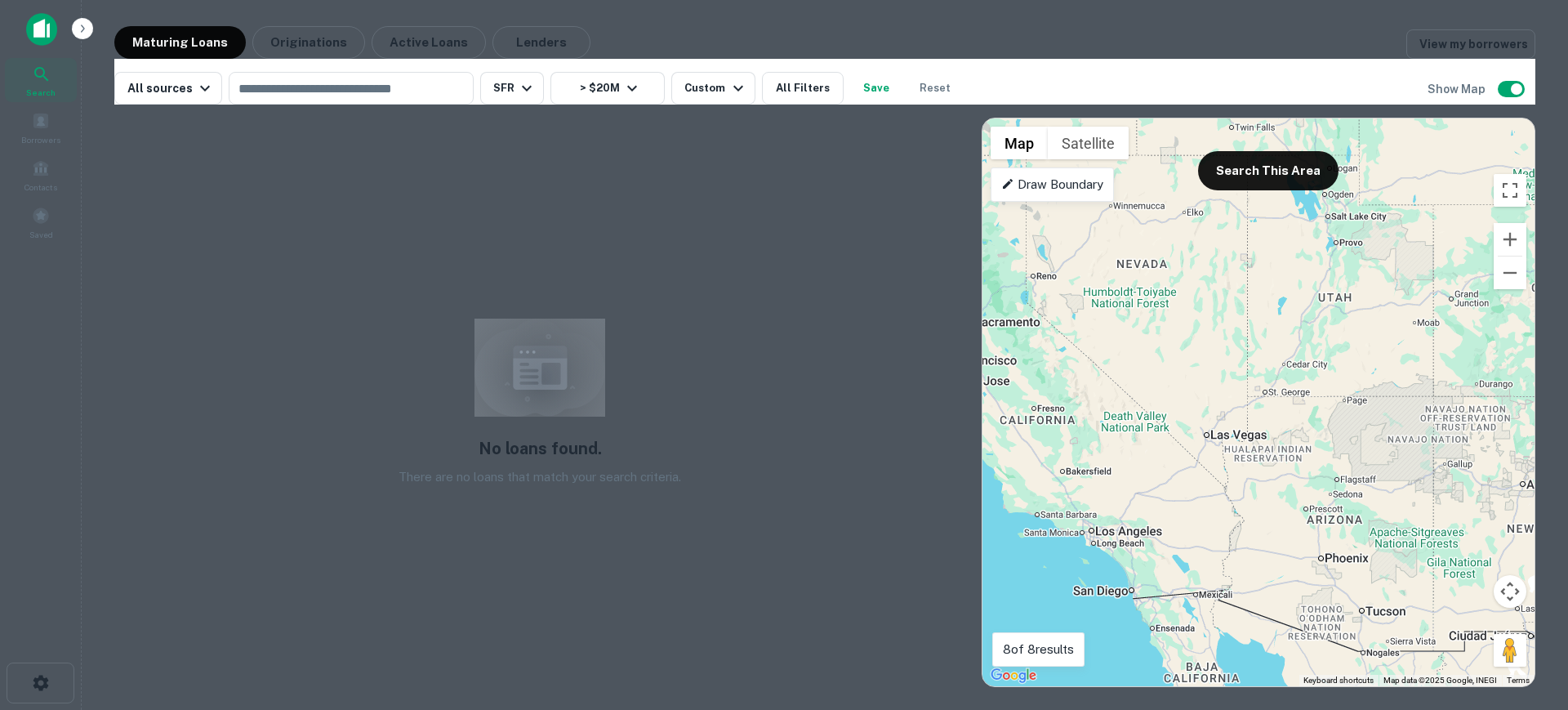
scroll to position [955, 0]
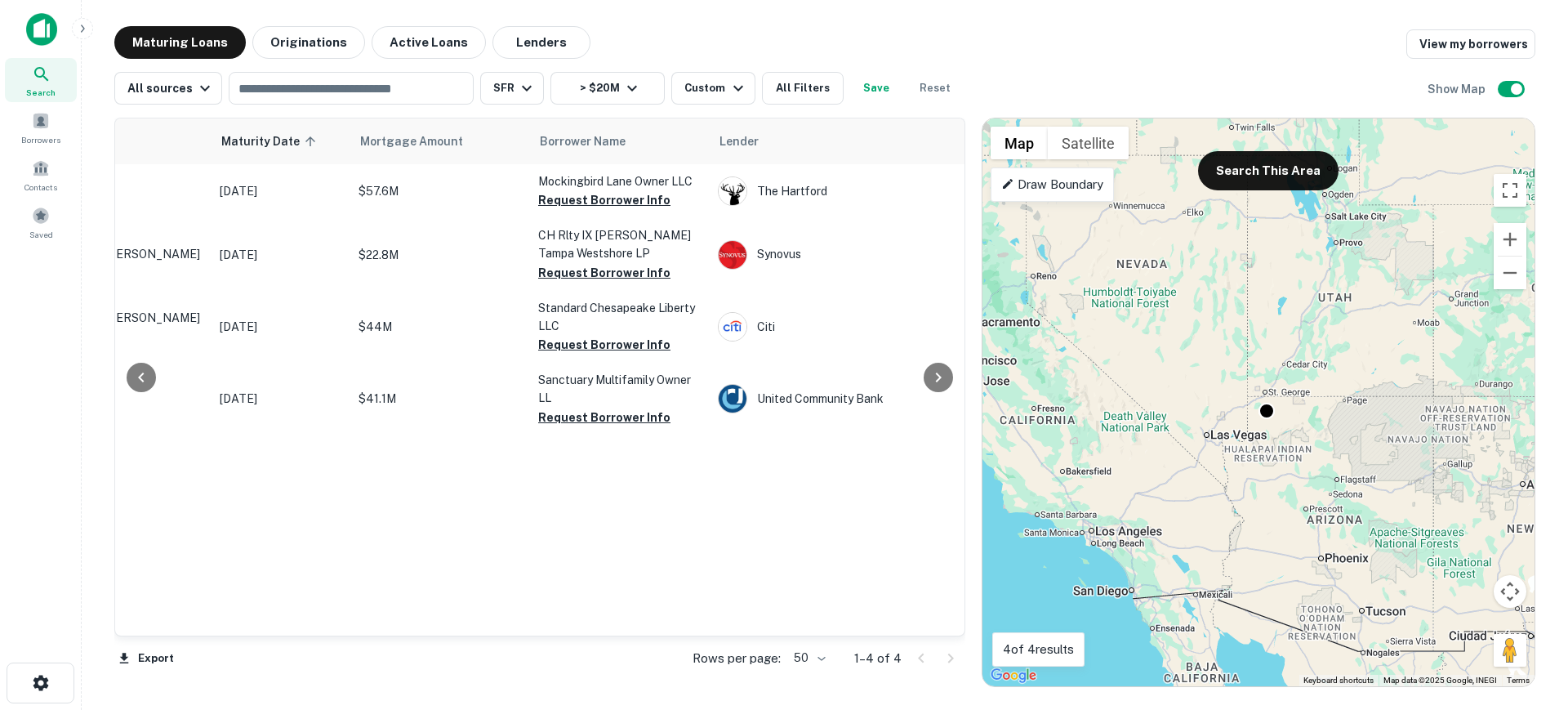
scroll to position [0, 252]
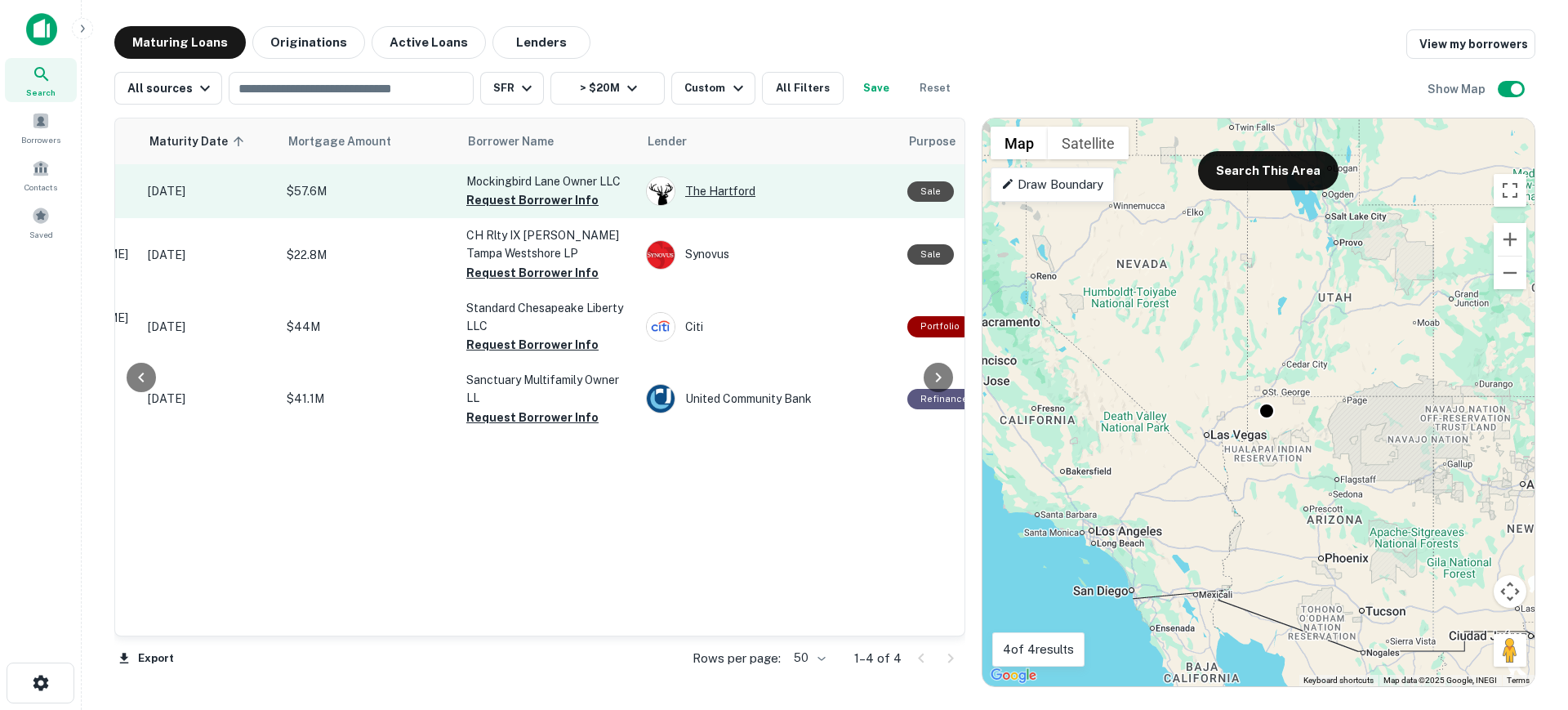
click at [716, 191] on div "The Hartford" at bounding box center [769, 191] width 245 height 29
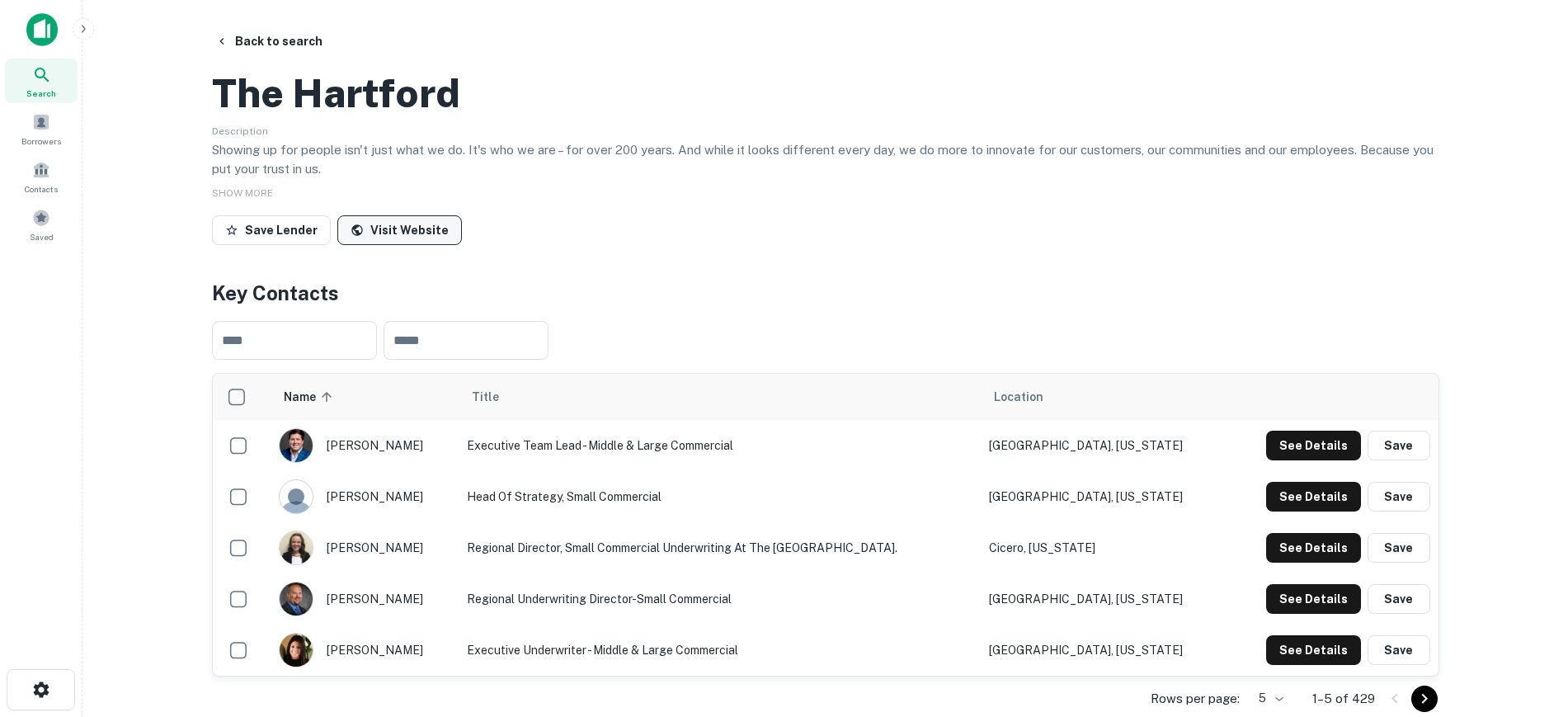
click at [402, 245] on link "Visit Website" at bounding box center [399, 230] width 124 height 29
click at [285, 42] on button "Back to search" at bounding box center [268, 42] width 120 height 29
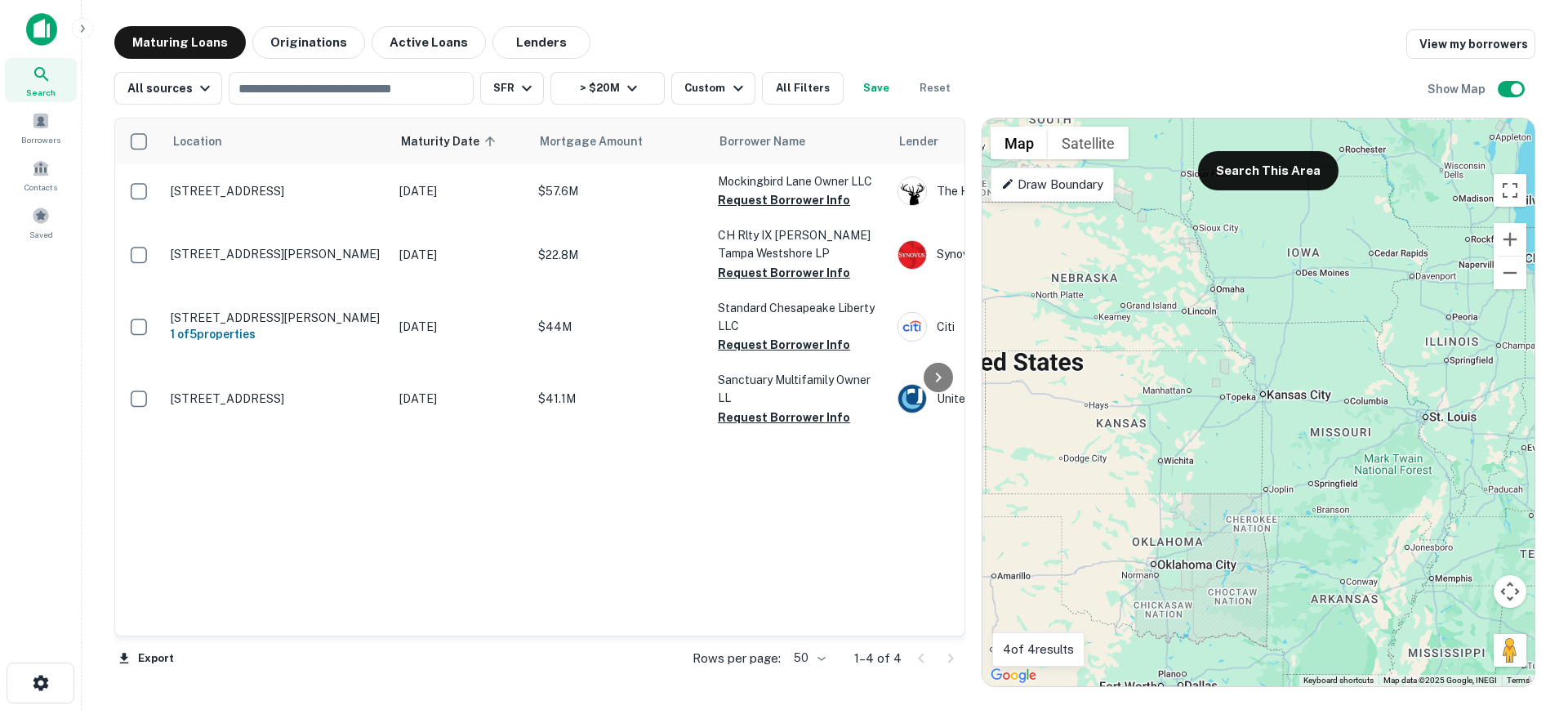
click at [1552, 688] on main "Maturing Loans Originations Active Loans Lenders View my borrowers All sources …" at bounding box center [824, 355] width 1487 height 710
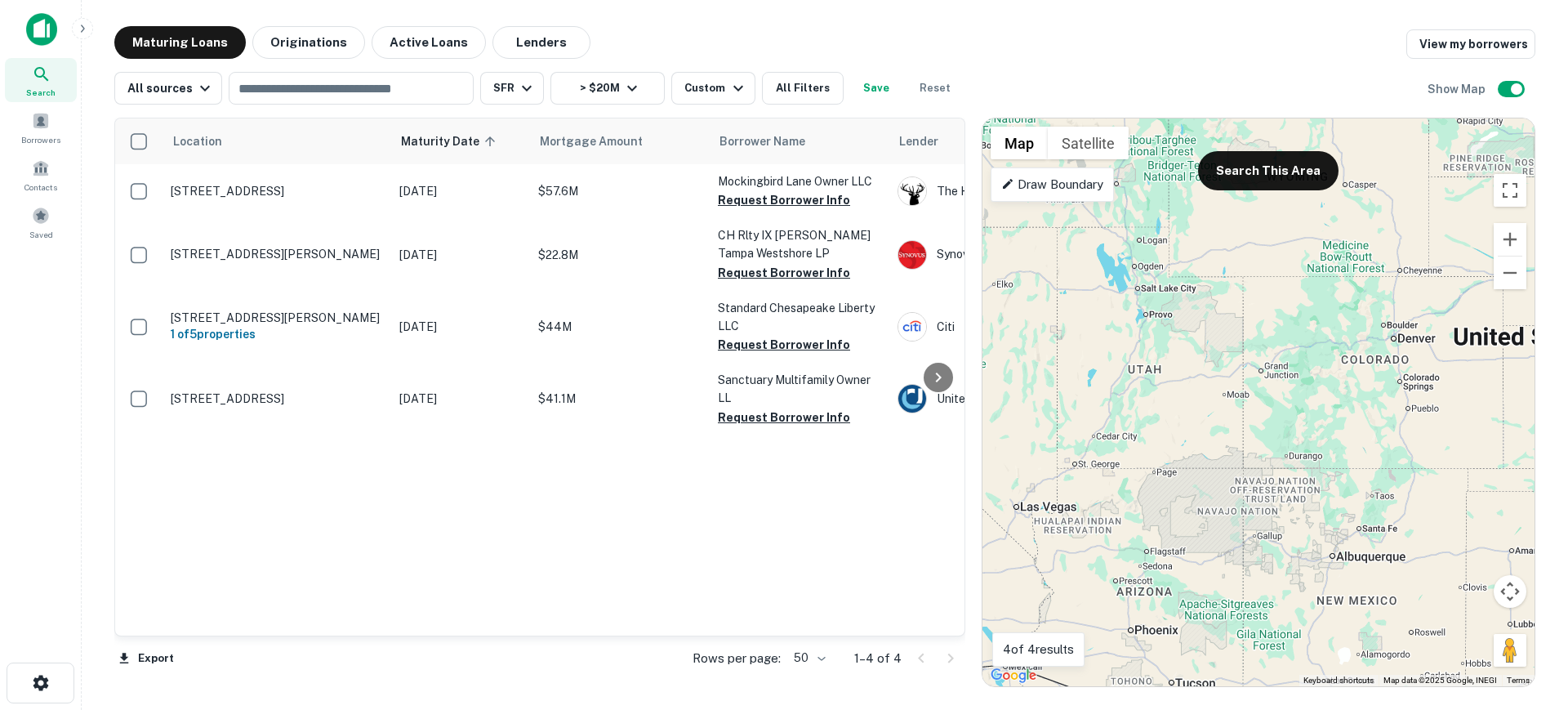
click at [1523, 500] on div "To activate drag with keyboard, press Alt + Enter. Once in keyboard drag state,…" at bounding box center [1258, 402] width 552 height 568
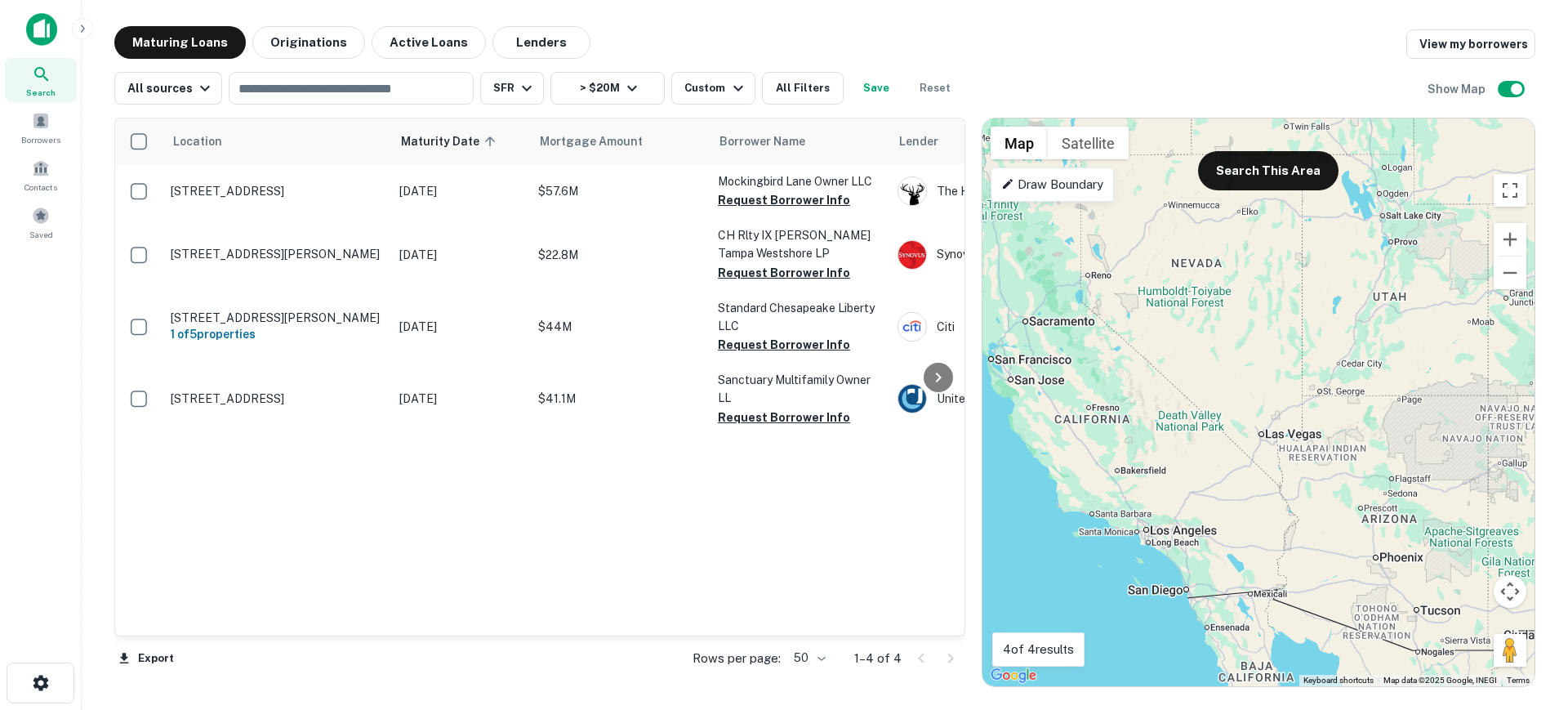
drag, startPoint x: 1011, startPoint y: 499, endPoint x: 1263, endPoint y: 424, distance: 262.9
click at [1263, 424] on div "To activate drag with keyboard, press Alt + Enter. Once in keyboard drag state,…" at bounding box center [1258, 402] width 552 height 568
click at [1265, 154] on button "Search This Area" at bounding box center [1268, 171] width 140 height 39
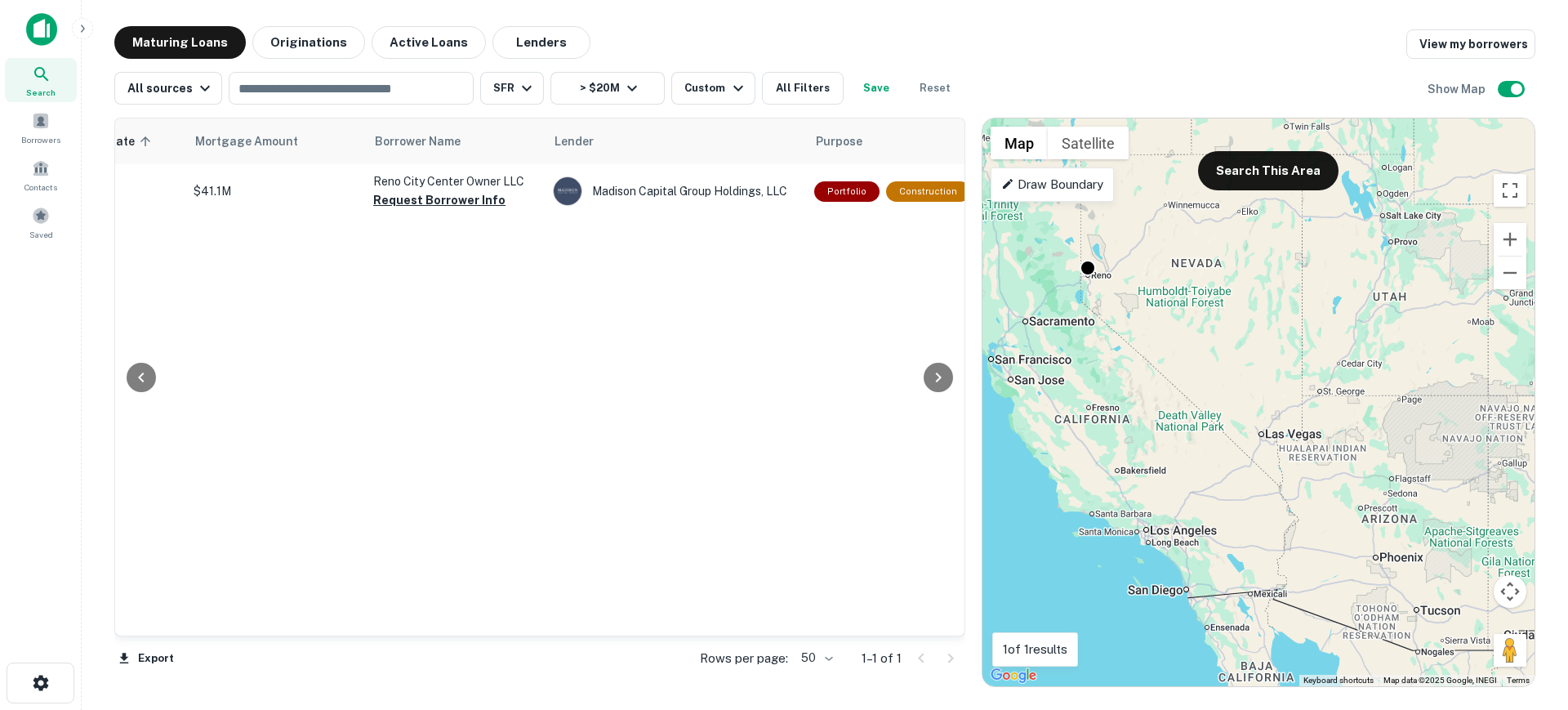
scroll to position [0, 351]
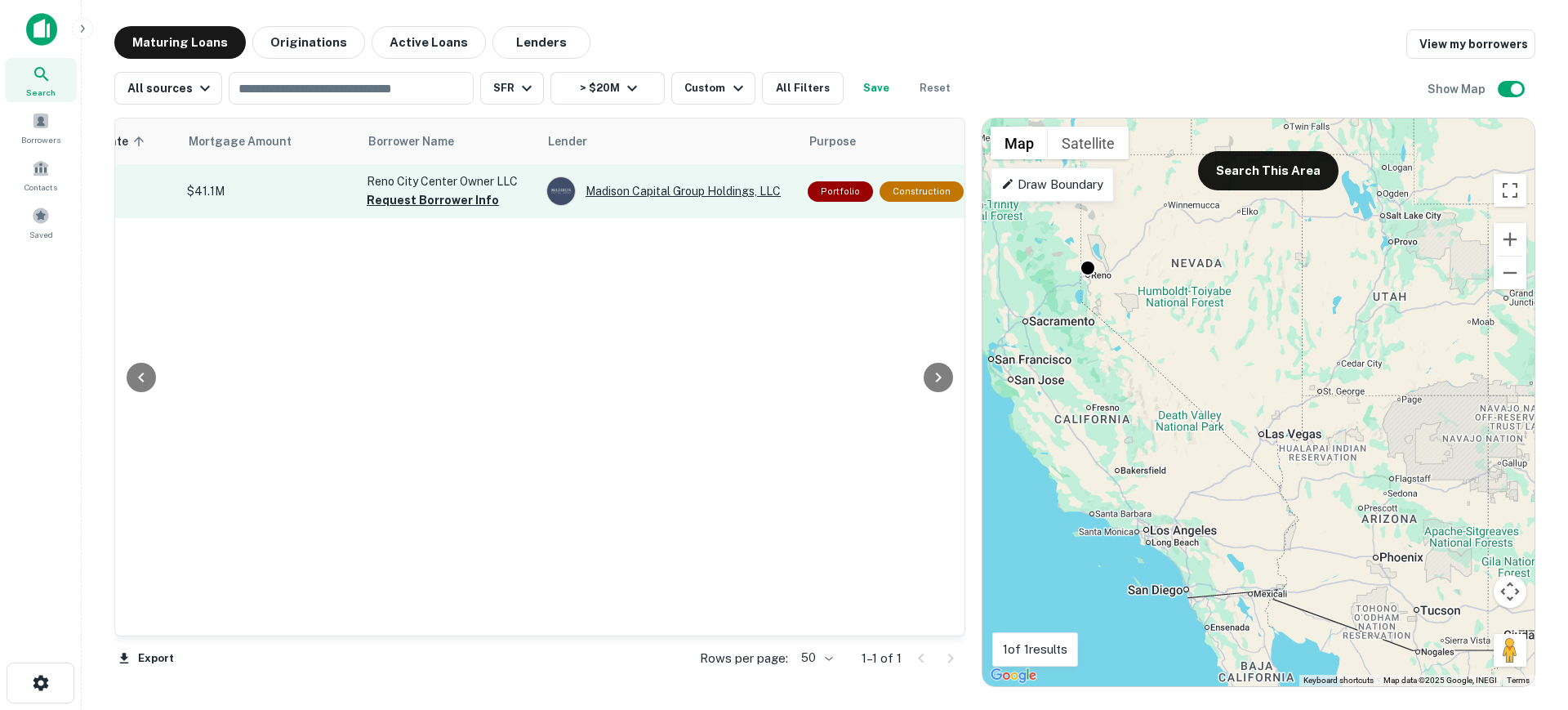
click at [687, 193] on div "Madison Capital Group Holdings, LLC" at bounding box center [668, 191] width 245 height 29
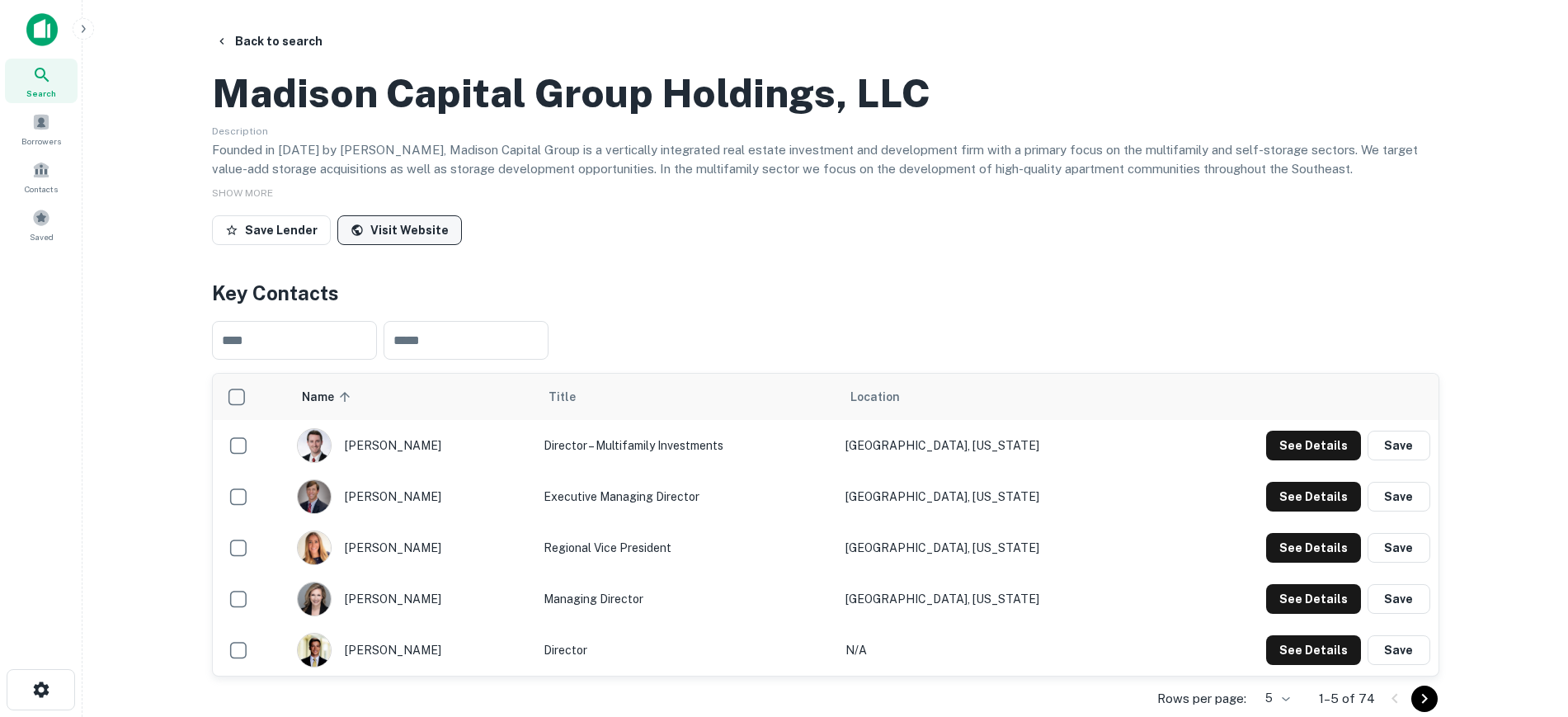
click at [417, 245] on link "Visit Website" at bounding box center [399, 230] width 124 height 29
click at [254, 32] on button "Back to search" at bounding box center [268, 42] width 120 height 29
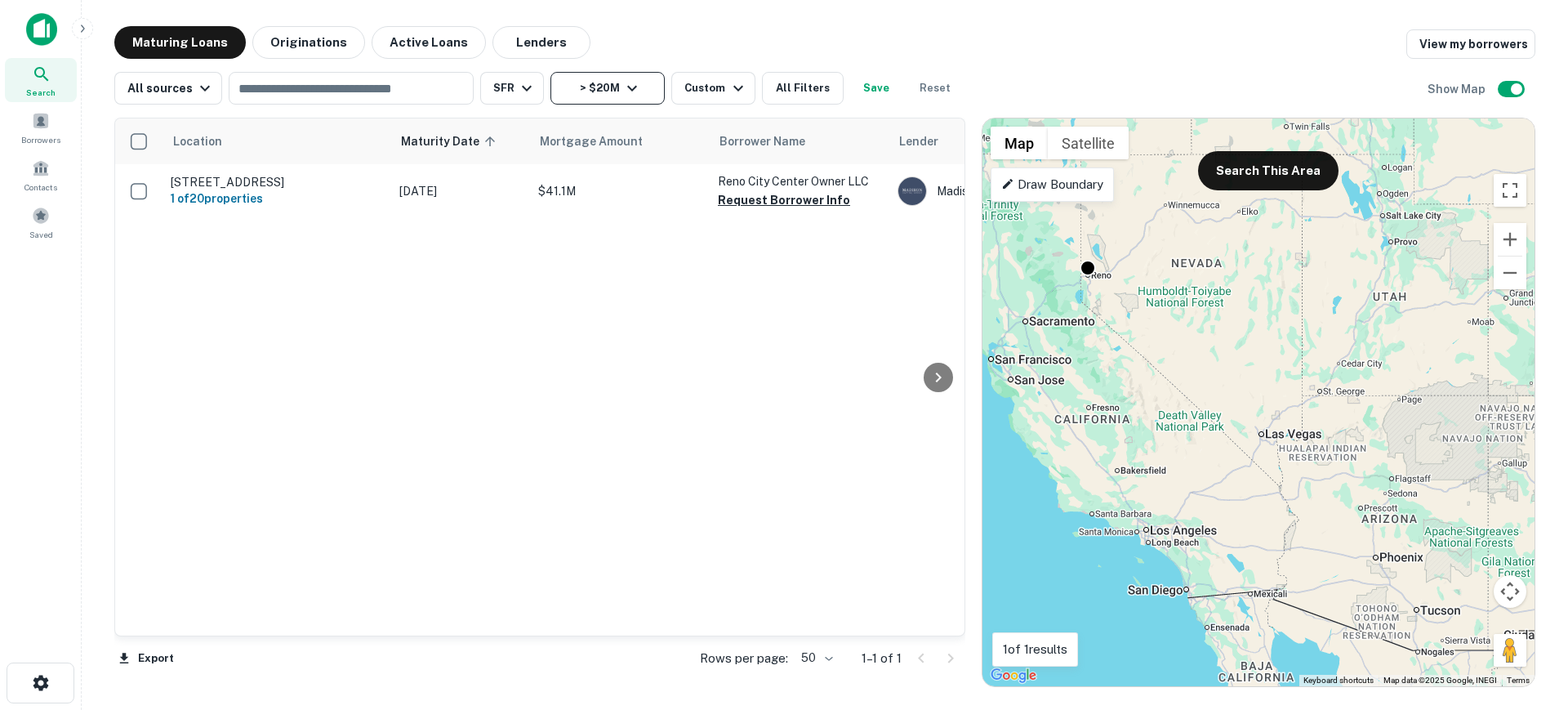
click at [587, 72] on button "> $20M" at bounding box center [608, 88] width 115 height 33
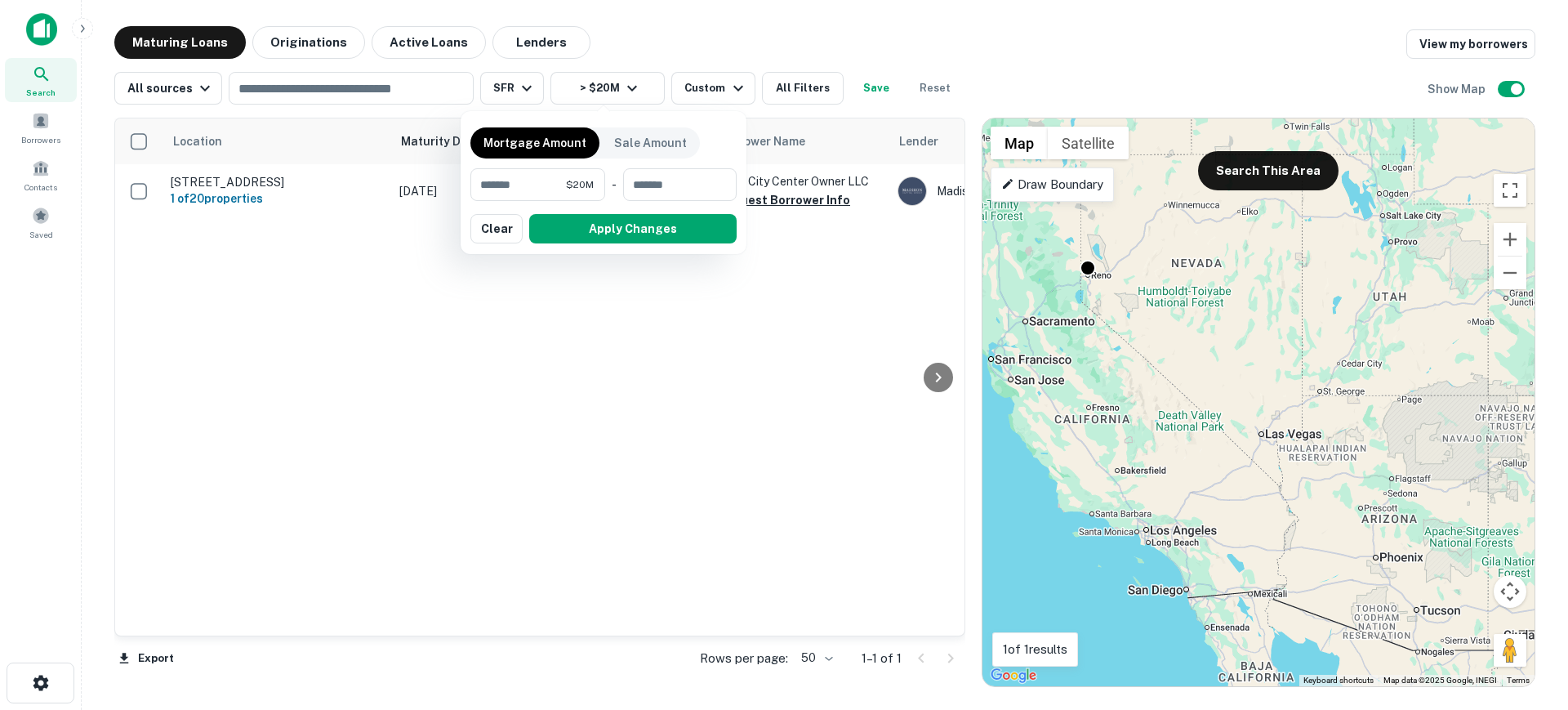
click at [511, 94] on div at bounding box center [784, 355] width 1568 height 710
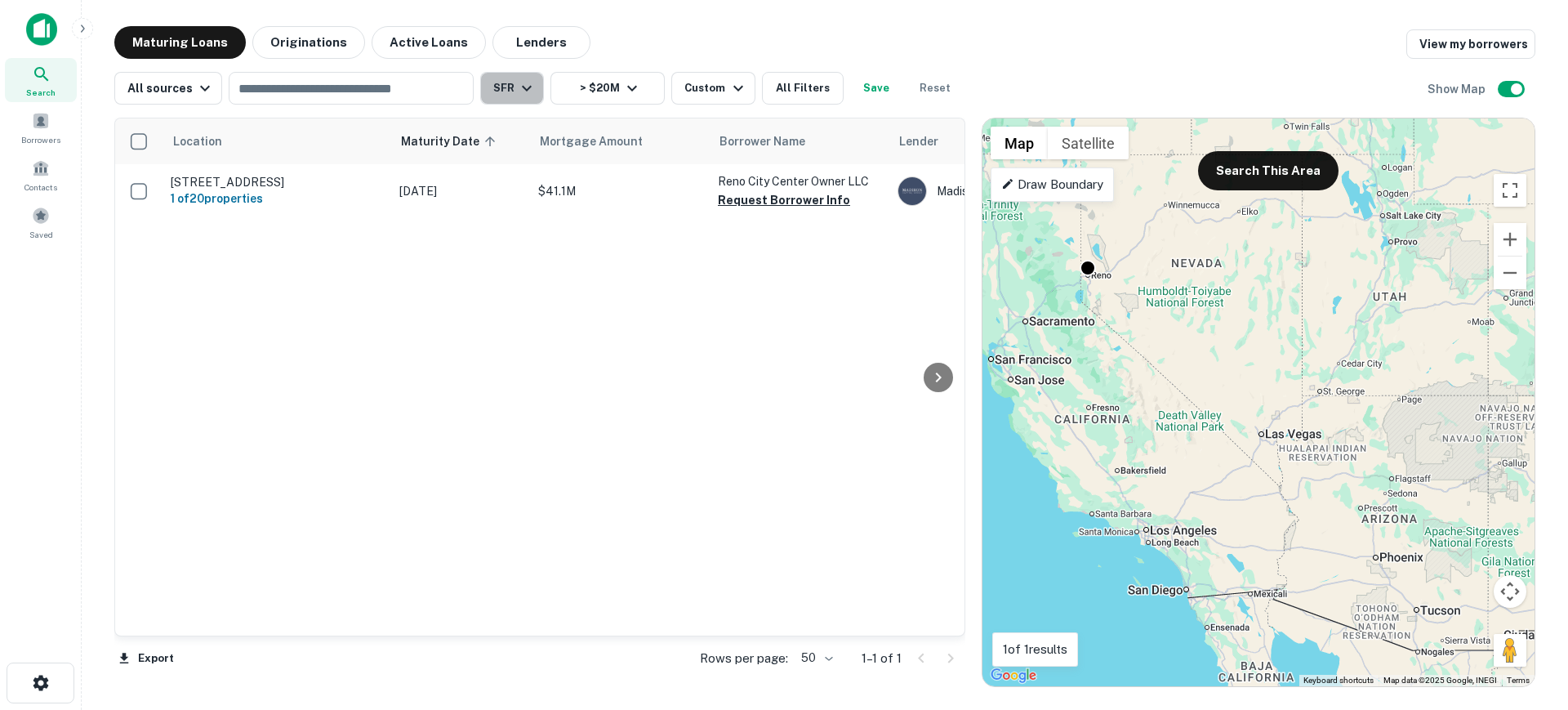
click at [511, 94] on button "SFR" at bounding box center [512, 88] width 63 height 33
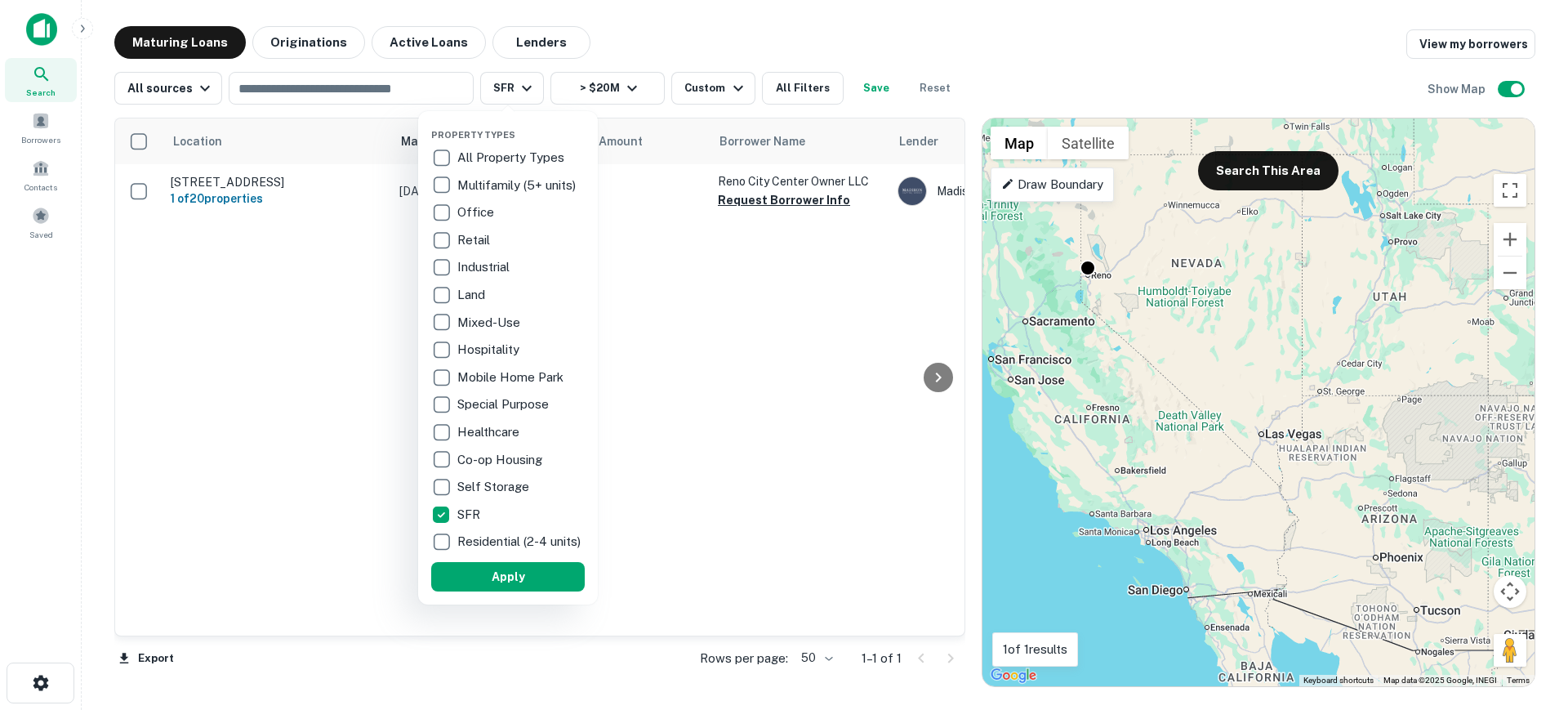
click at [488, 347] on p "Hospitality" at bounding box center [490, 349] width 65 height 20
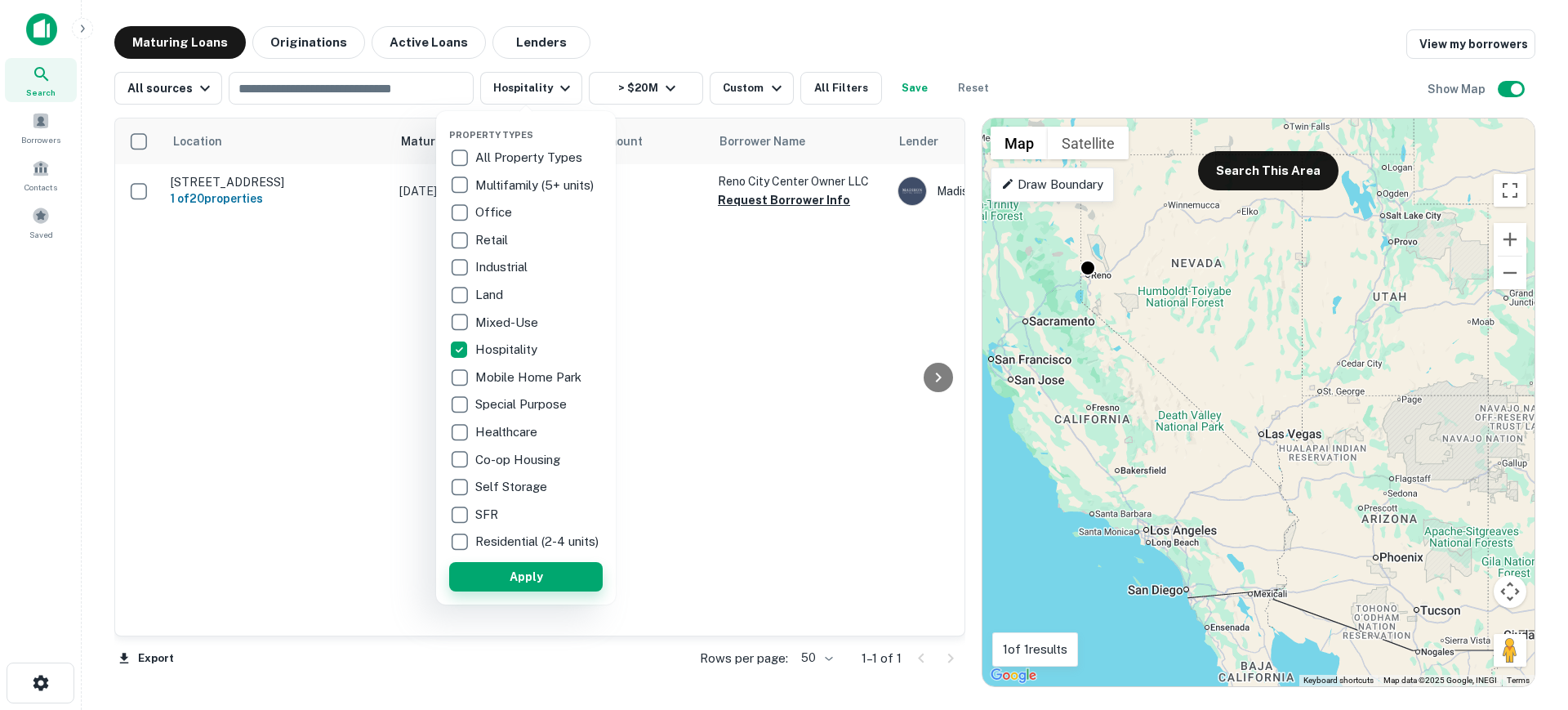
click at [524, 580] on button "Apply" at bounding box center [526, 577] width 153 height 29
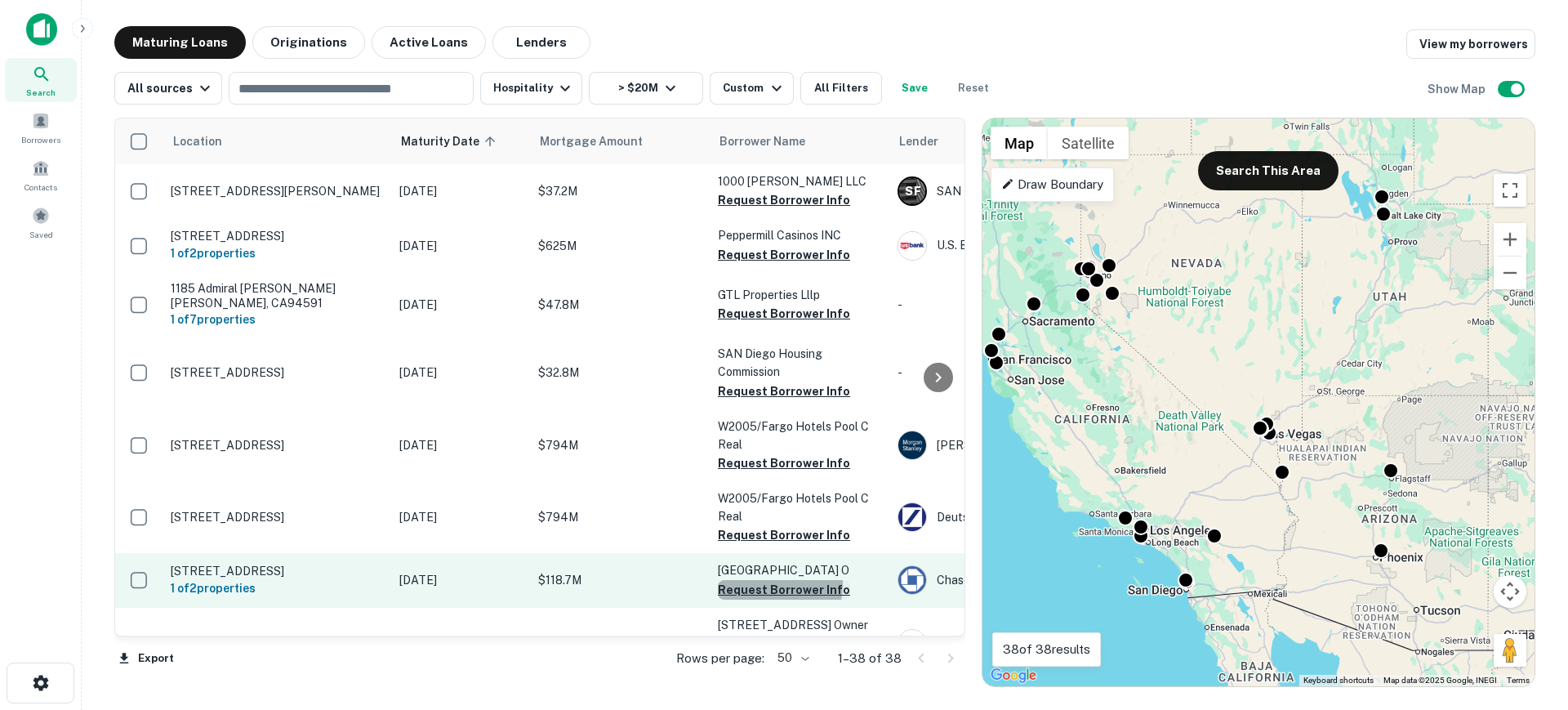
click at [752, 589] on button "Request Borrower Info" at bounding box center [784, 590] width 133 height 20
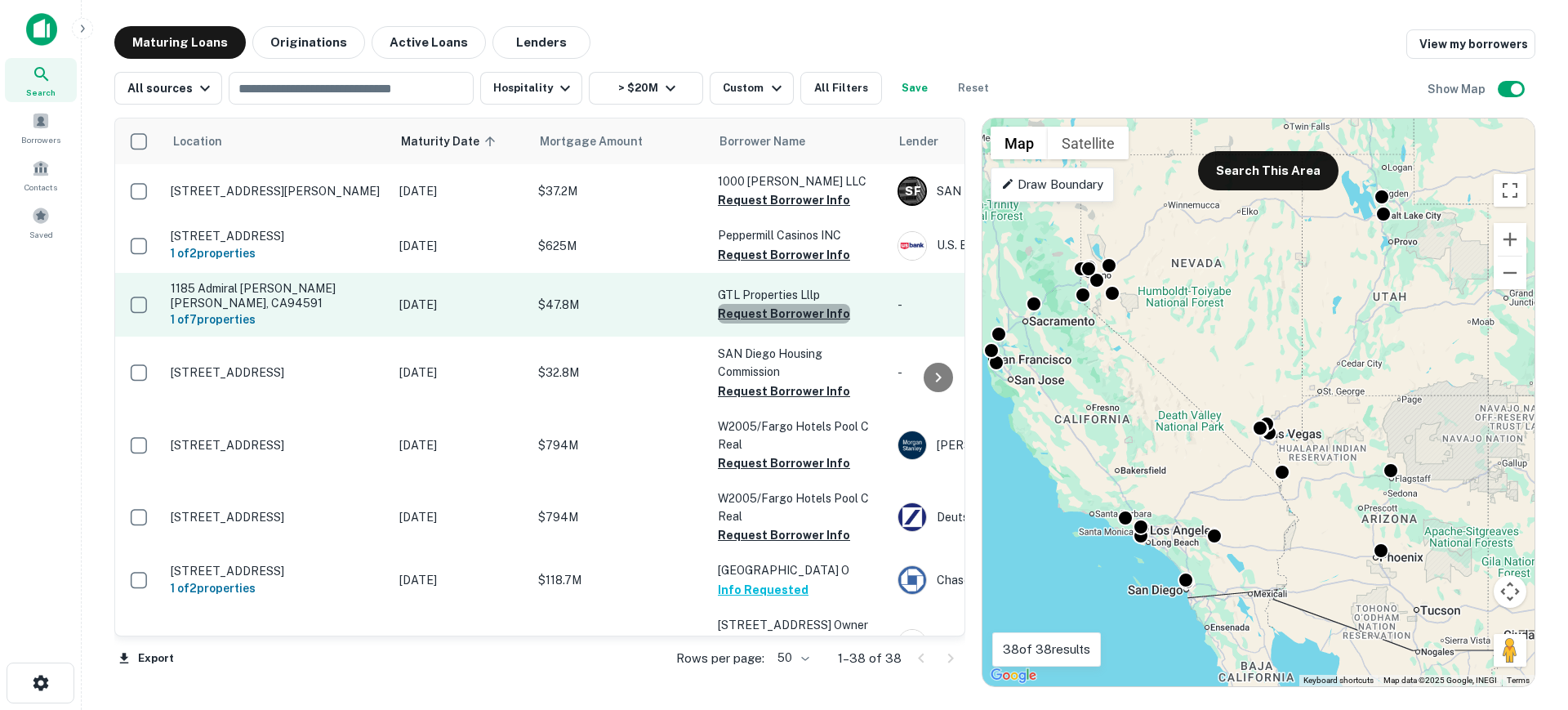
click at [792, 313] on button "Request Borrower Info" at bounding box center [784, 313] width 133 height 20
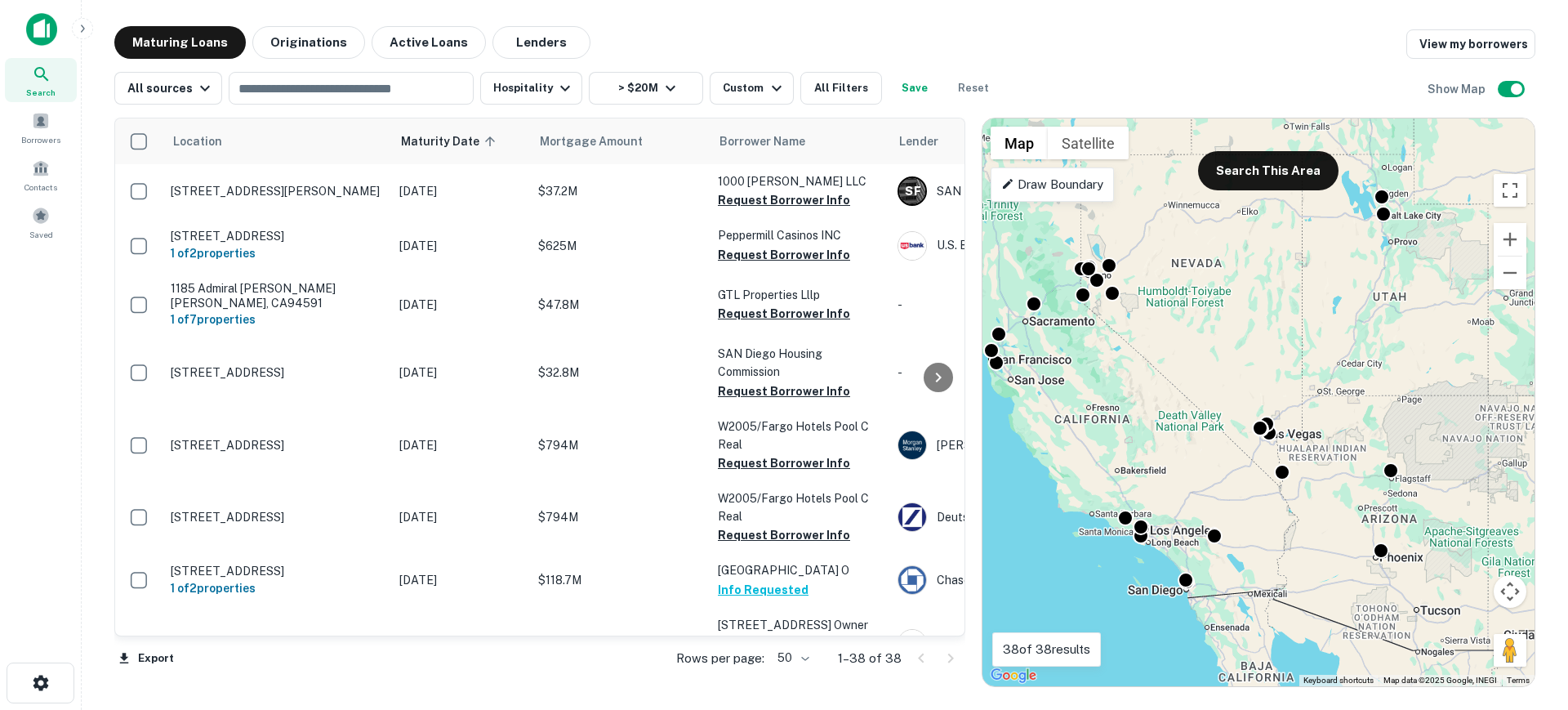
drag, startPoint x: 954, startPoint y: 191, endPoint x: 962, endPoint y: 230, distance: 39.8
click at [962, 230] on div "Location Maturity Date sorted ascending Mortgage Amount Borrower Name Lender Pu…" at bounding box center [540, 377] width 851 height 519
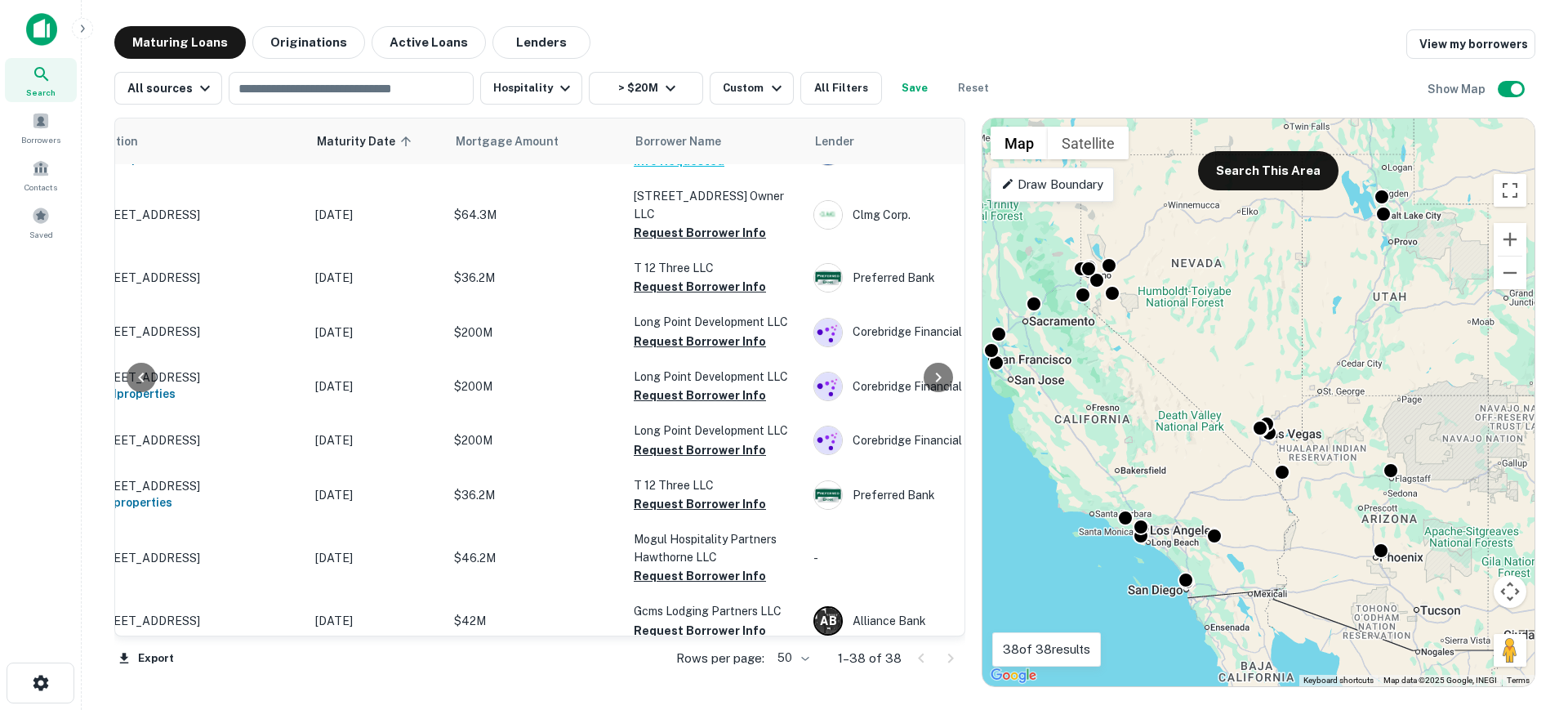
scroll to position [491, 84]
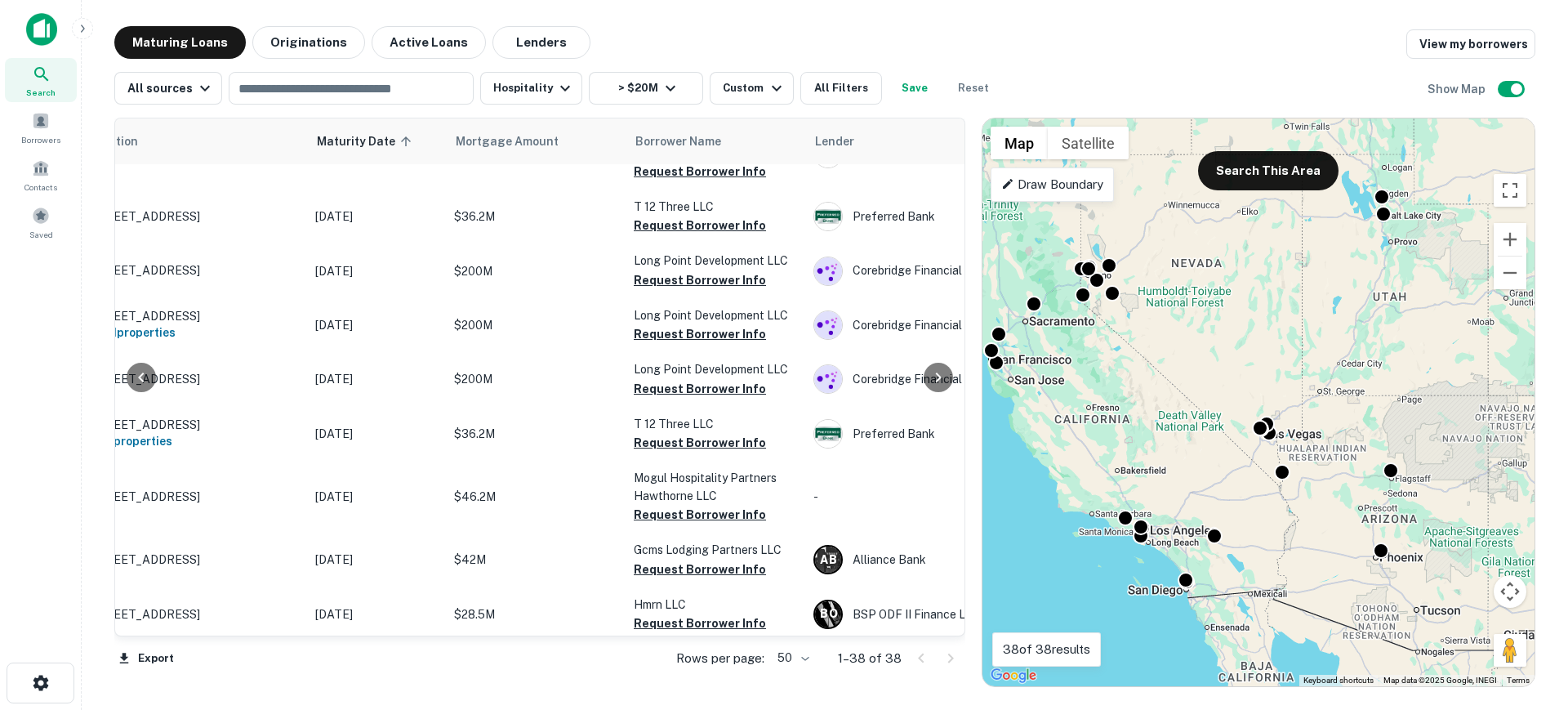
click at [787, 17] on main "Maturing Loans Originations Active Loans Lenders View my borrowers All sources …" at bounding box center [824, 355] width 1487 height 710
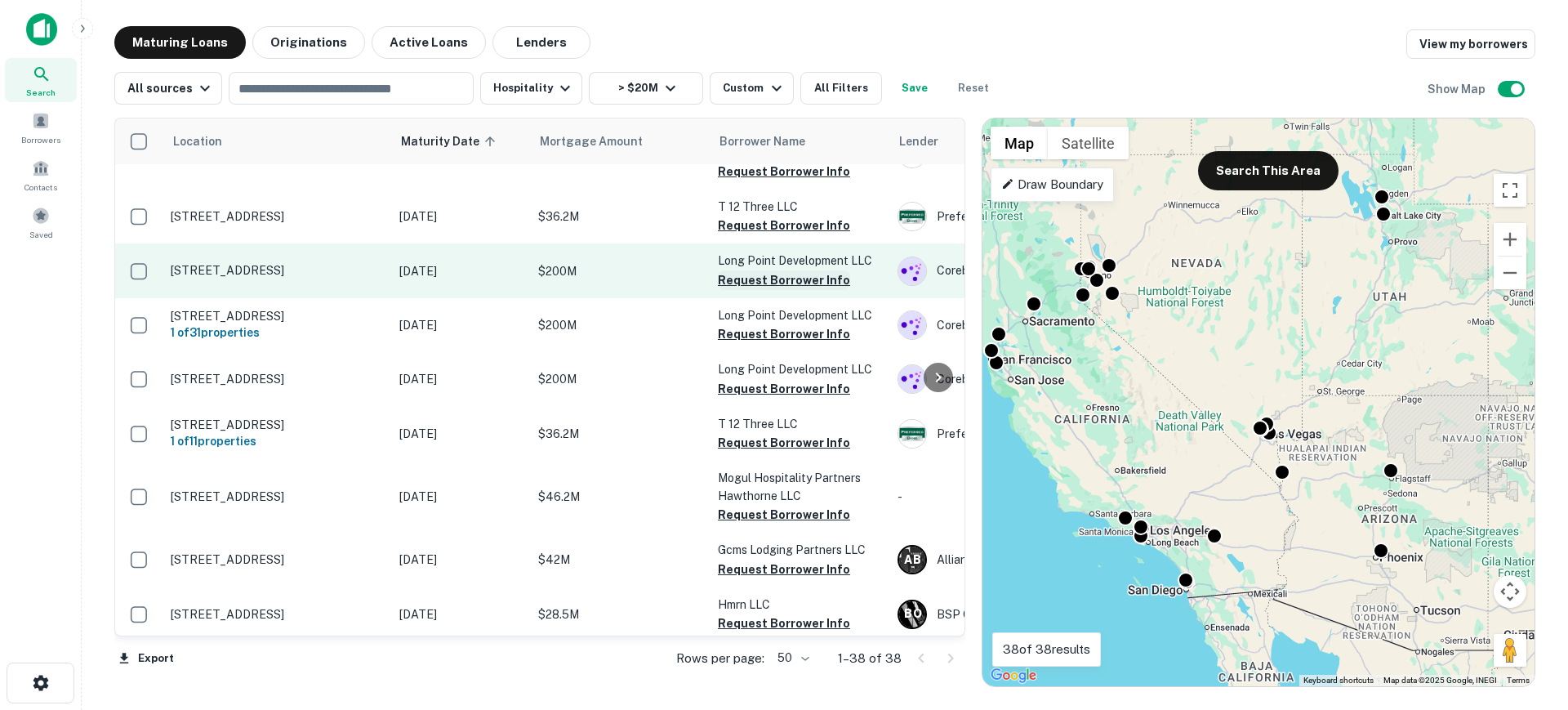
click at [796, 290] on button "Request Borrower Info" at bounding box center [784, 280] width 133 height 20
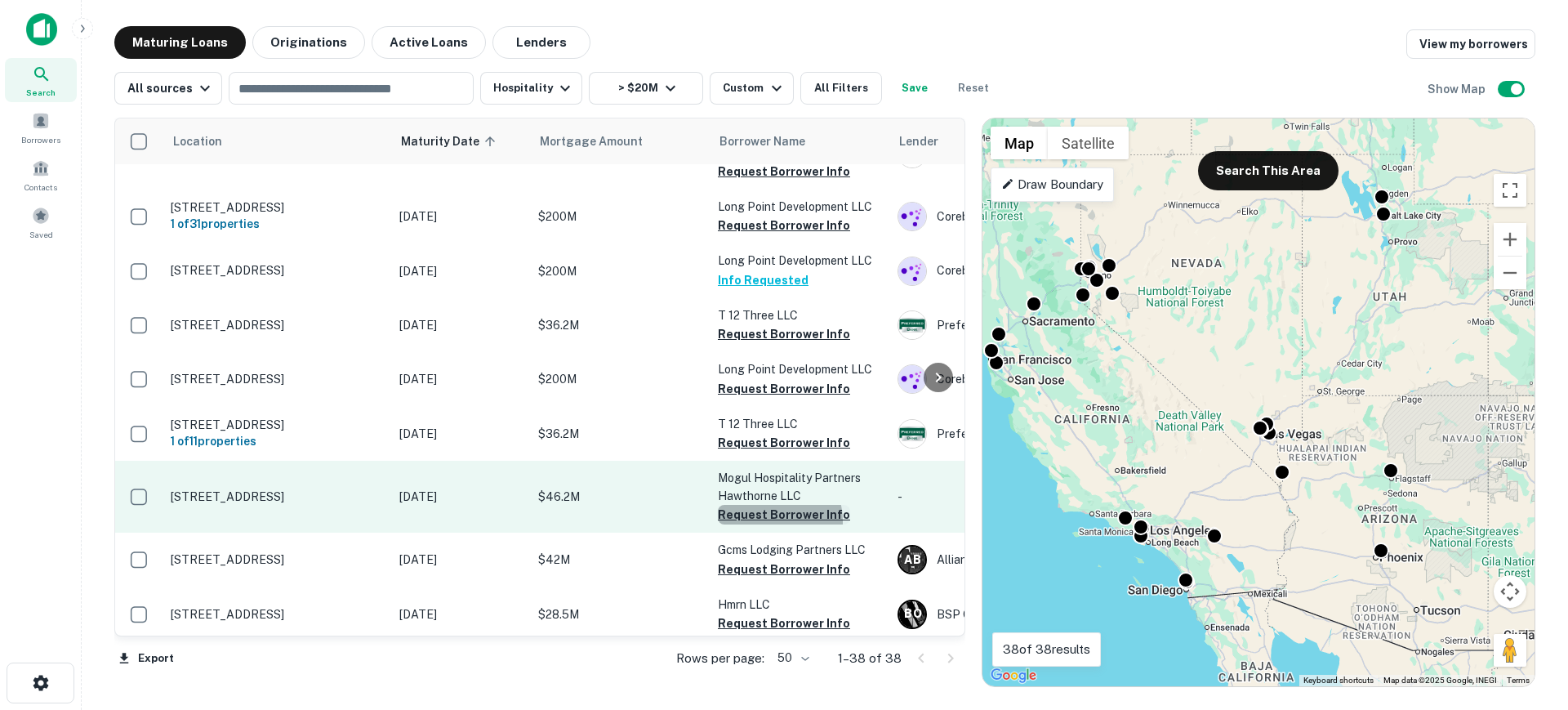
click at [767, 525] on button "Request Borrower Info" at bounding box center [784, 515] width 133 height 20
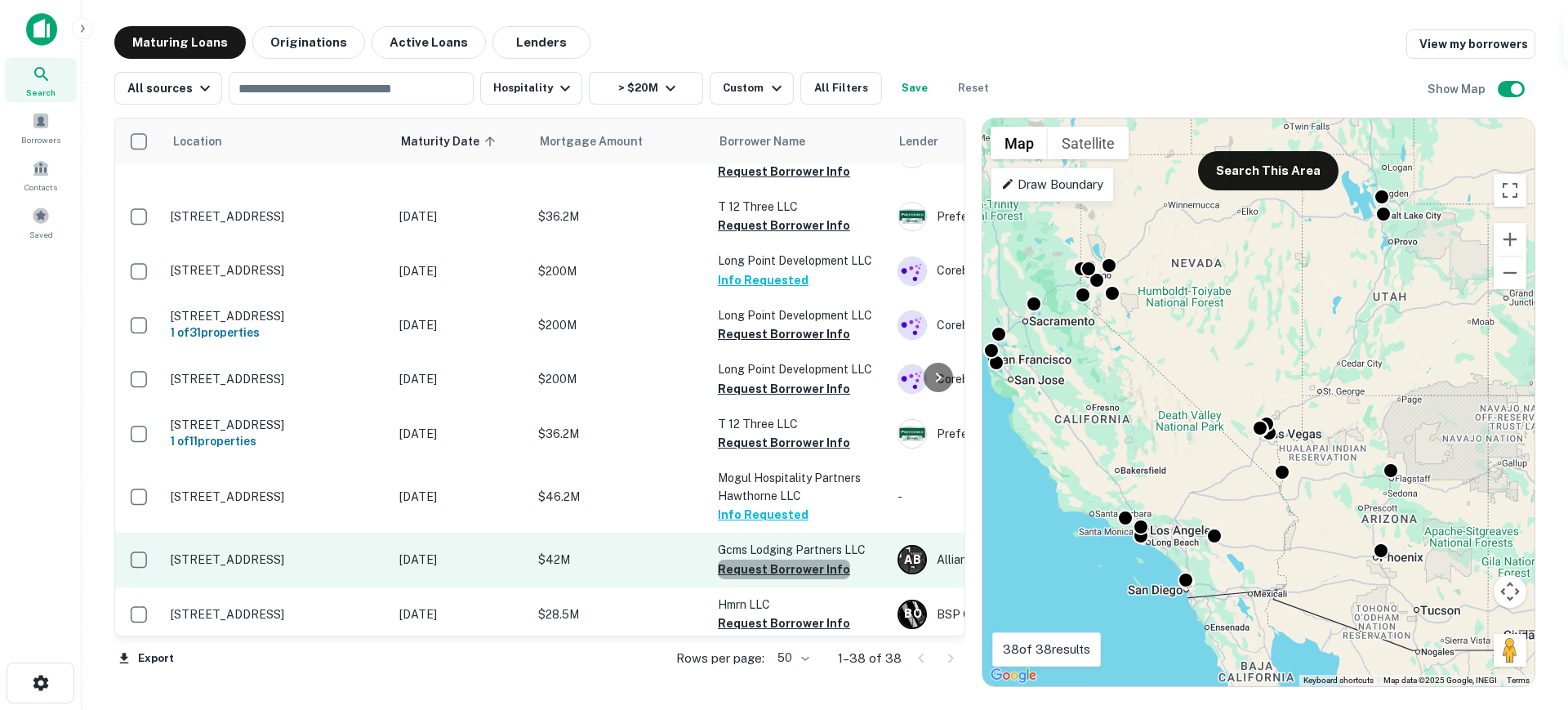
click at [804, 580] on button "Request Borrower Info" at bounding box center [784, 570] width 133 height 20
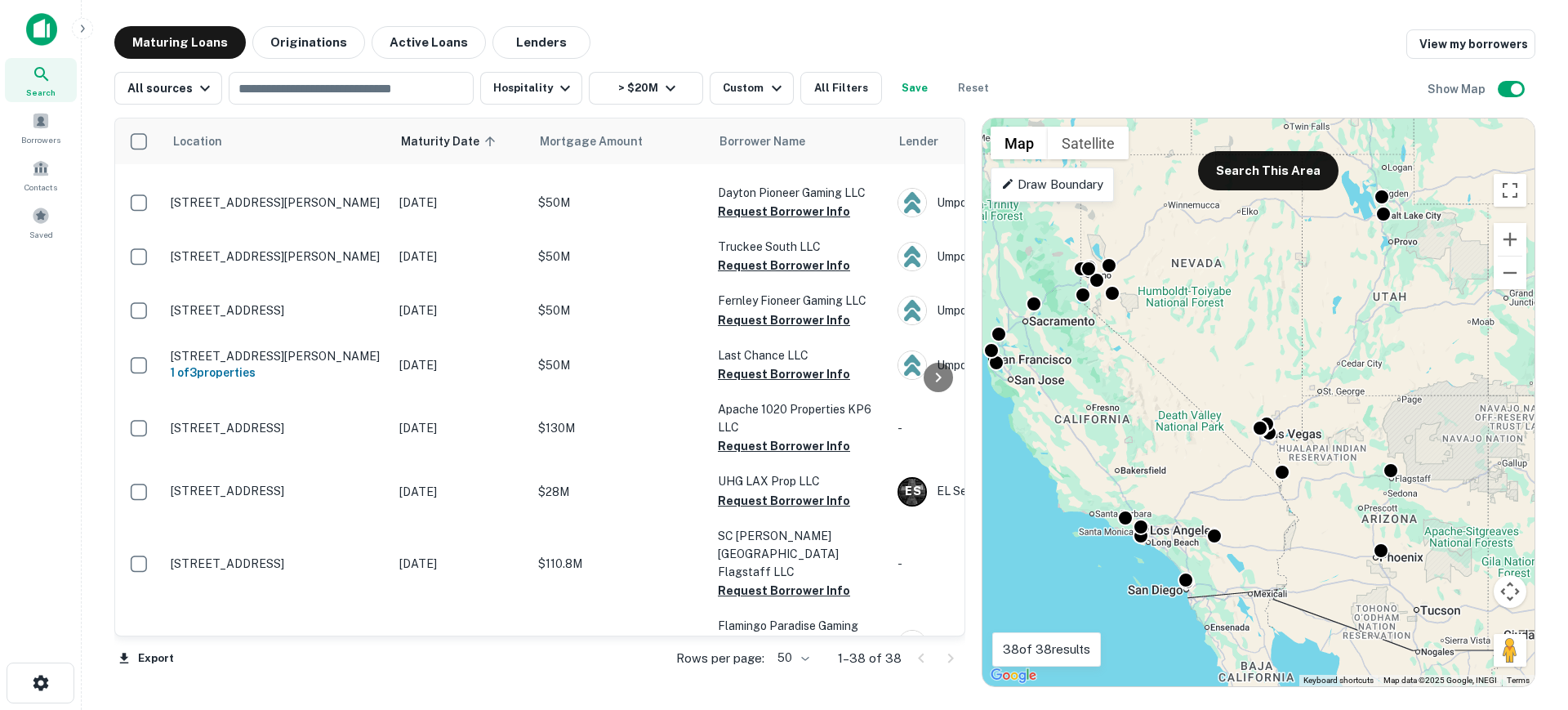
scroll to position [1859, 0]
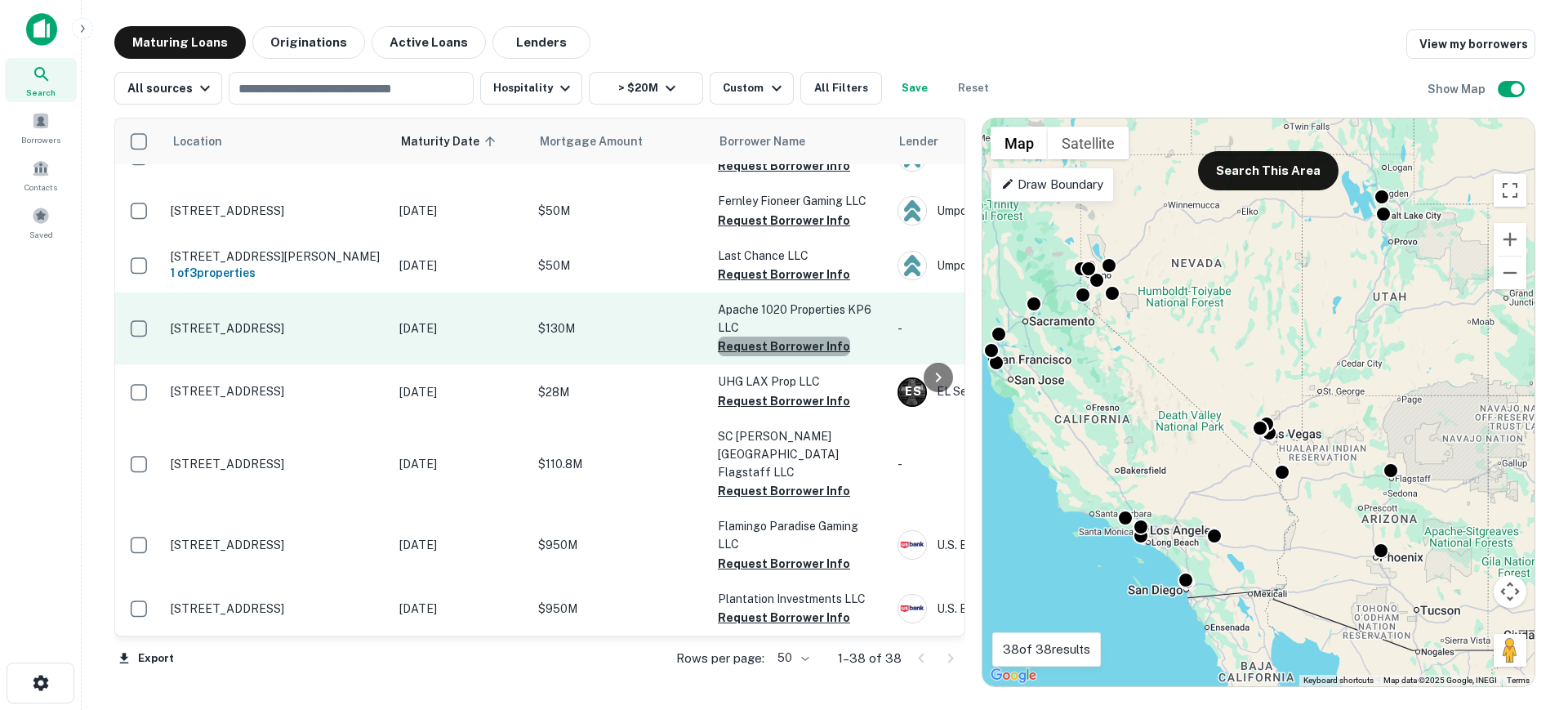
click at [796, 356] on button "Request Borrower Info" at bounding box center [784, 346] width 133 height 20
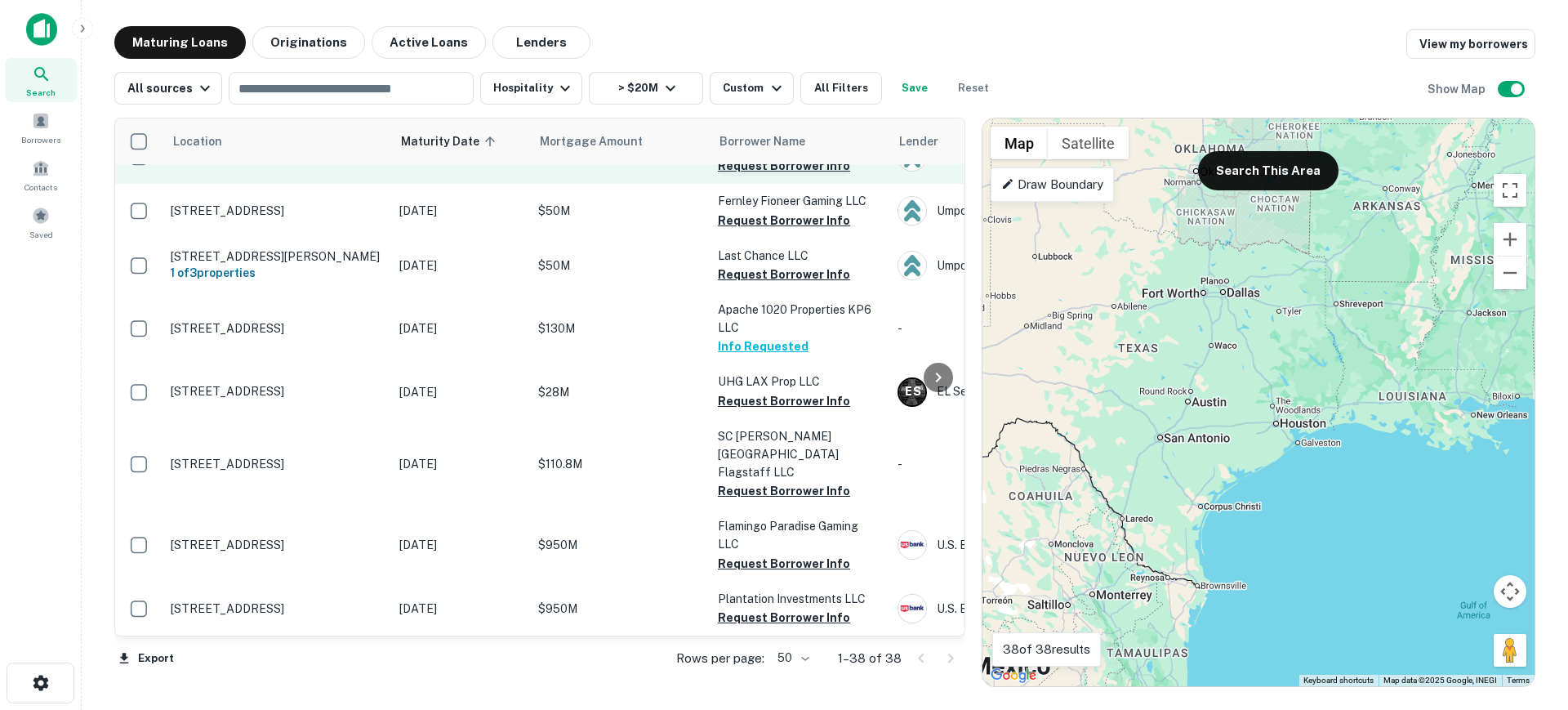
drag, startPoint x: 1476, startPoint y: 476, endPoint x: 749, endPoint y: 177, distance: 786.1
click at [749, 177] on div "Location Maturity Date sorted ascending Mortgage Amount Borrower Name Lender Pu…" at bounding box center [825, 396] width 1422 height 582
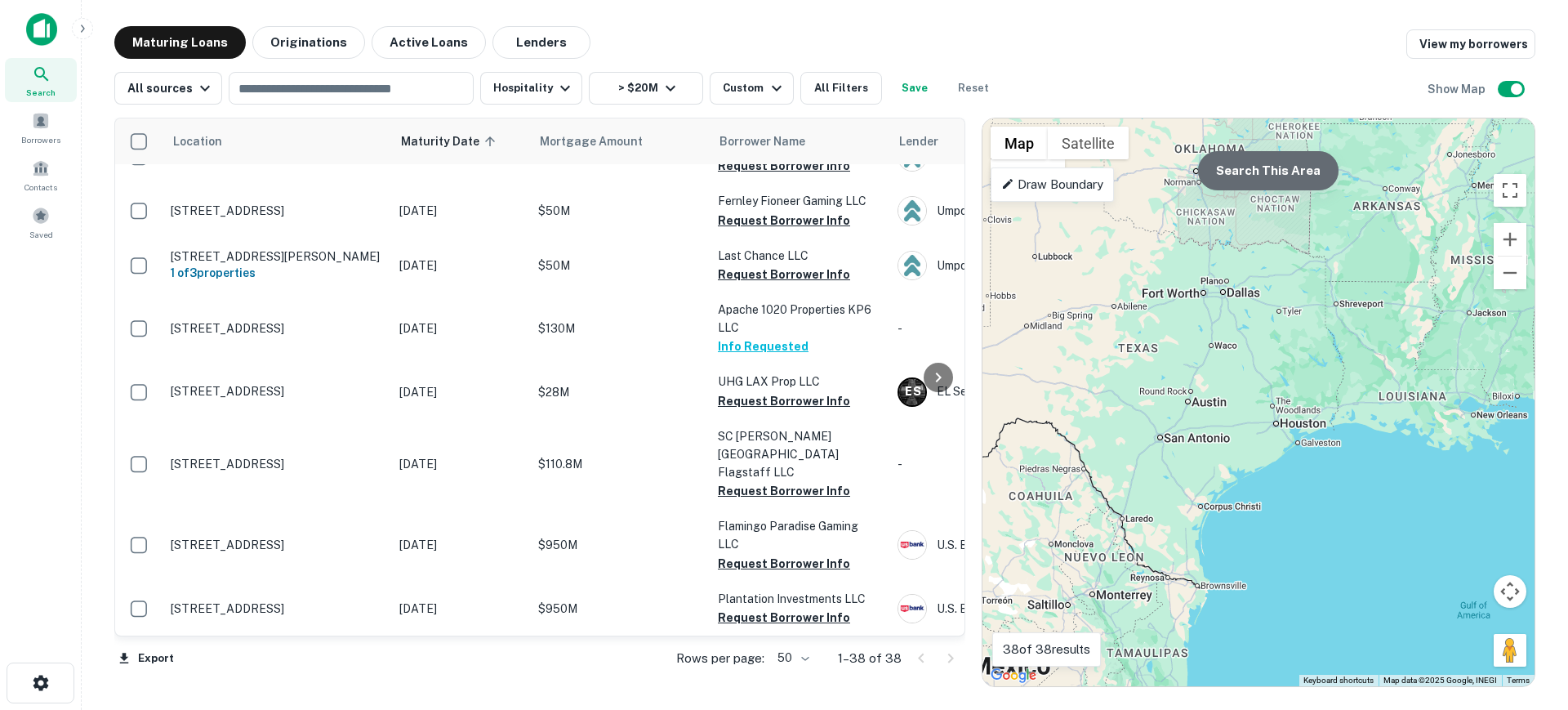
click at [1245, 182] on button "Search This Area" at bounding box center [1268, 171] width 140 height 39
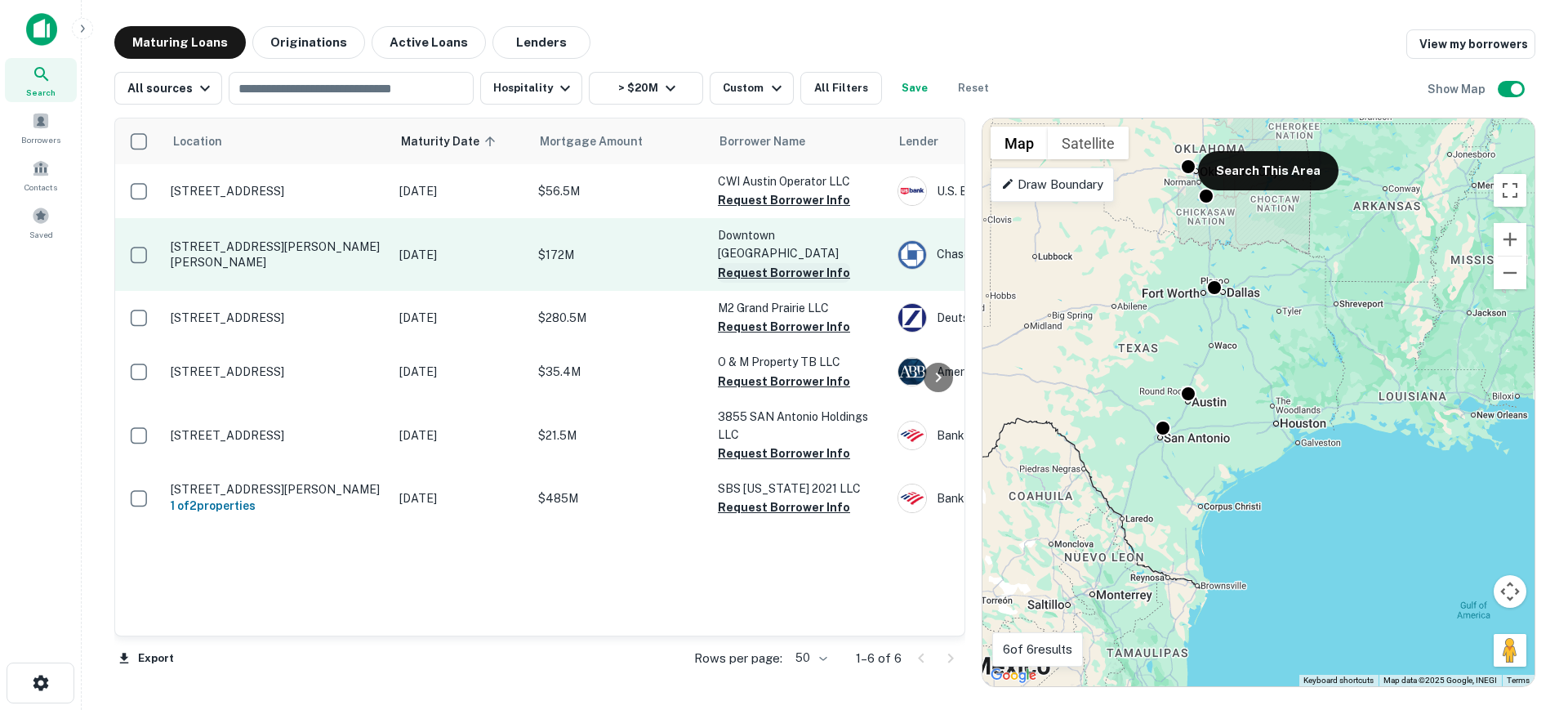
click at [814, 272] on button "Request Borrower Info" at bounding box center [784, 272] width 133 height 20
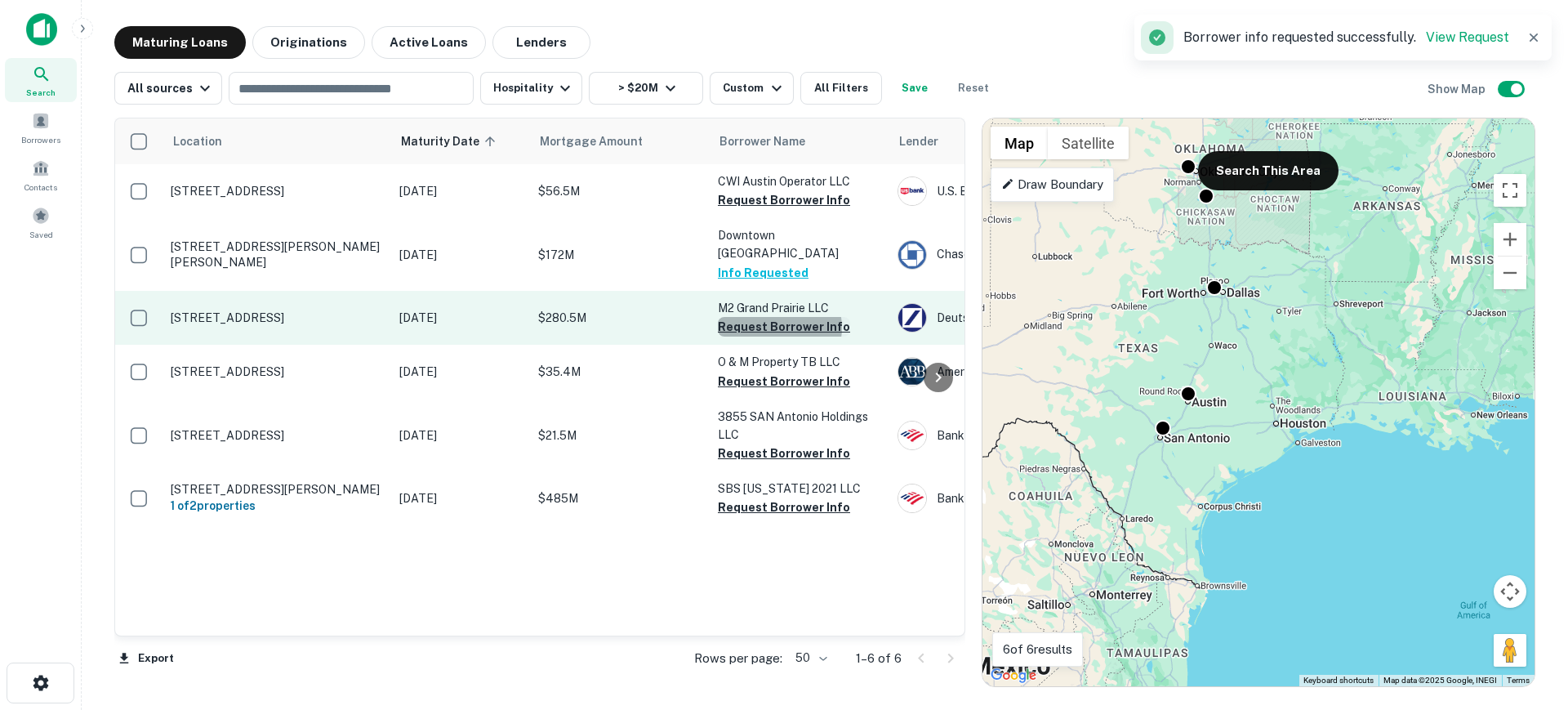
click at [778, 328] on button "Request Borrower Info" at bounding box center [784, 326] width 133 height 20
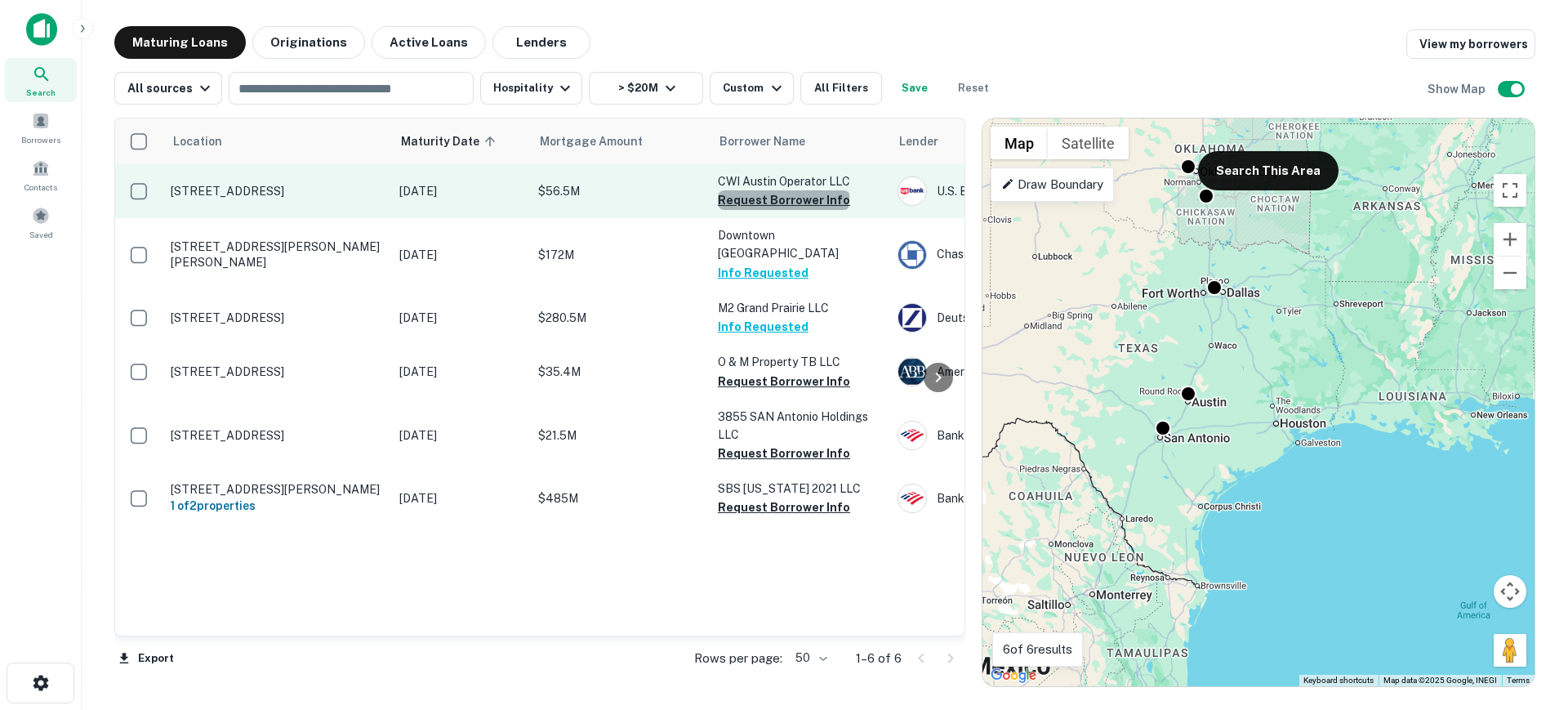
click at [782, 195] on button "Request Borrower Info" at bounding box center [784, 200] width 133 height 20
